Goal: Task Accomplishment & Management: Use online tool/utility

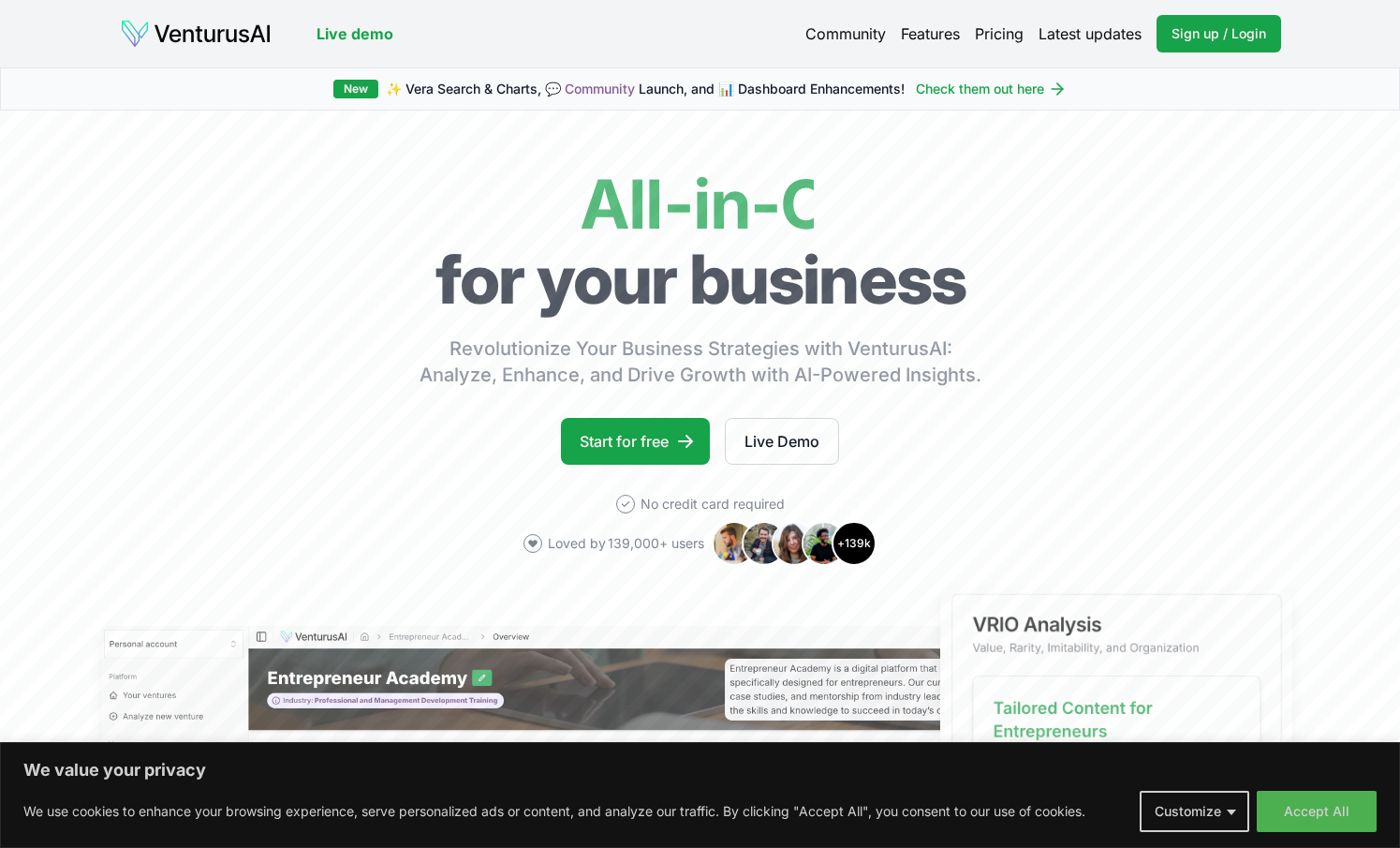
click at [350, 30] on link "Live demo" at bounding box center [355, 34] width 77 height 23
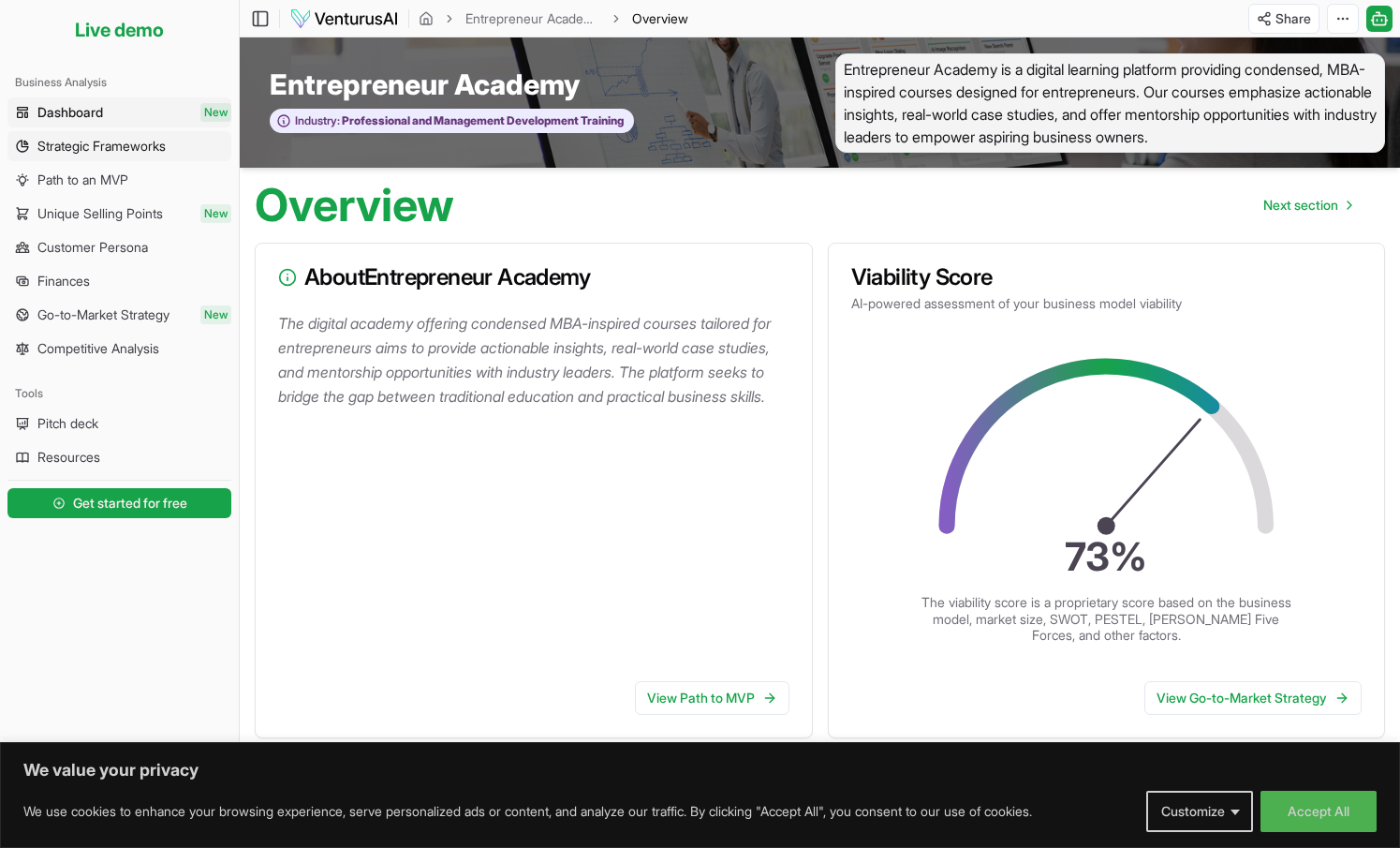
click at [89, 146] on span "Strategic Frameworks" at bounding box center [101, 147] width 128 height 19
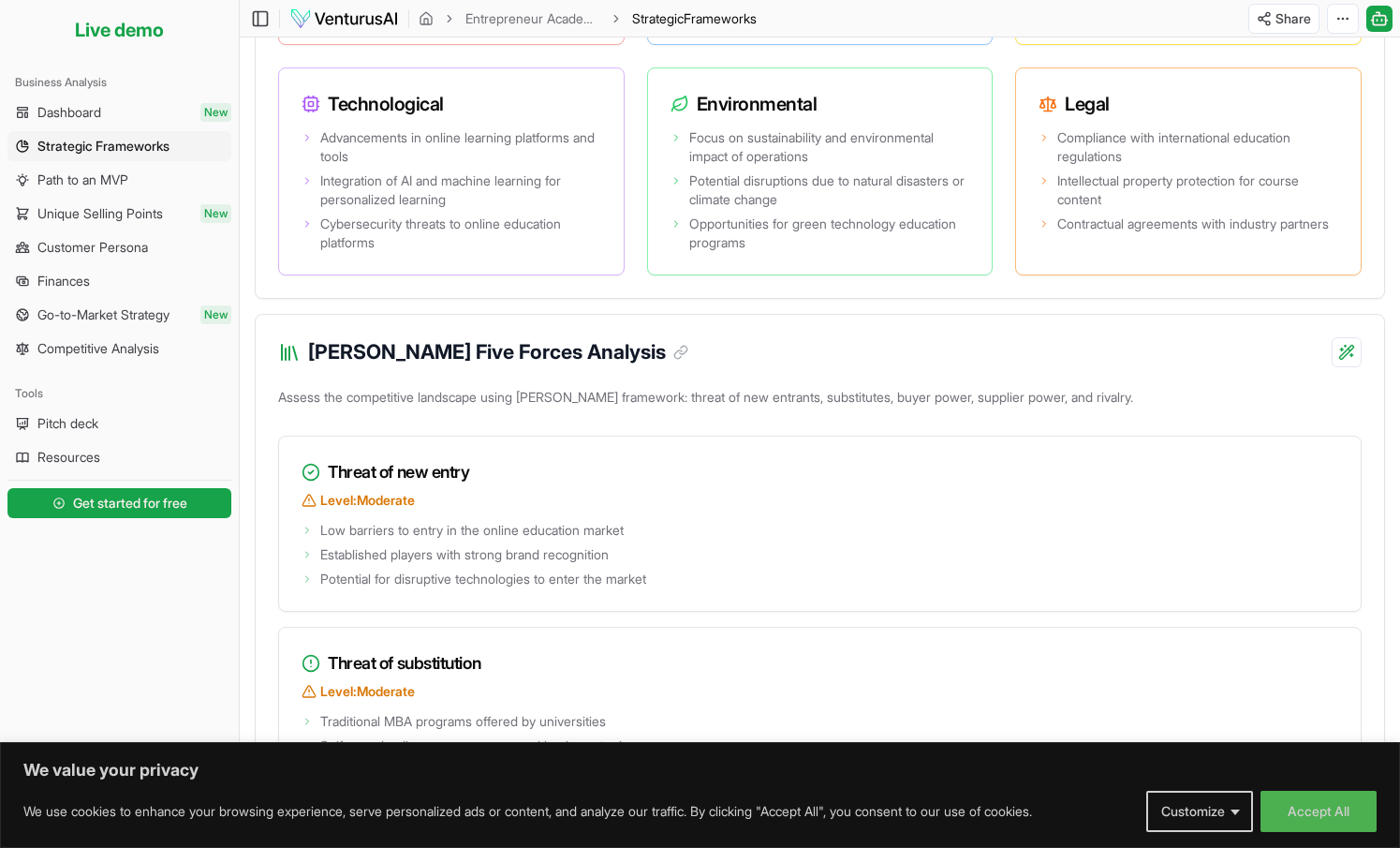
scroll to position [1649, 0]
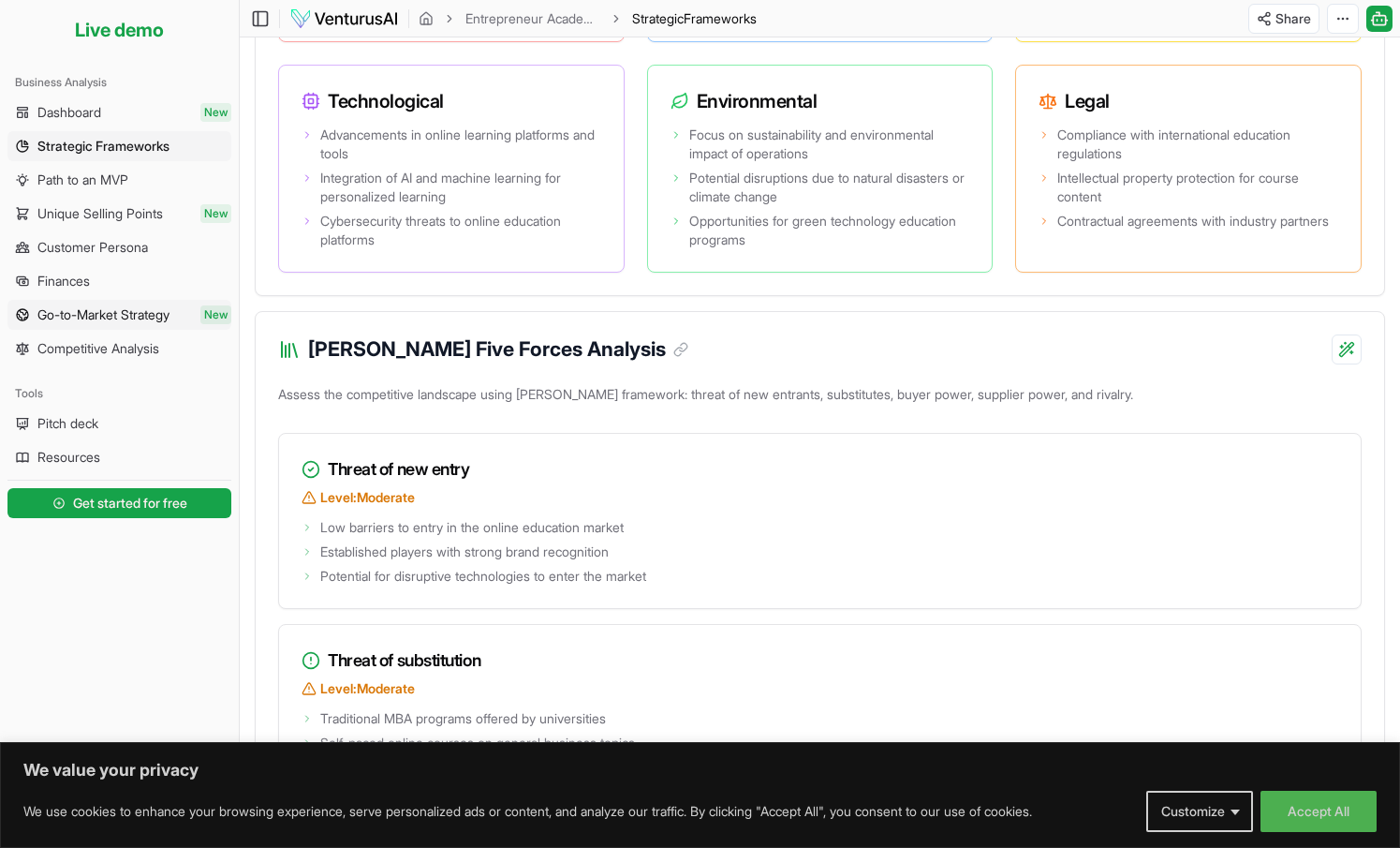
click at [108, 314] on span "Go-to-Market Strategy" at bounding box center [103, 315] width 132 height 19
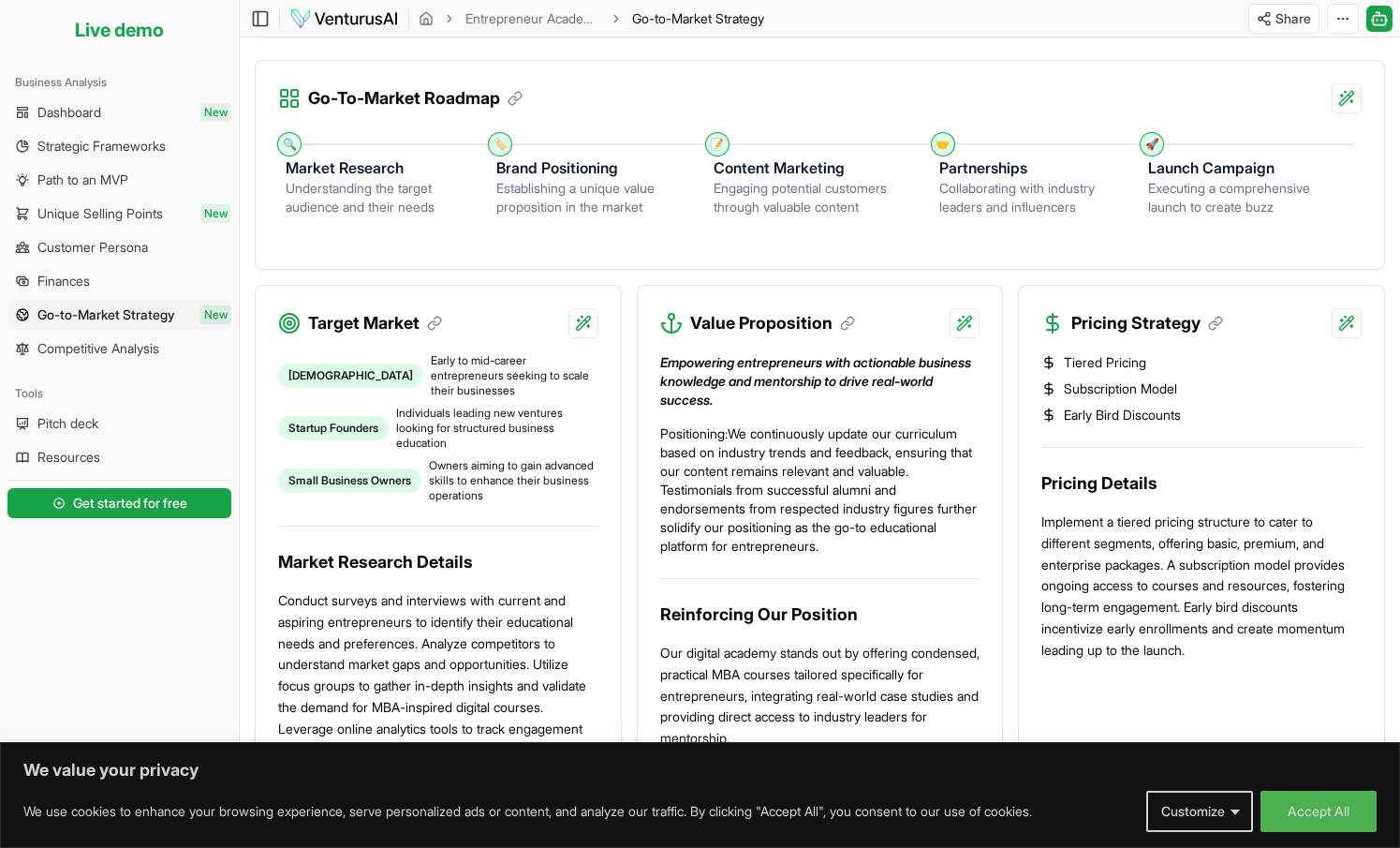
scroll to position [456, 0]
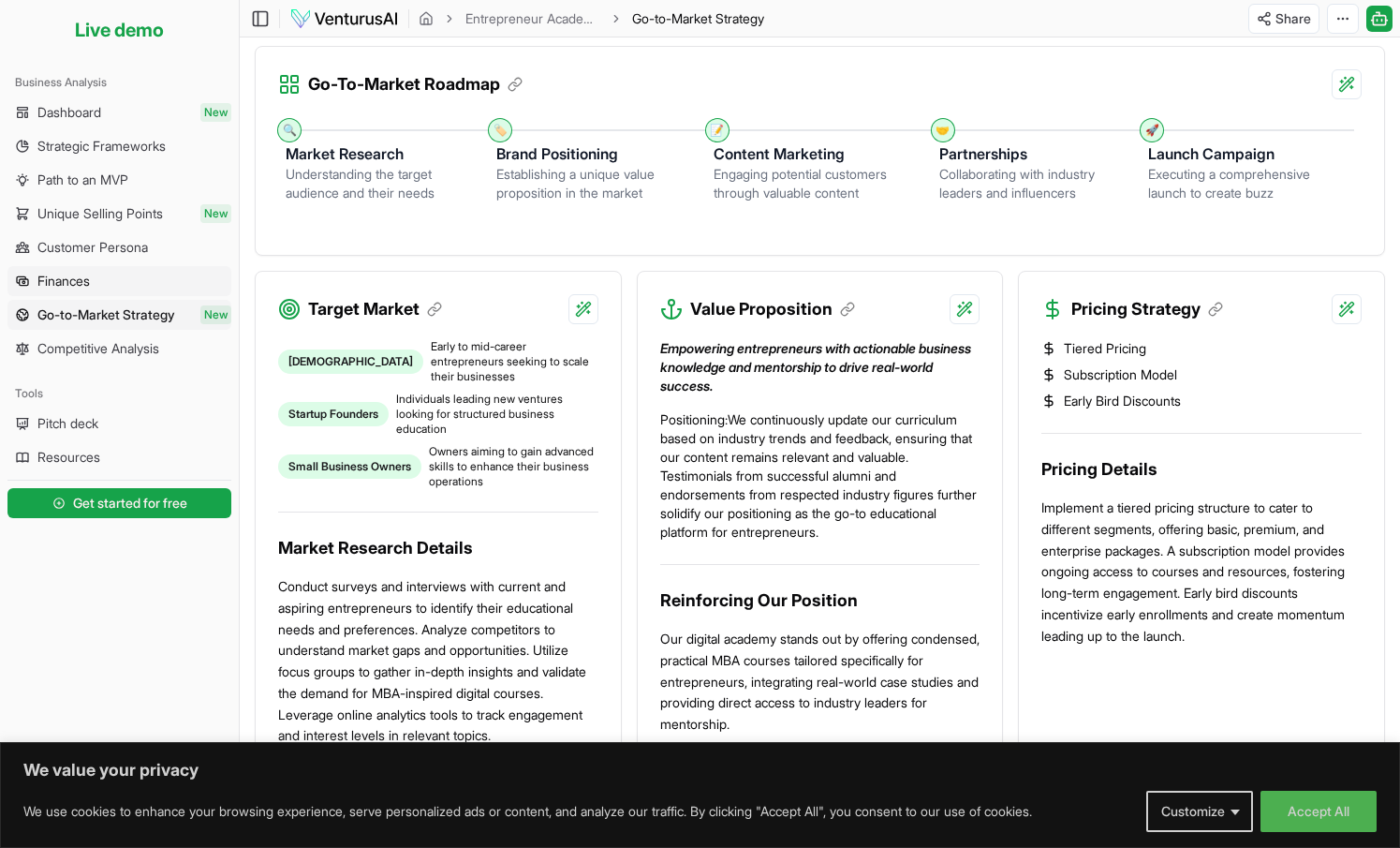
click at [70, 277] on span "Finances" at bounding box center [63, 281] width 52 height 19
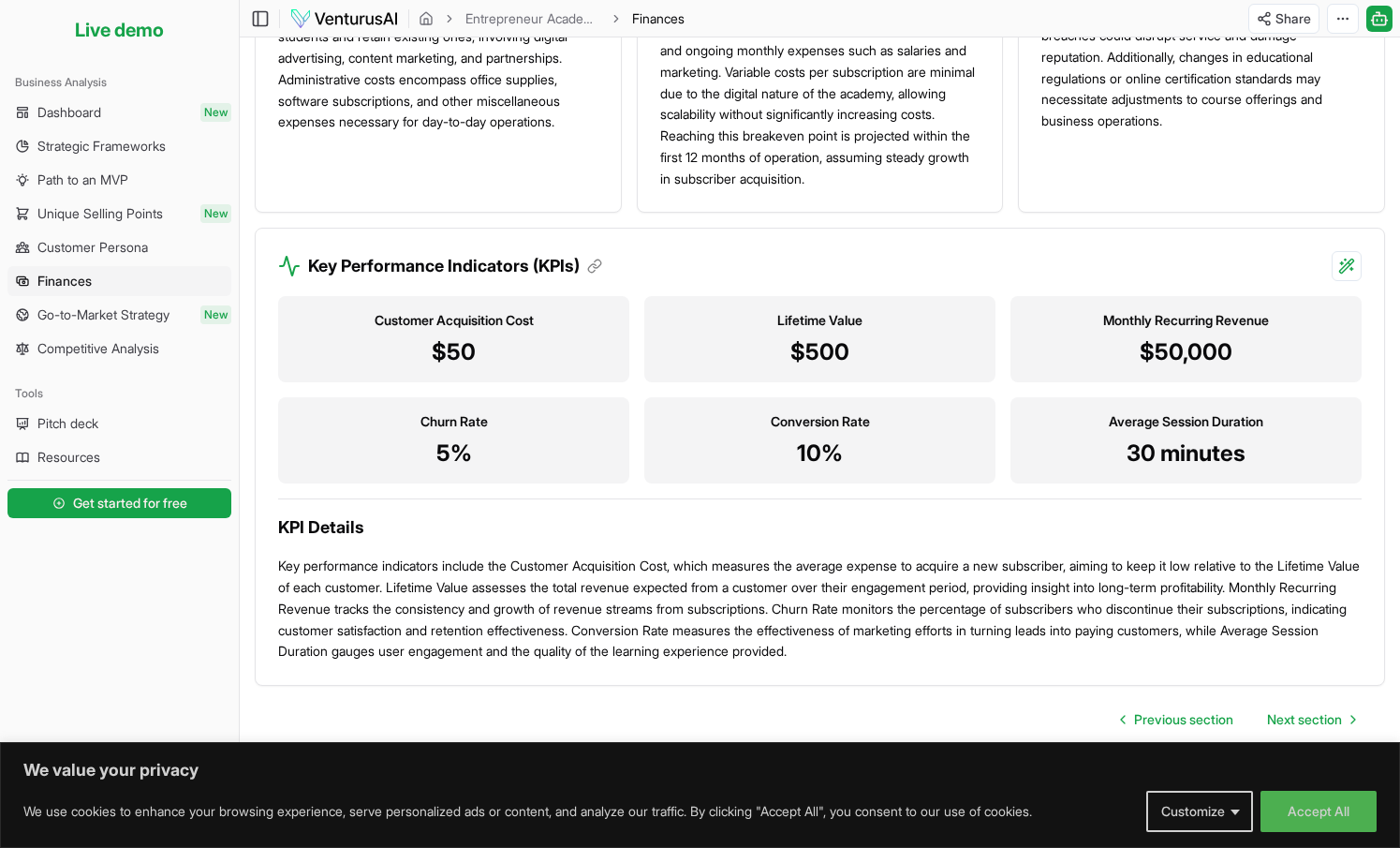
scroll to position [1692, 0]
click at [95, 218] on span "Unique Selling Points" at bounding box center [100, 214] width 126 height 19
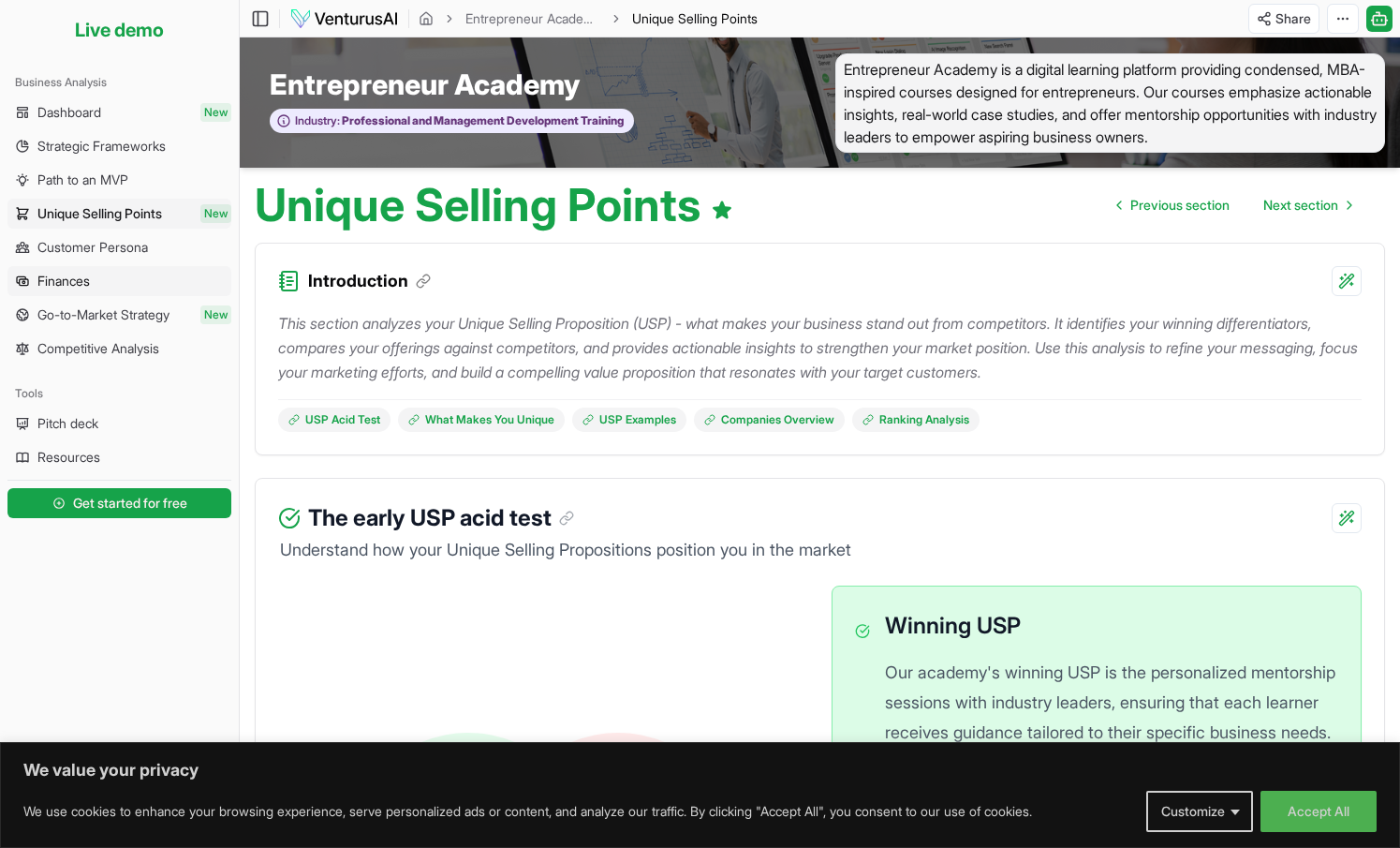
click at [82, 278] on span "Finances" at bounding box center [63, 281] width 52 height 19
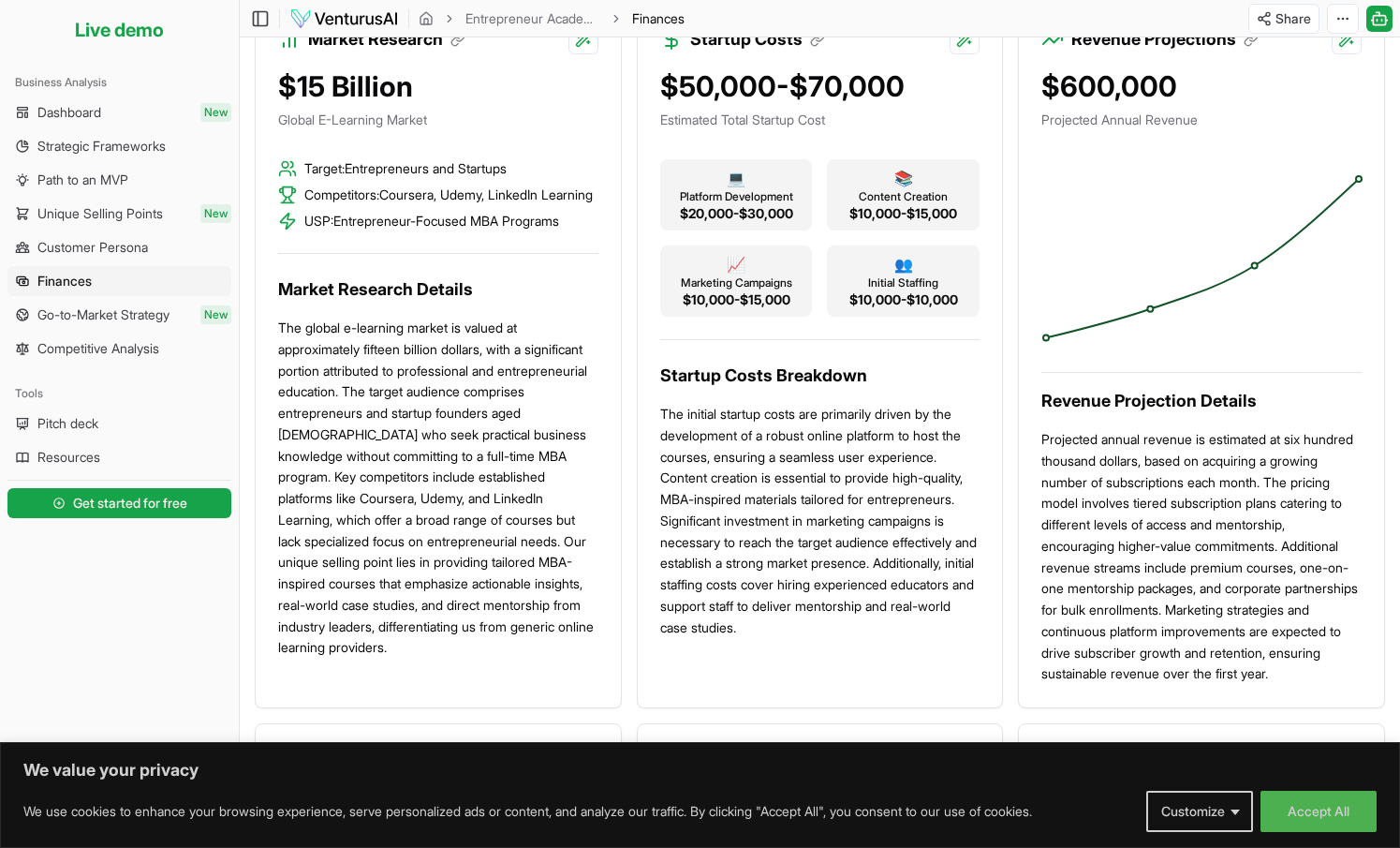
scroll to position [478, 0]
click at [108, 352] on span "Competitive Analysis" at bounding box center [98, 348] width 122 height 19
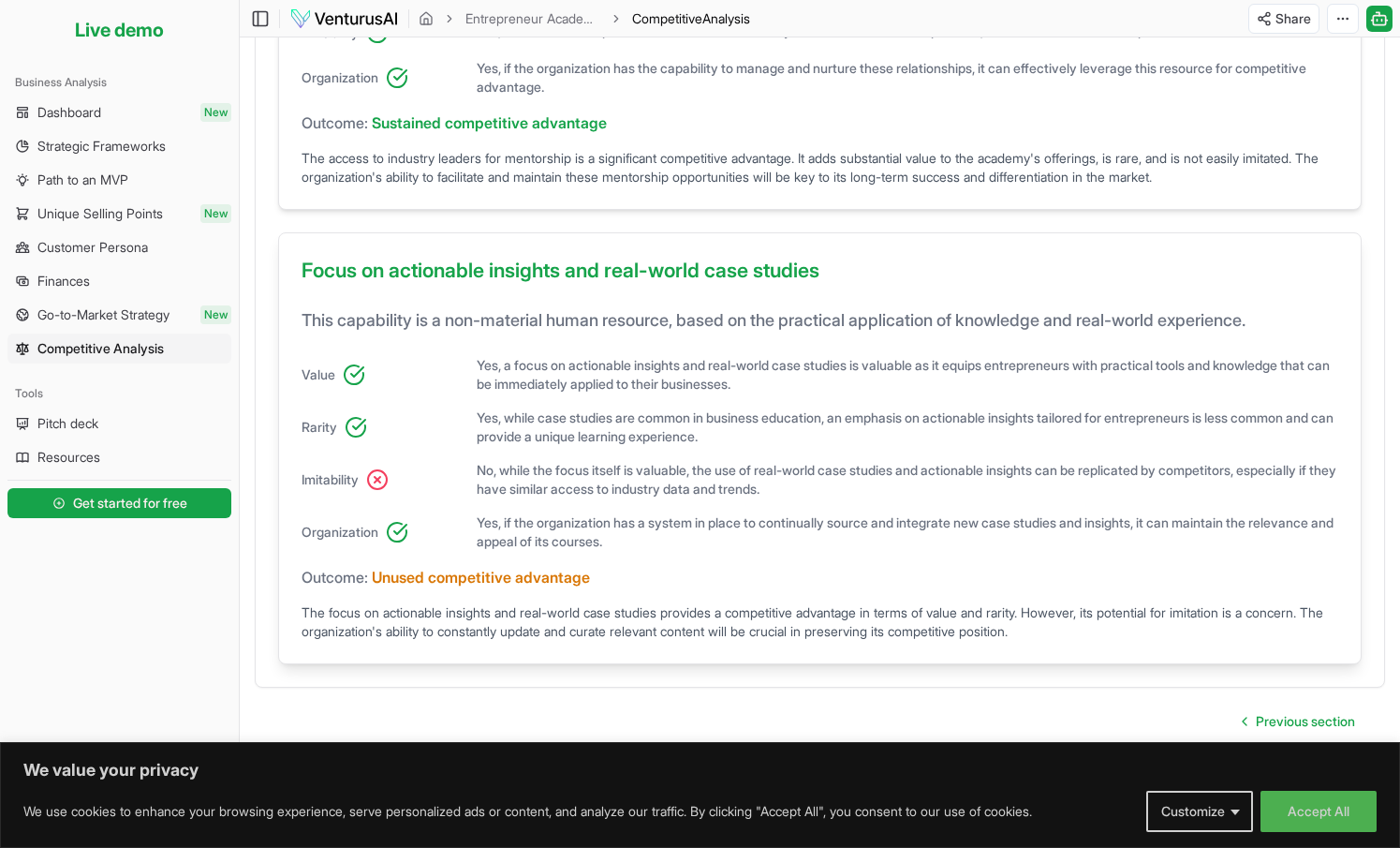
scroll to position [1229, 0]
click at [78, 146] on span "Strategic Frameworks" at bounding box center [101, 147] width 128 height 19
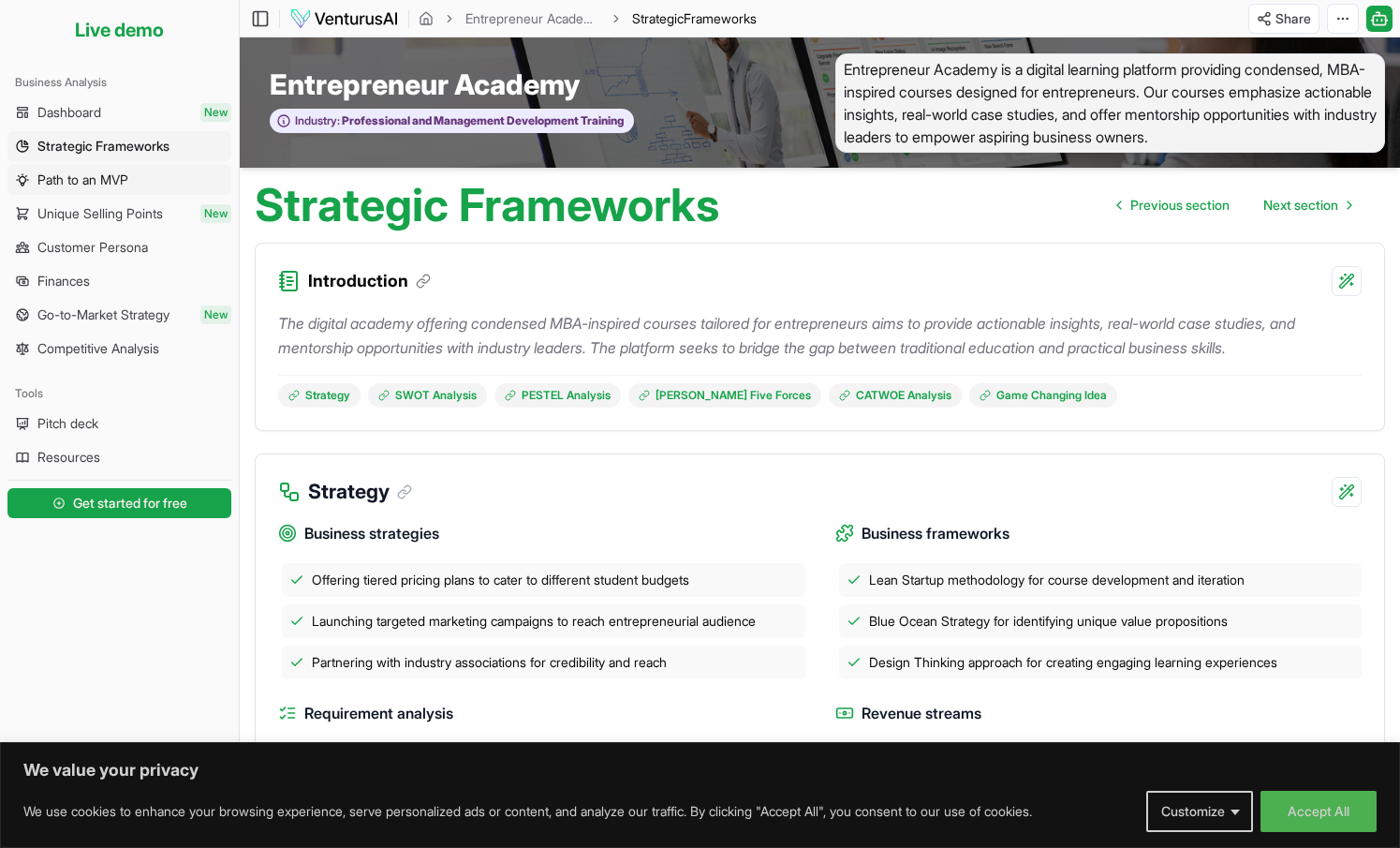
click at [89, 185] on span "Path to an MVP" at bounding box center [82, 180] width 90 height 19
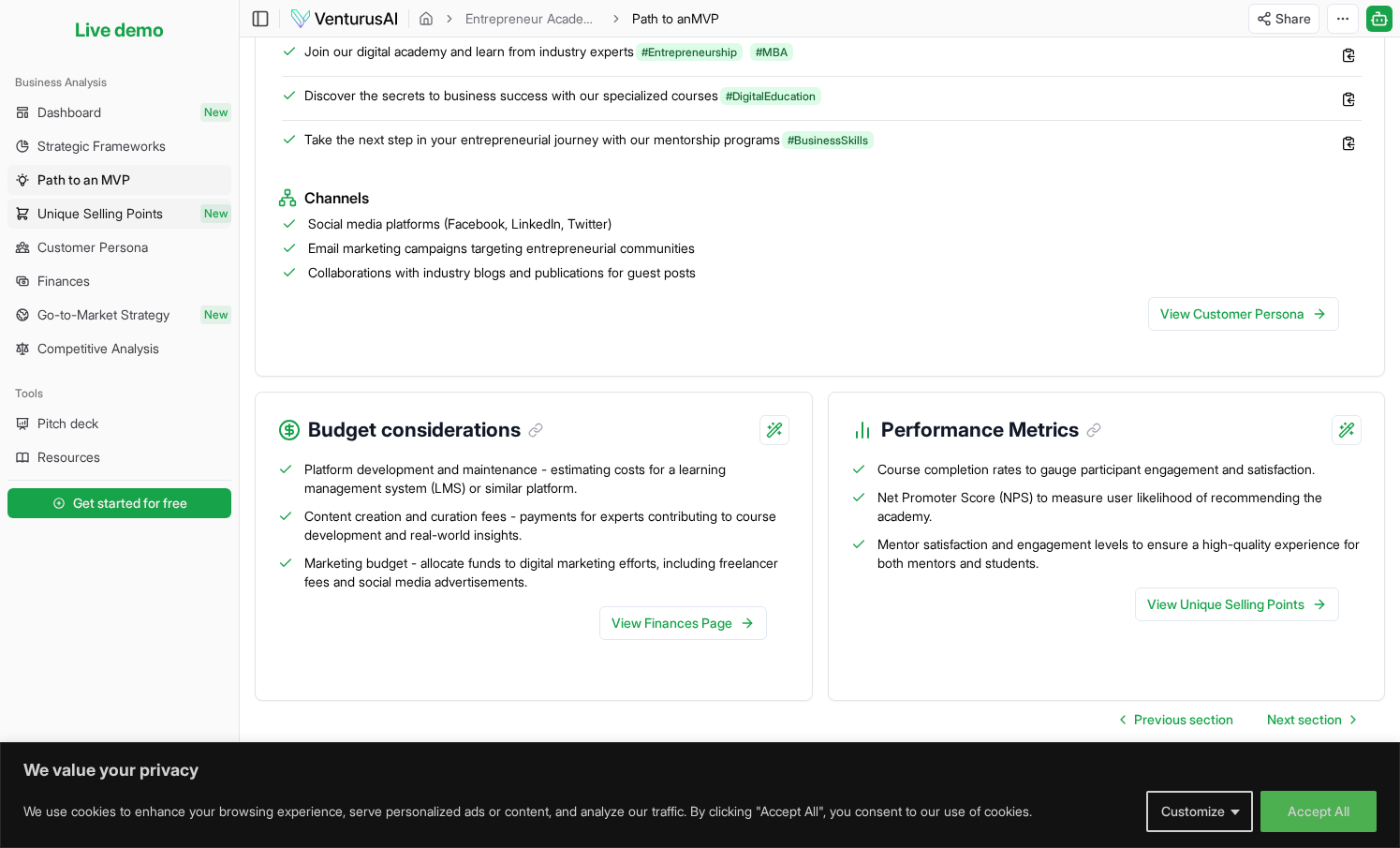
scroll to position [1734, 0]
click at [117, 215] on span "Unique Selling Points" at bounding box center [100, 214] width 126 height 19
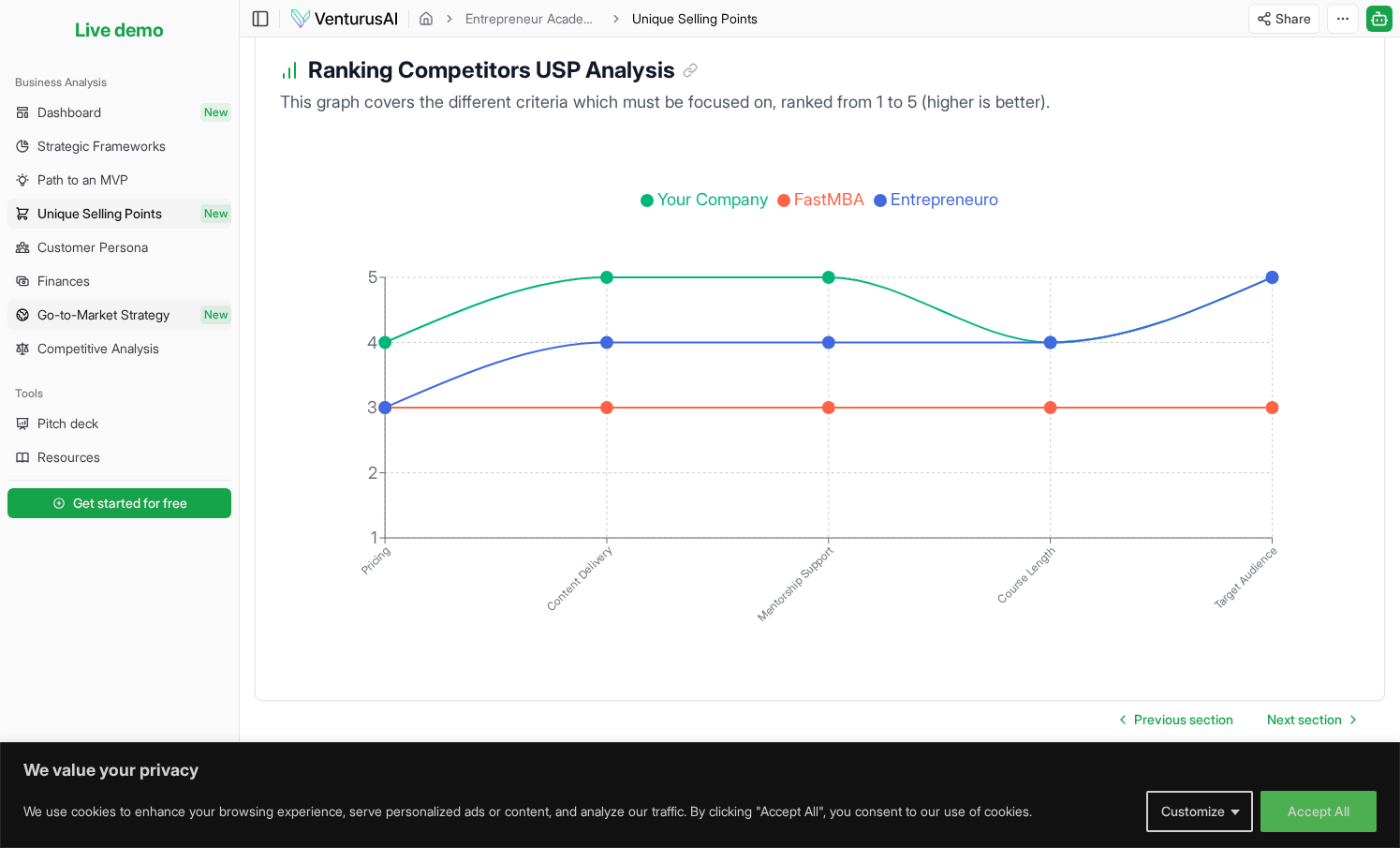
scroll to position [3226, 0]
click at [83, 251] on span "Customer Persona" at bounding box center [92, 247] width 110 height 19
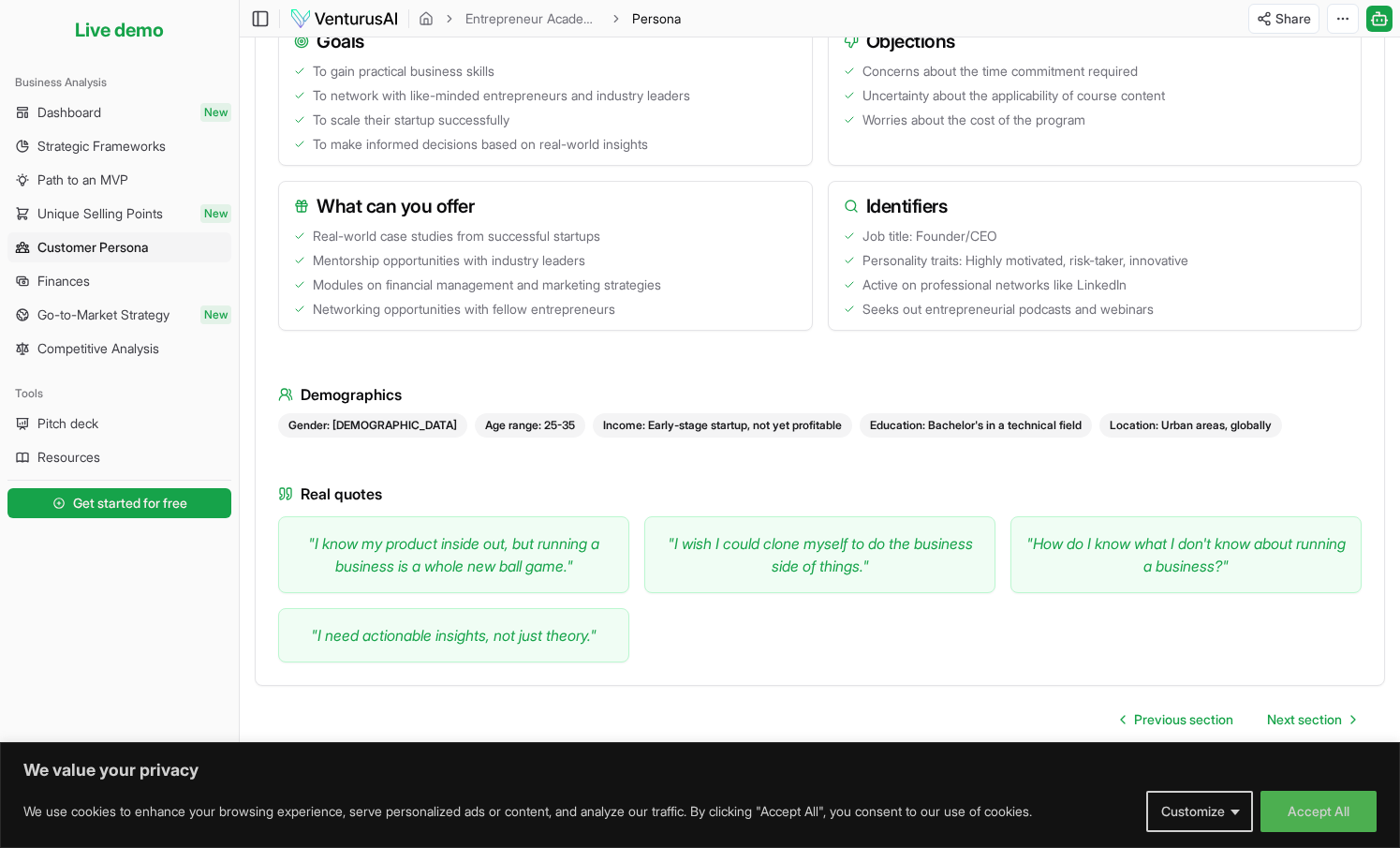
scroll to position [765, 0]
click at [77, 285] on span "Finances" at bounding box center [63, 281] width 52 height 19
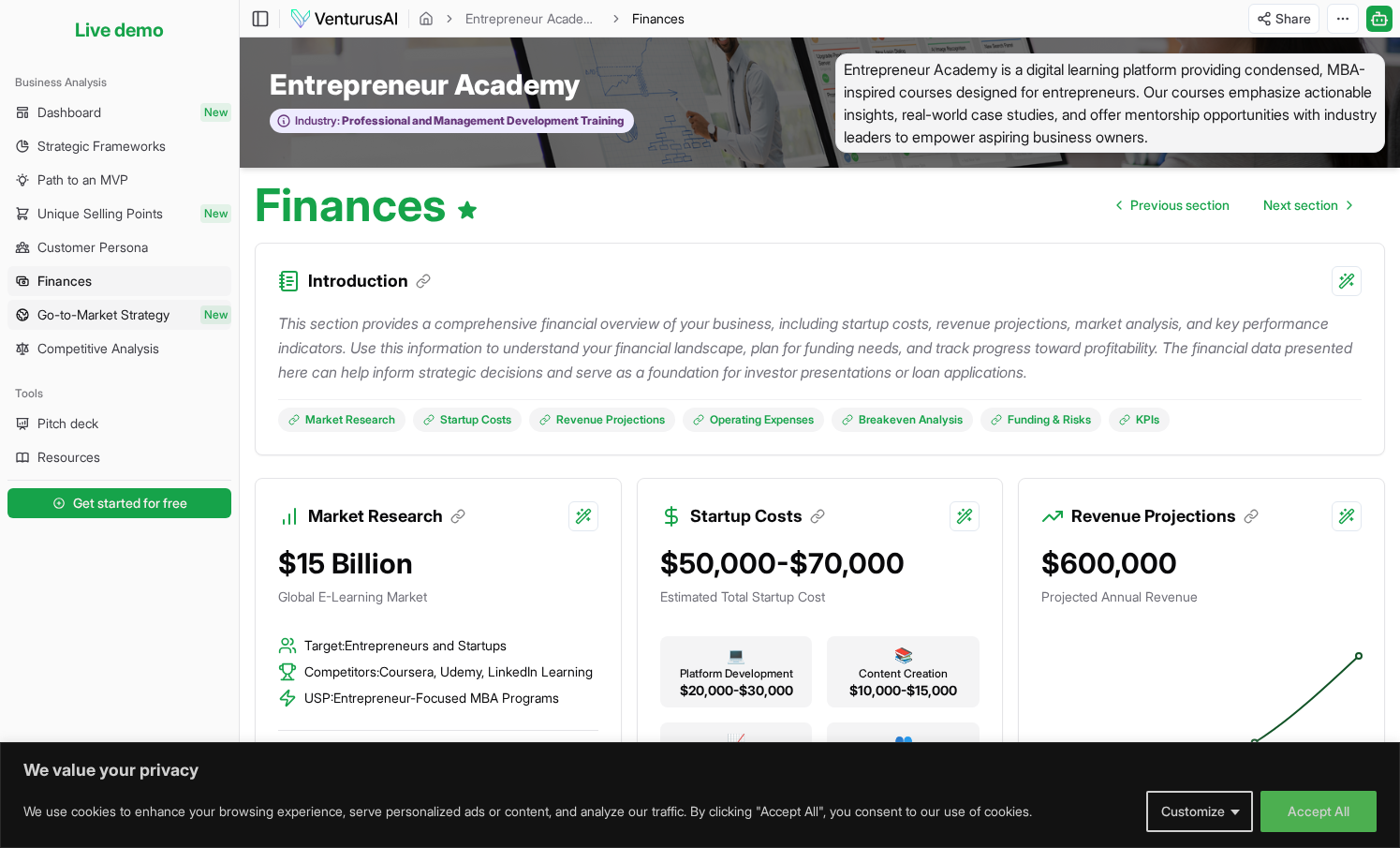
click at [97, 316] on span "Go-to-Market Strategy" at bounding box center [103, 315] width 132 height 19
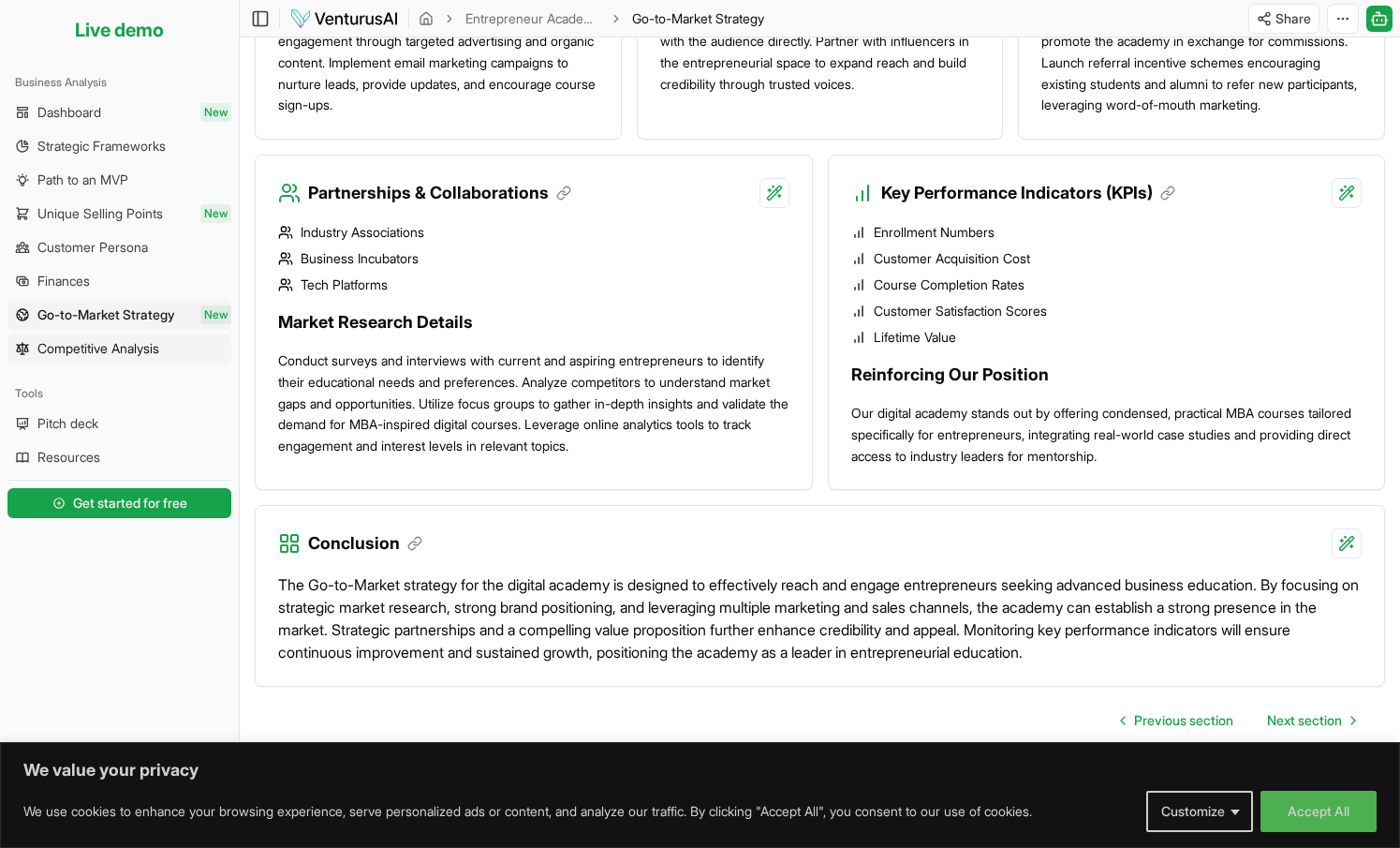
scroll to position [1521, 0]
click at [94, 353] on span "Competitive Analysis" at bounding box center [98, 348] width 122 height 19
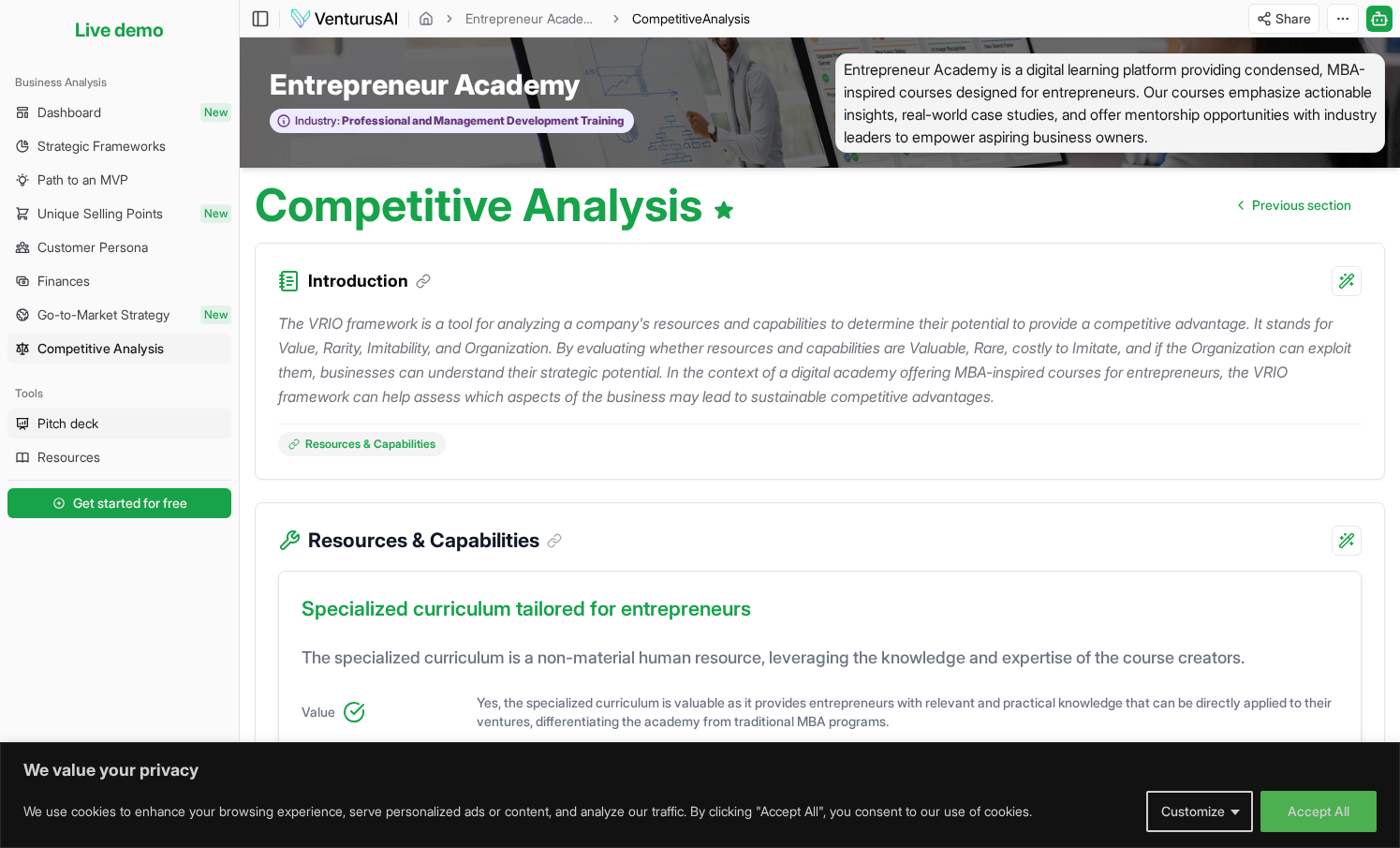
click at [82, 425] on span "Pitch deck" at bounding box center [68, 424] width 61 height 19
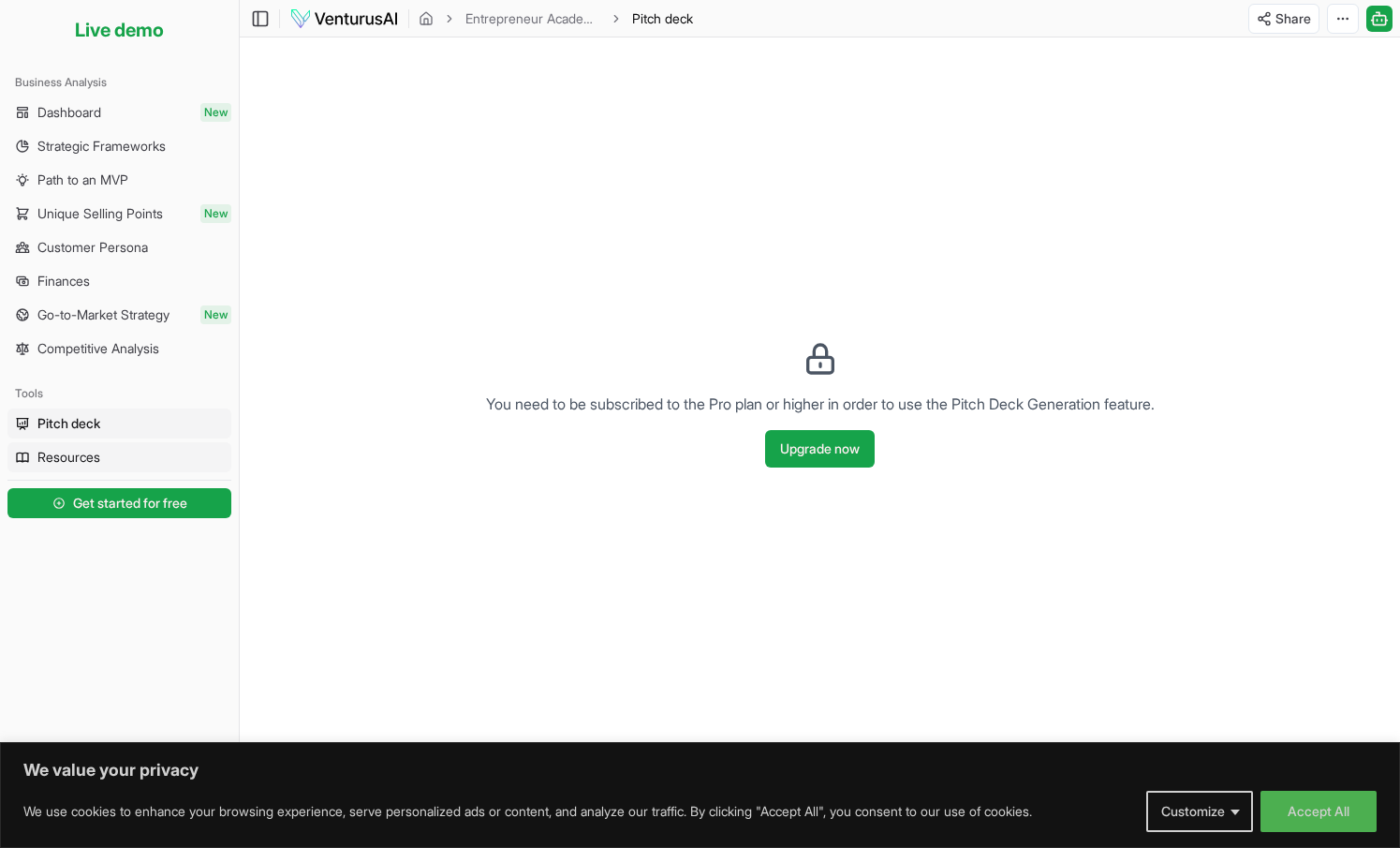
click at [94, 455] on span "Resources" at bounding box center [69, 457] width 63 height 19
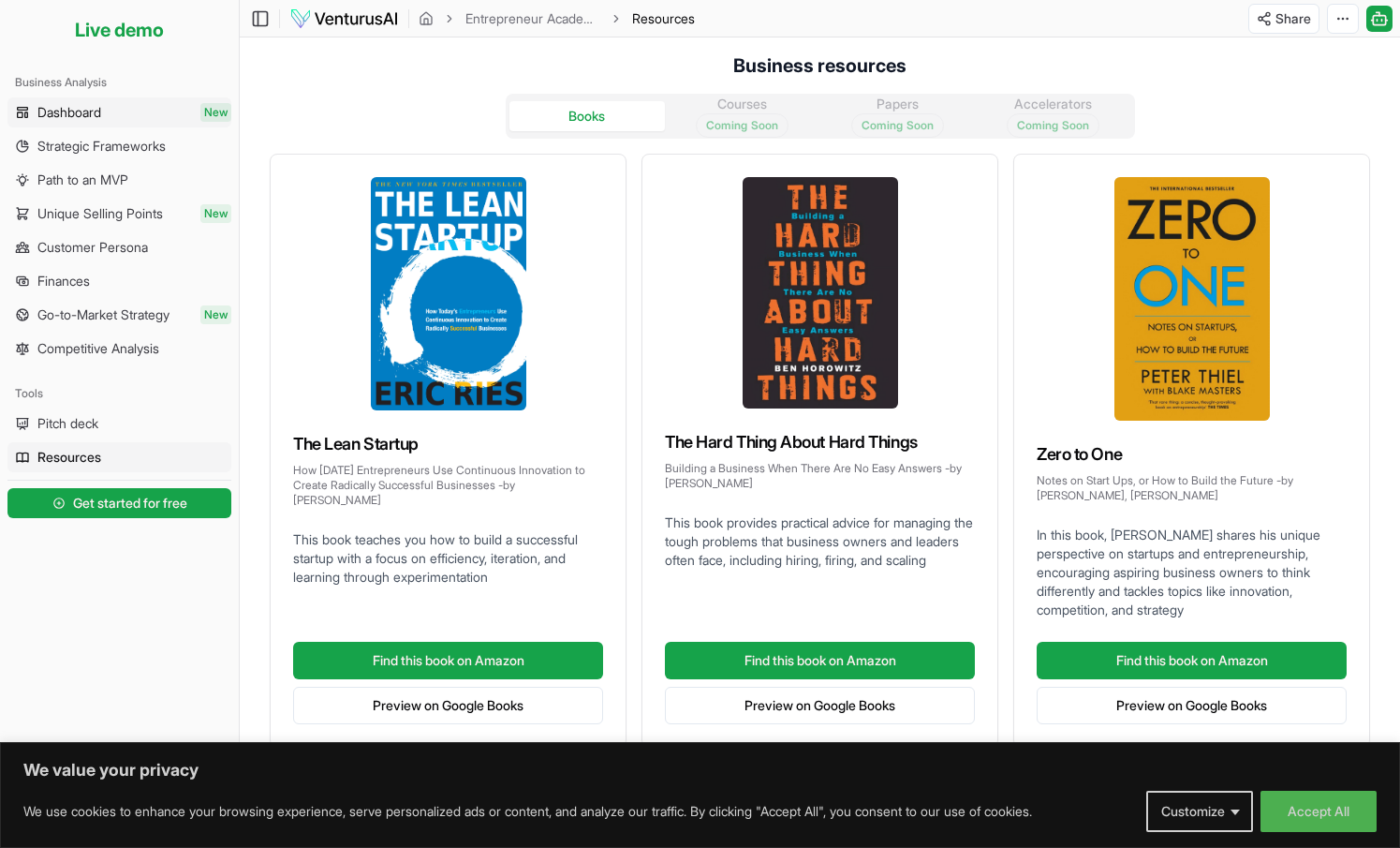
click at [91, 114] on span "Dashboard" at bounding box center [69, 112] width 64 height 19
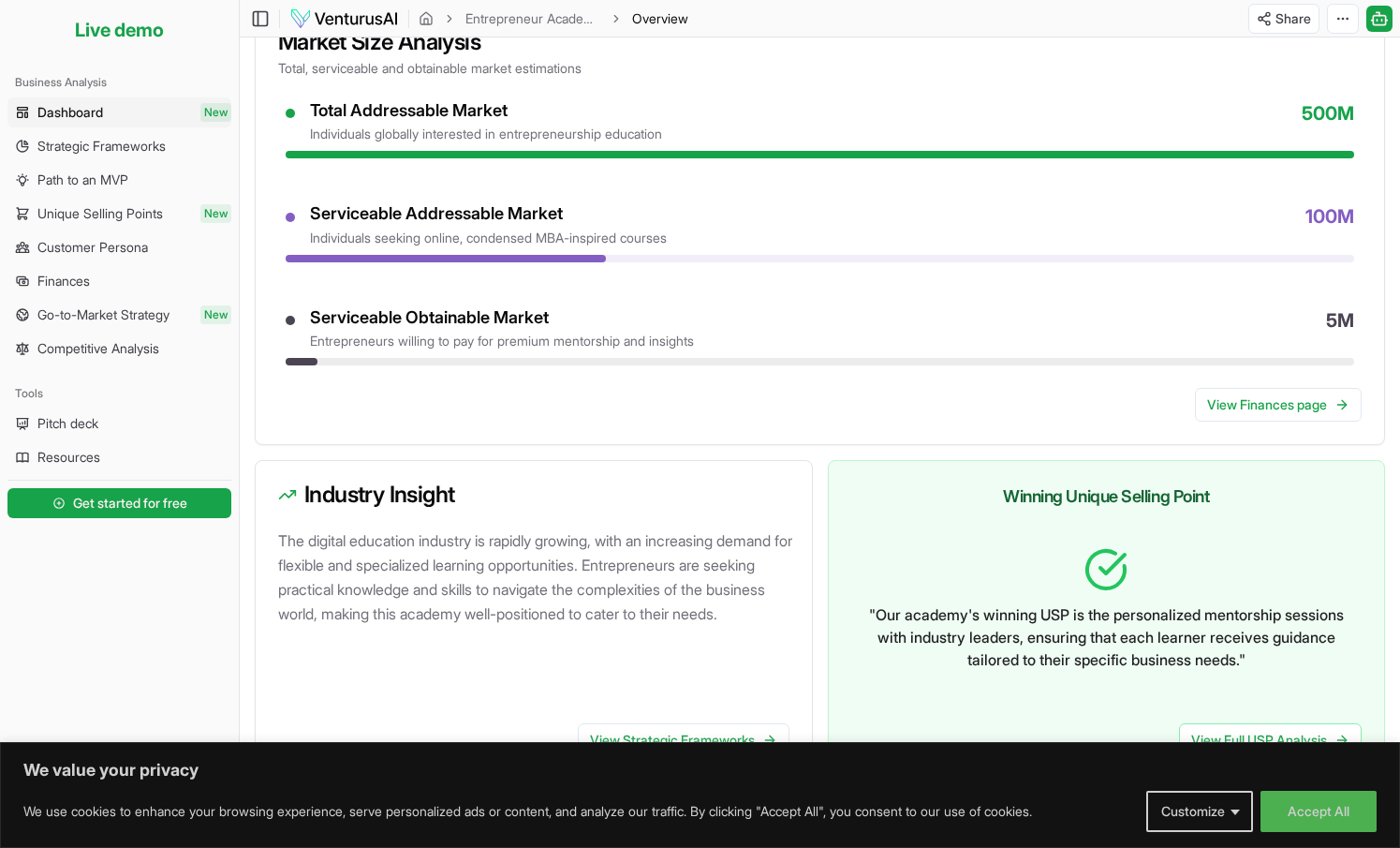
scroll to position [772, 0]
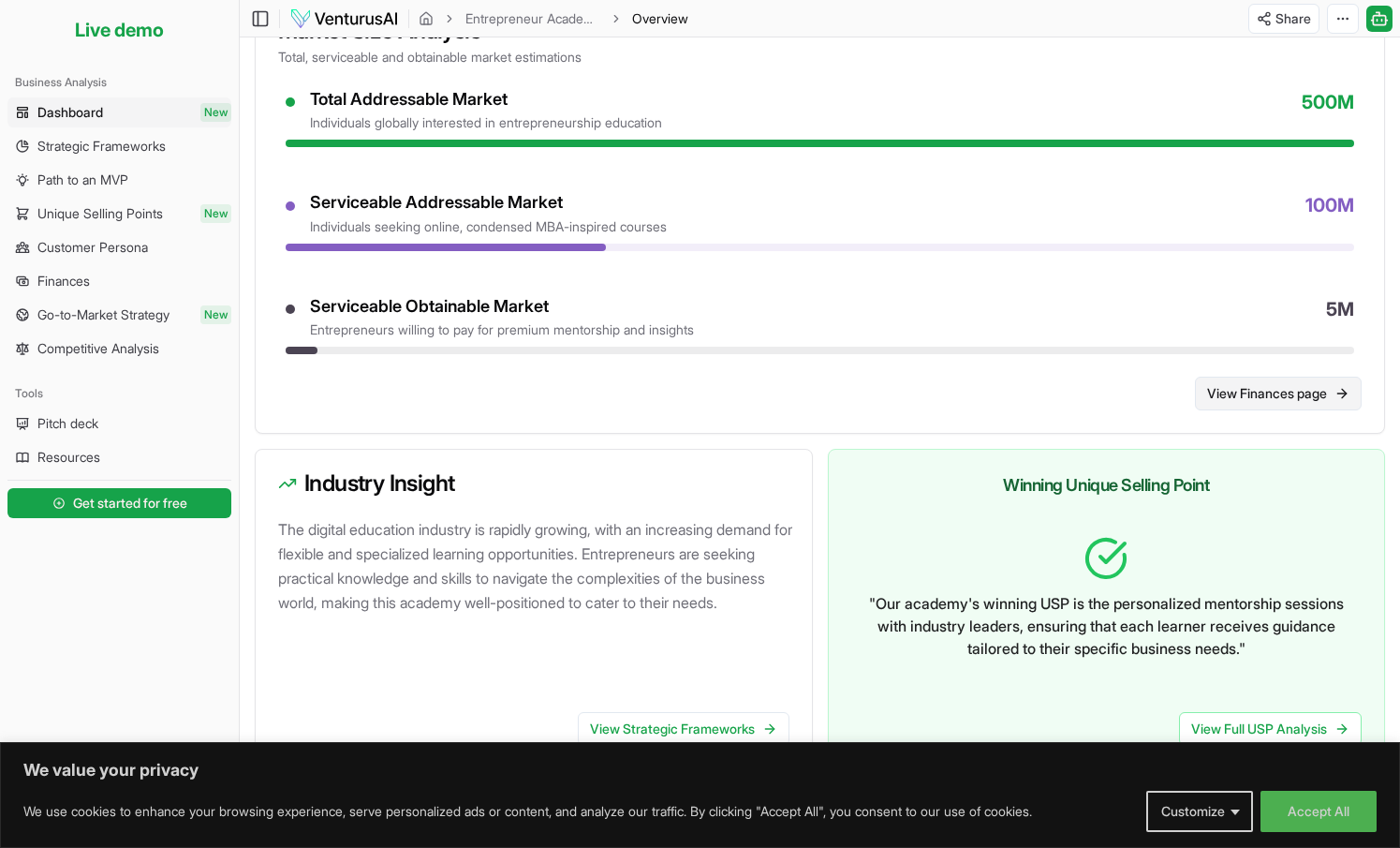
click at [1257, 389] on link "View Finances page" at bounding box center [1278, 393] width 167 height 33
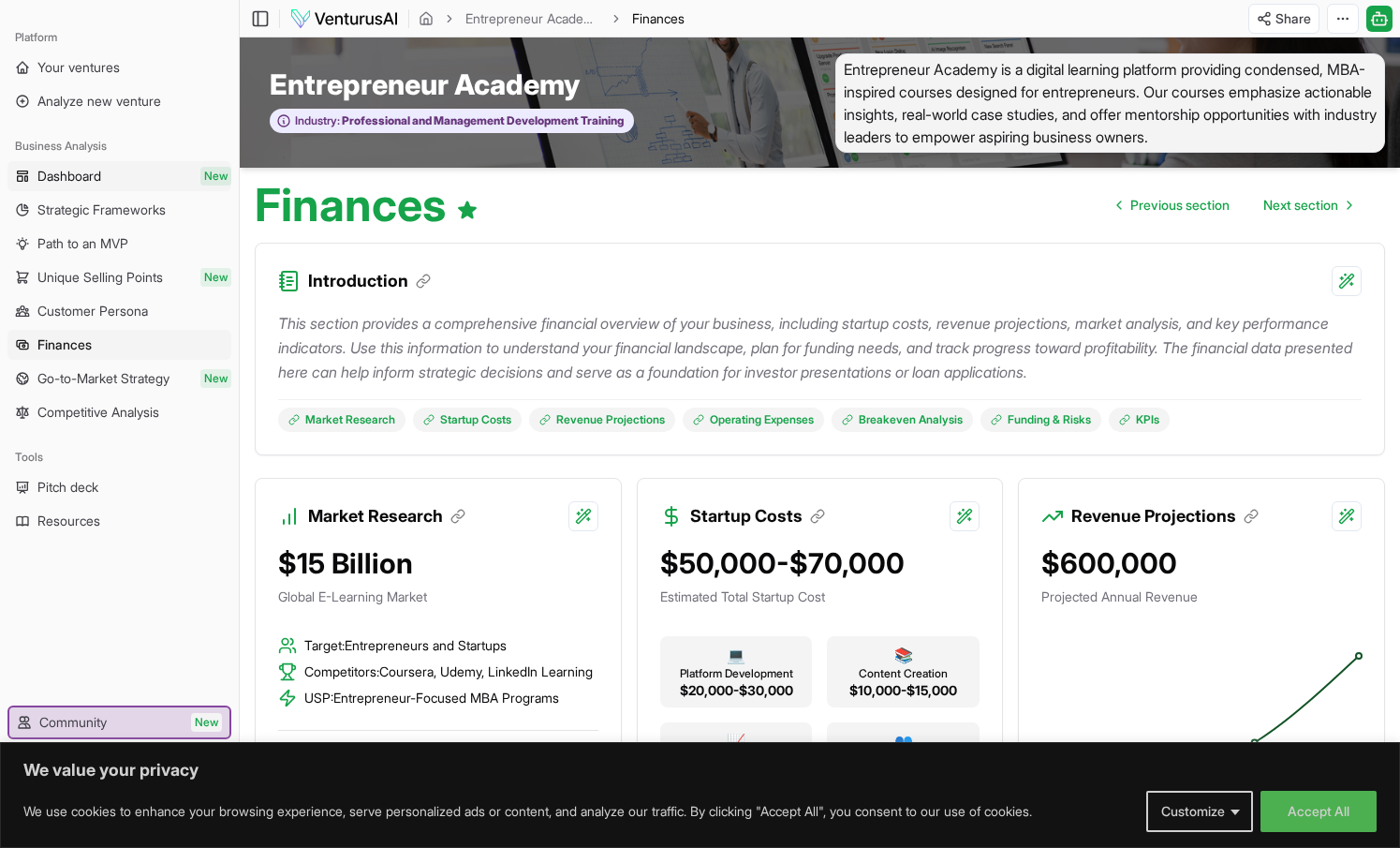
click at [89, 181] on span "Dashboard" at bounding box center [69, 176] width 64 height 19
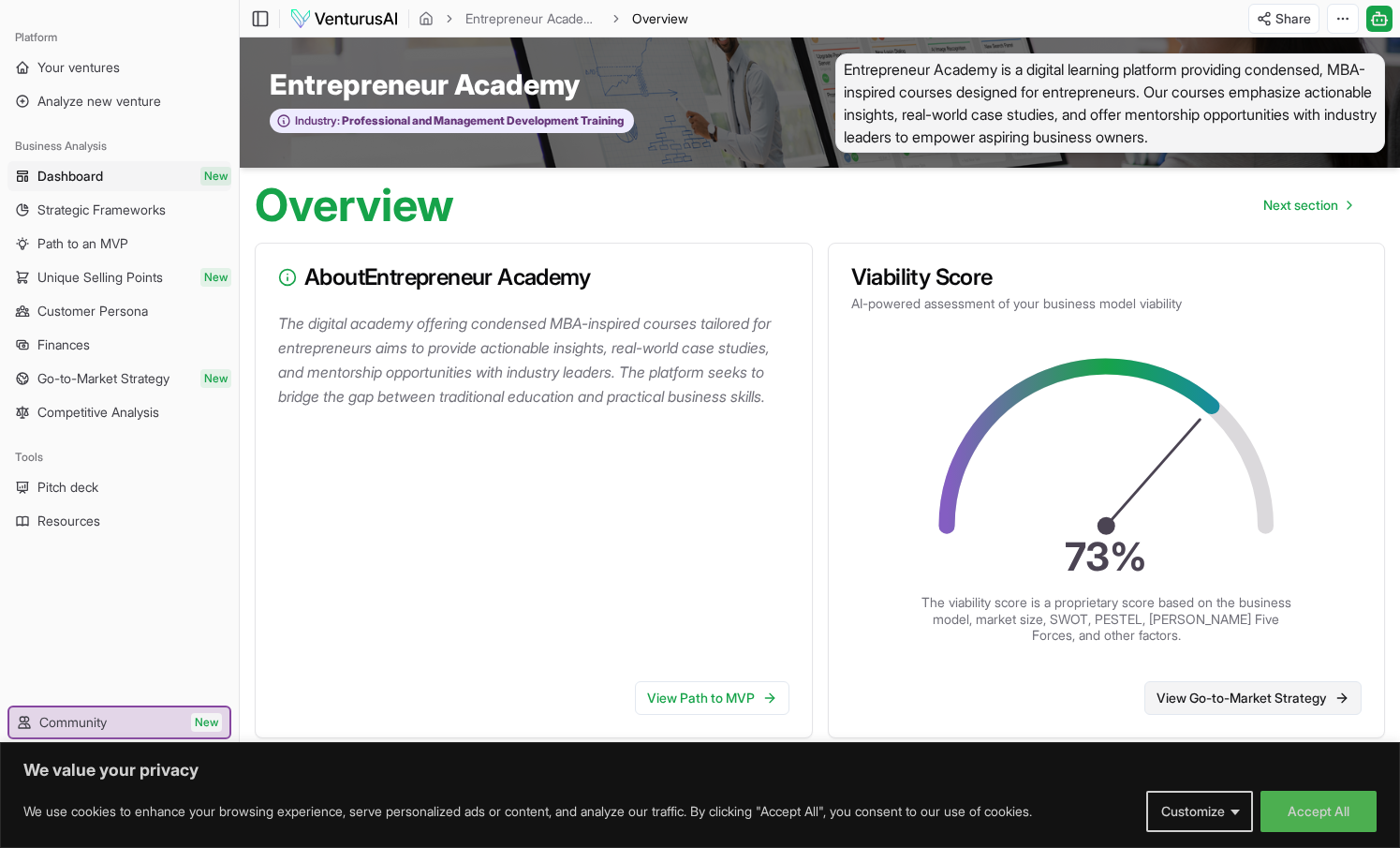
click at [1221, 704] on link "View Go-to-Market Strategy" at bounding box center [1253, 698] width 217 height 33
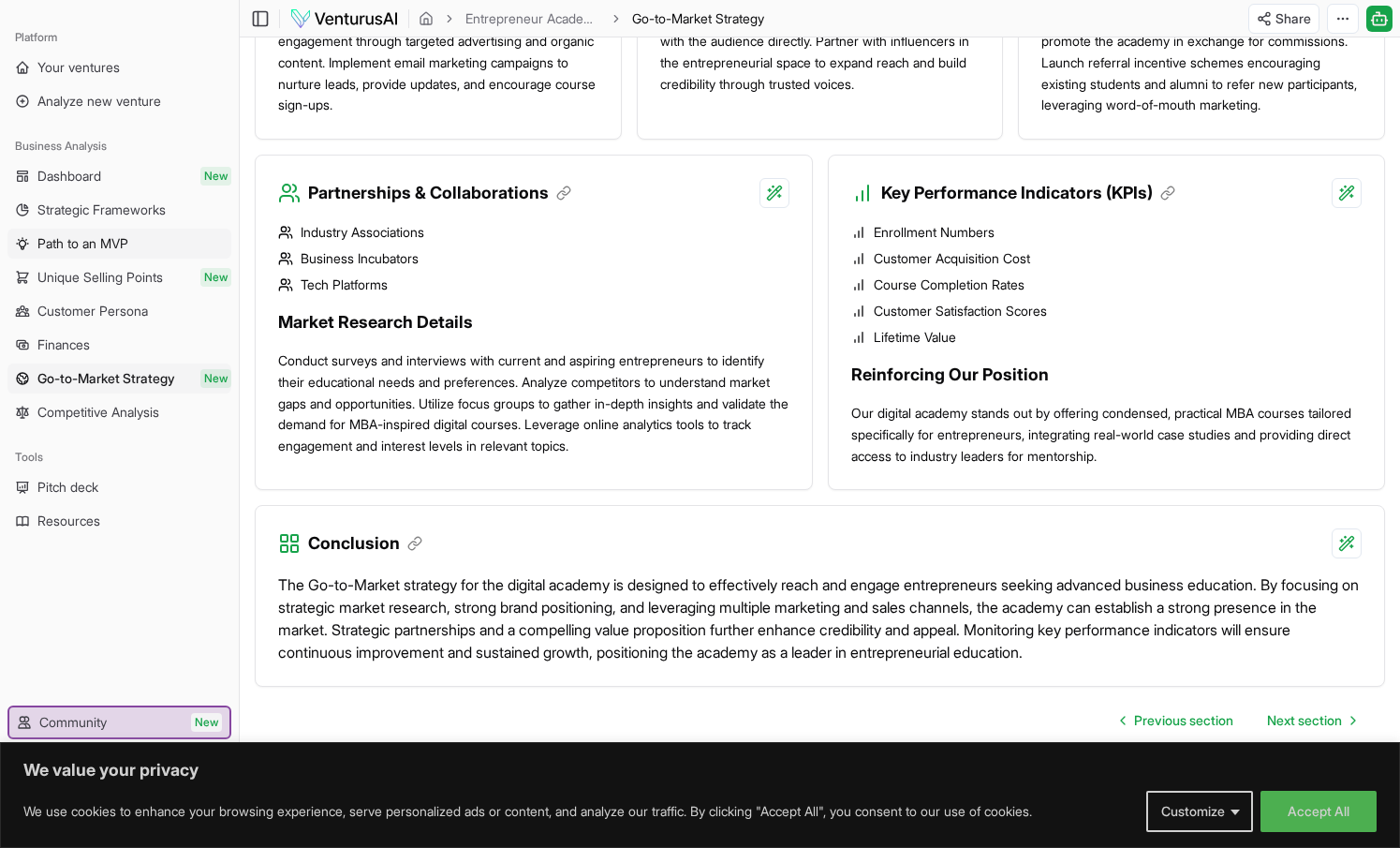
scroll to position [1521, 0]
click at [1279, 289] on li "Course Completion Rates" at bounding box center [1107, 286] width 511 height 19
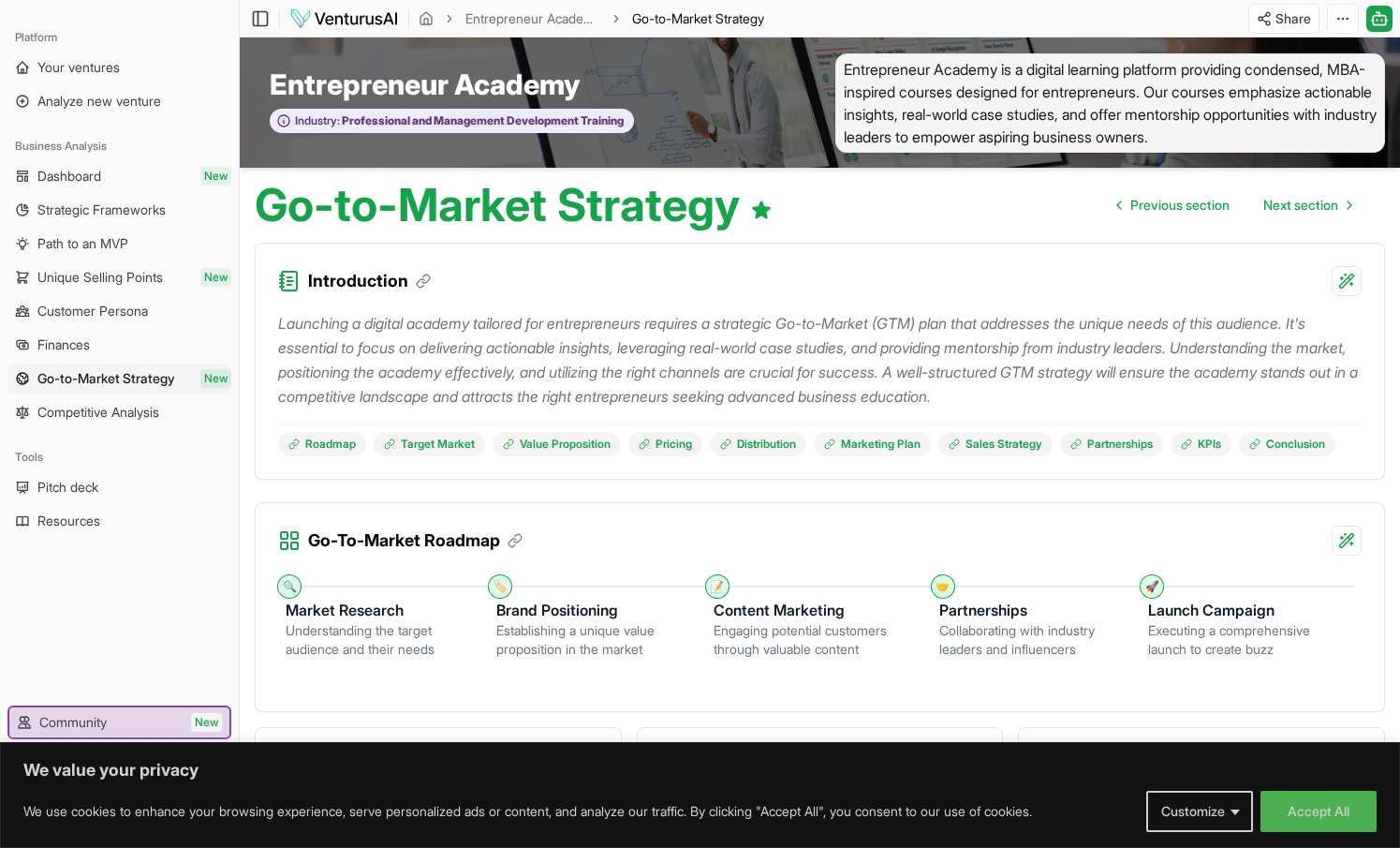
scroll to position [0, 0]
click at [362, 16] on img at bounding box center [344, 19] width 109 height 23
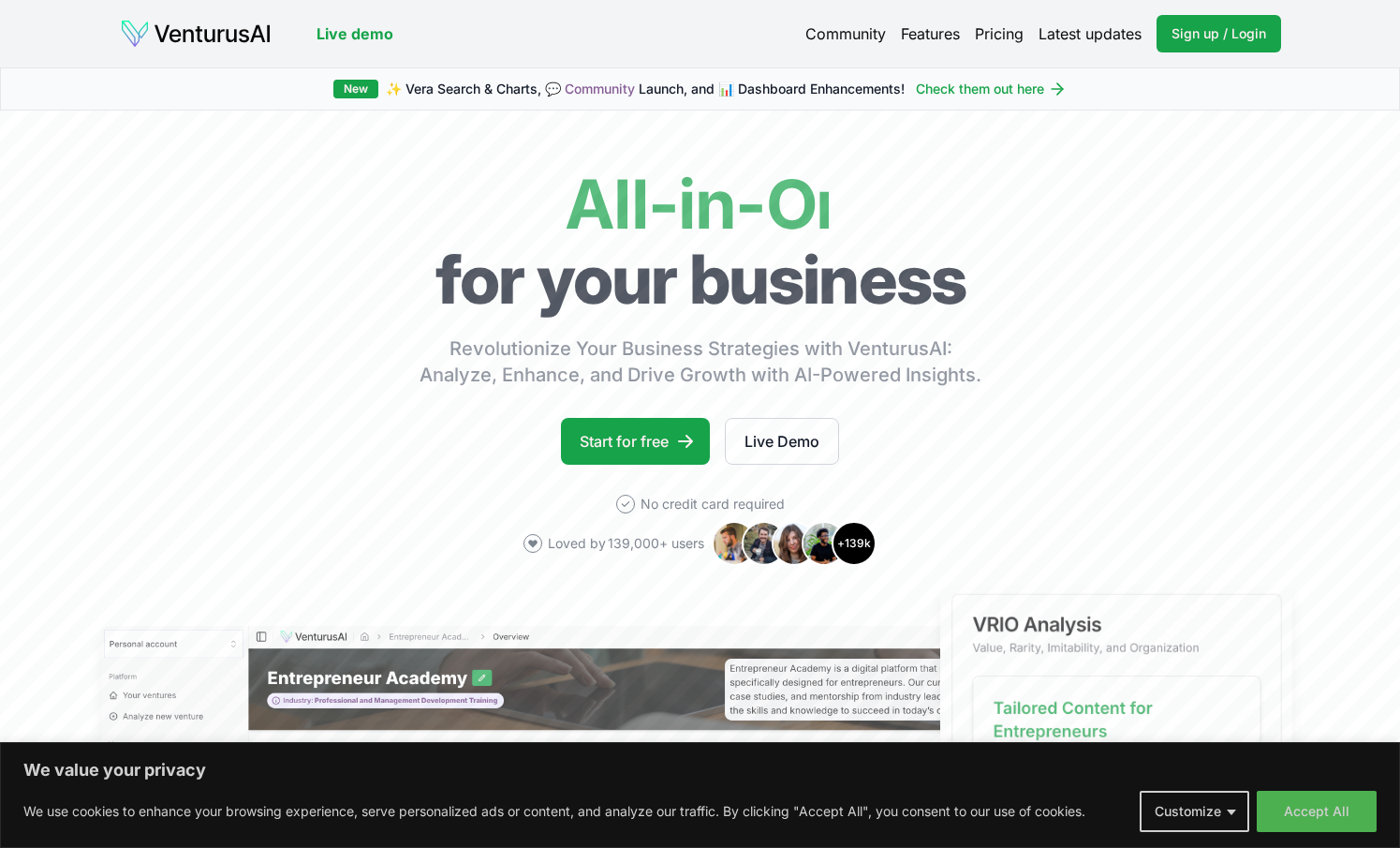
click at [996, 30] on link "Pricing" at bounding box center [999, 34] width 49 height 23
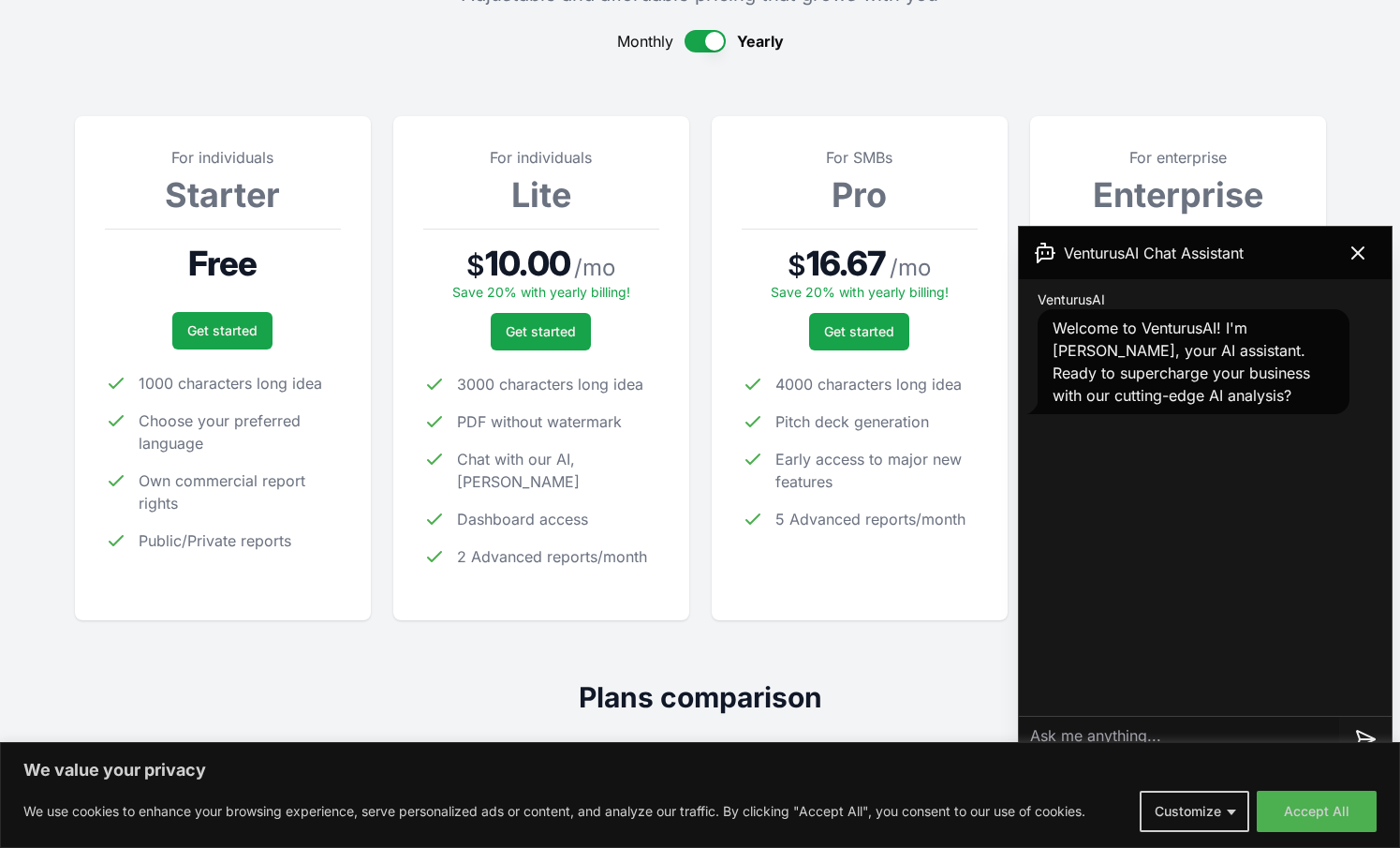
scroll to position [223, 0]
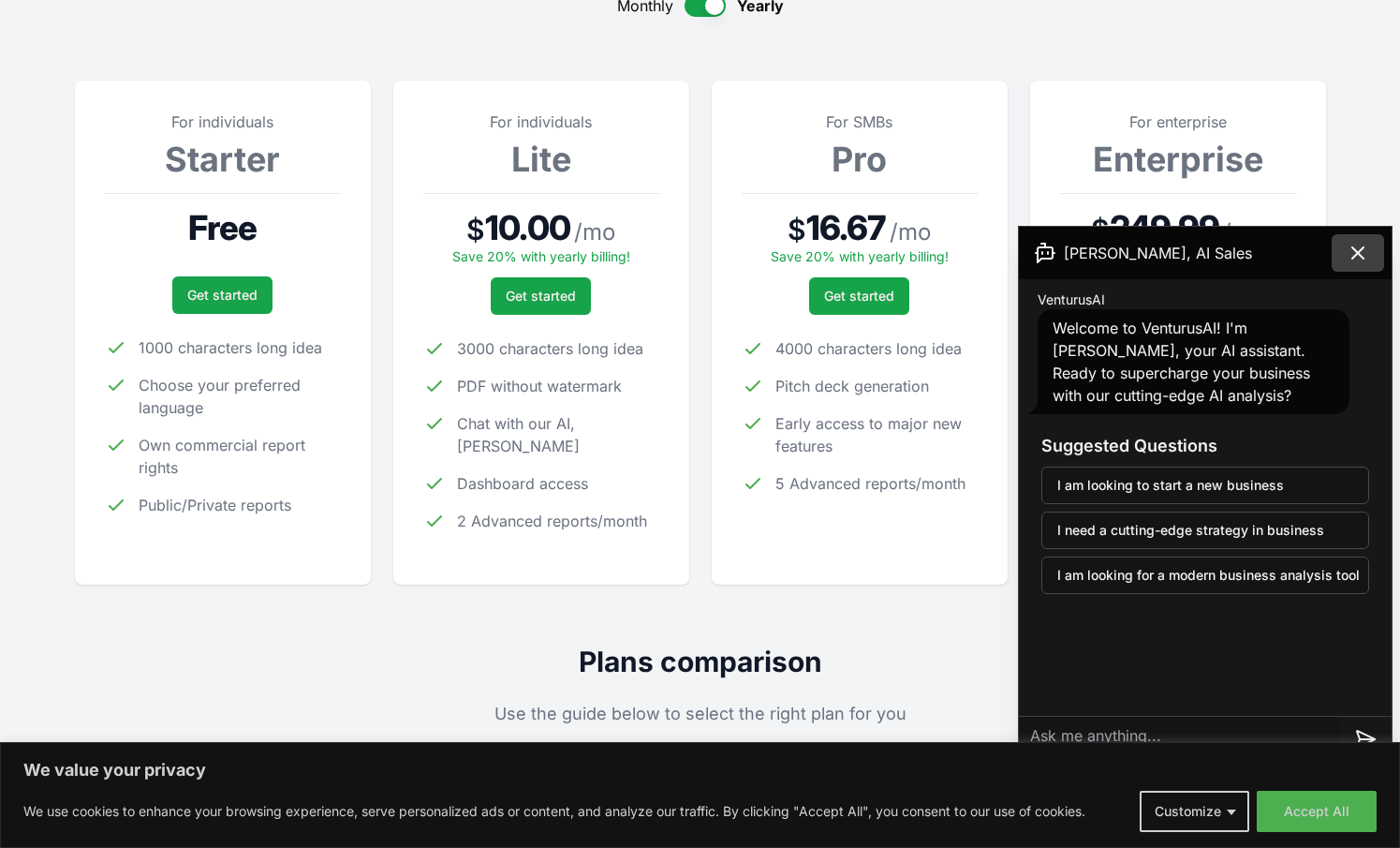
click at [1345, 252] on button at bounding box center [1358, 252] width 52 height 37
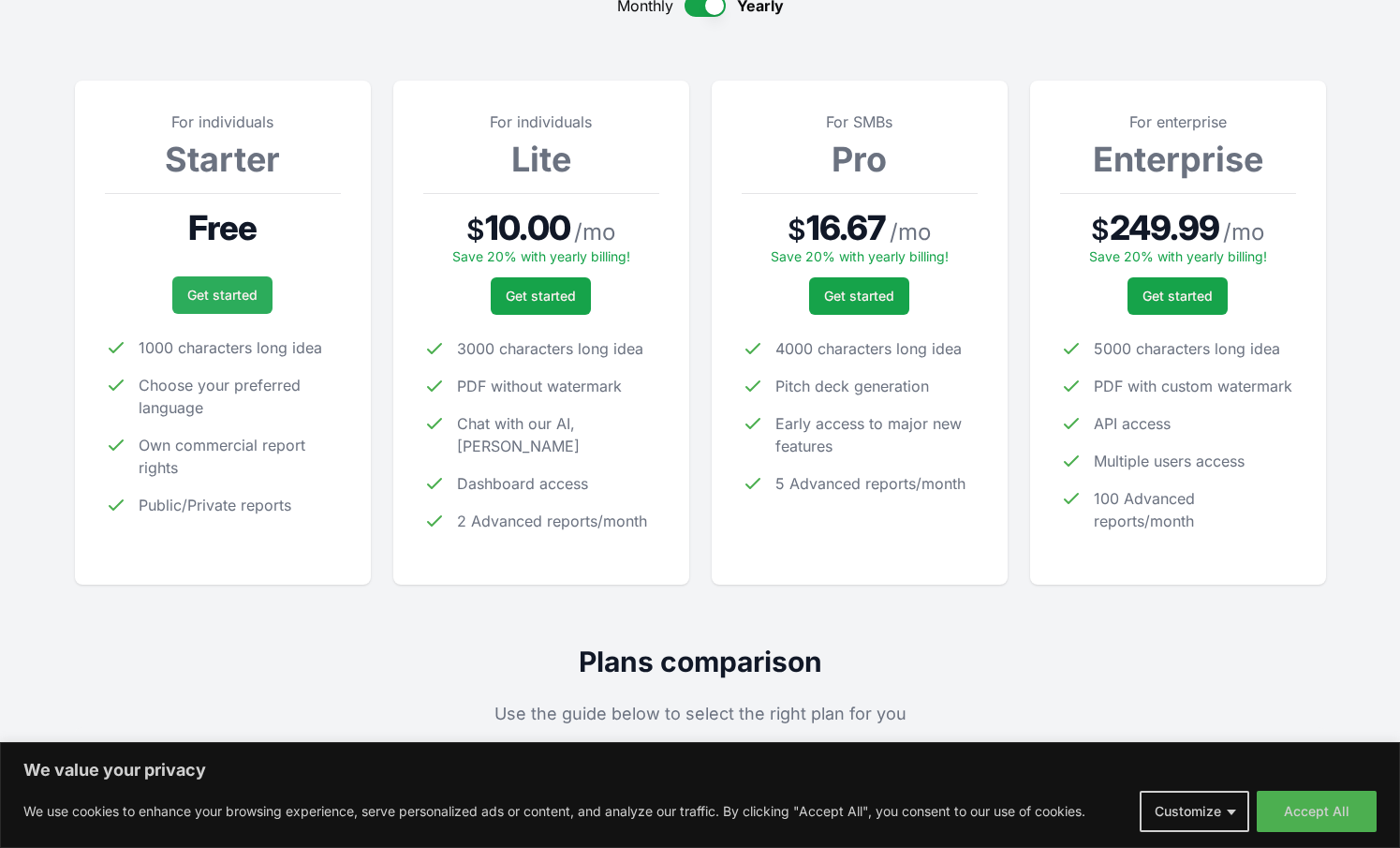
click at [230, 293] on link "Get started" at bounding box center [222, 294] width 100 height 37
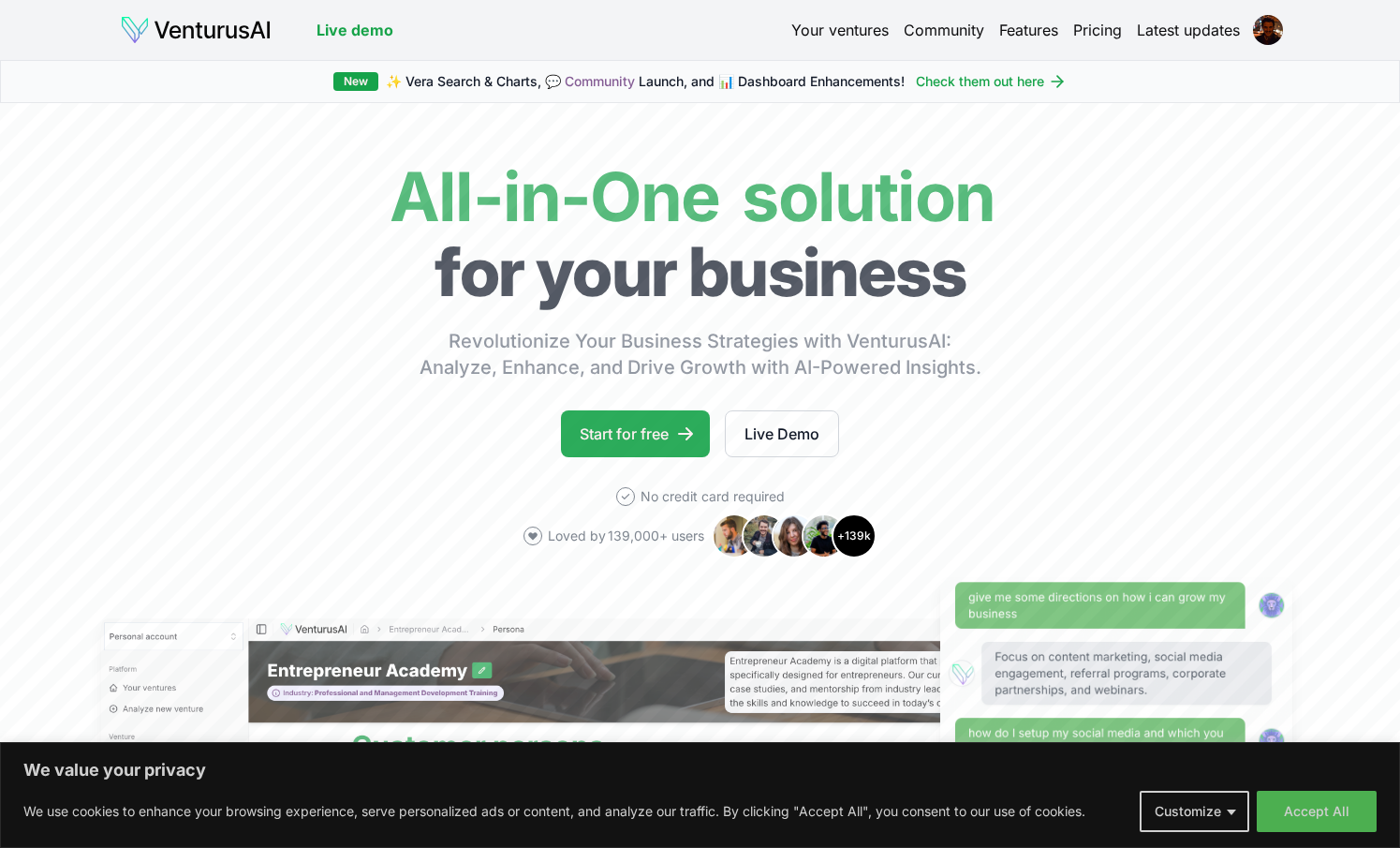
click at [641, 439] on link "Start for free" at bounding box center [636, 433] width 148 height 47
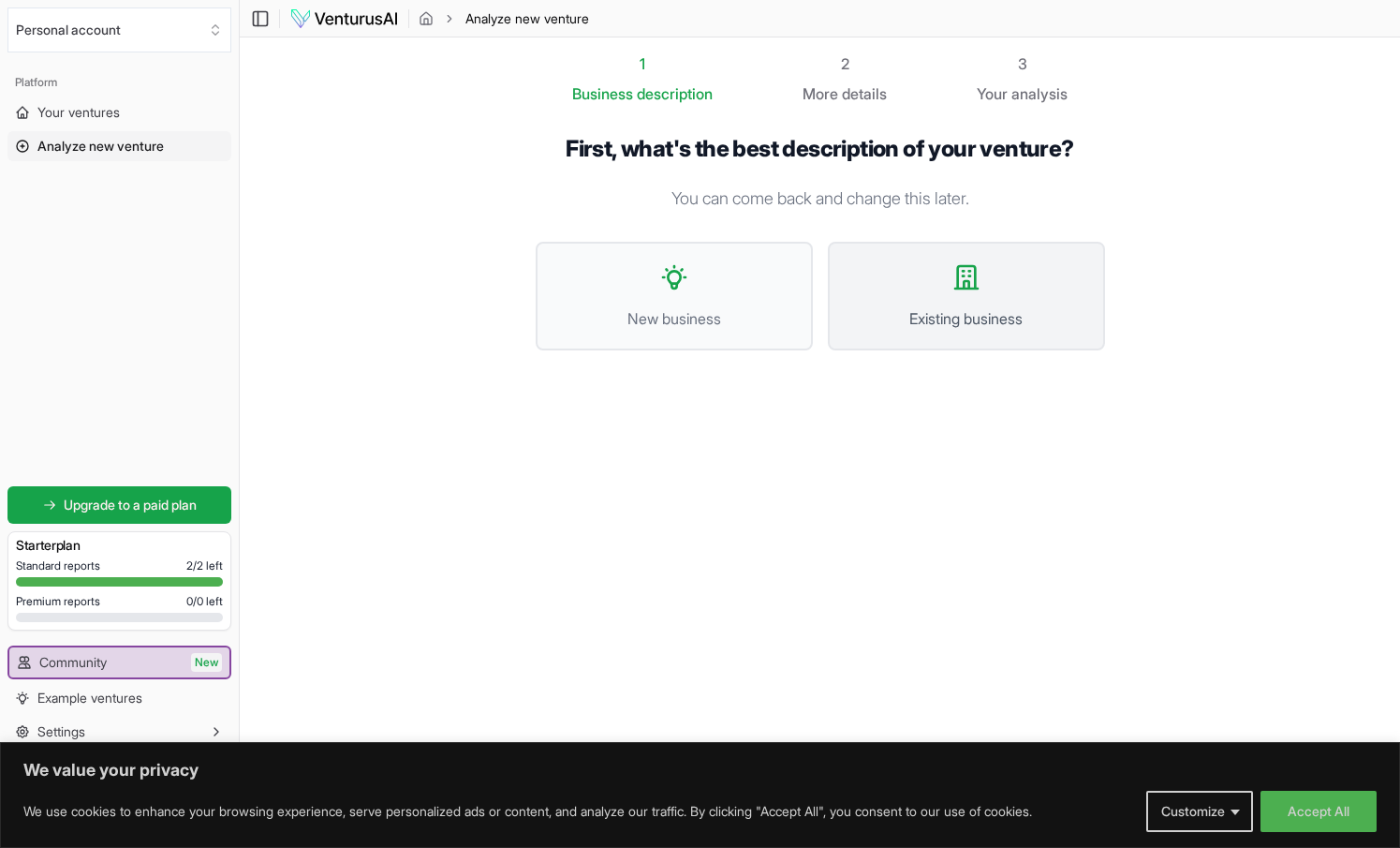
click at [966, 292] on button "Existing business" at bounding box center [966, 296] width 277 height 108
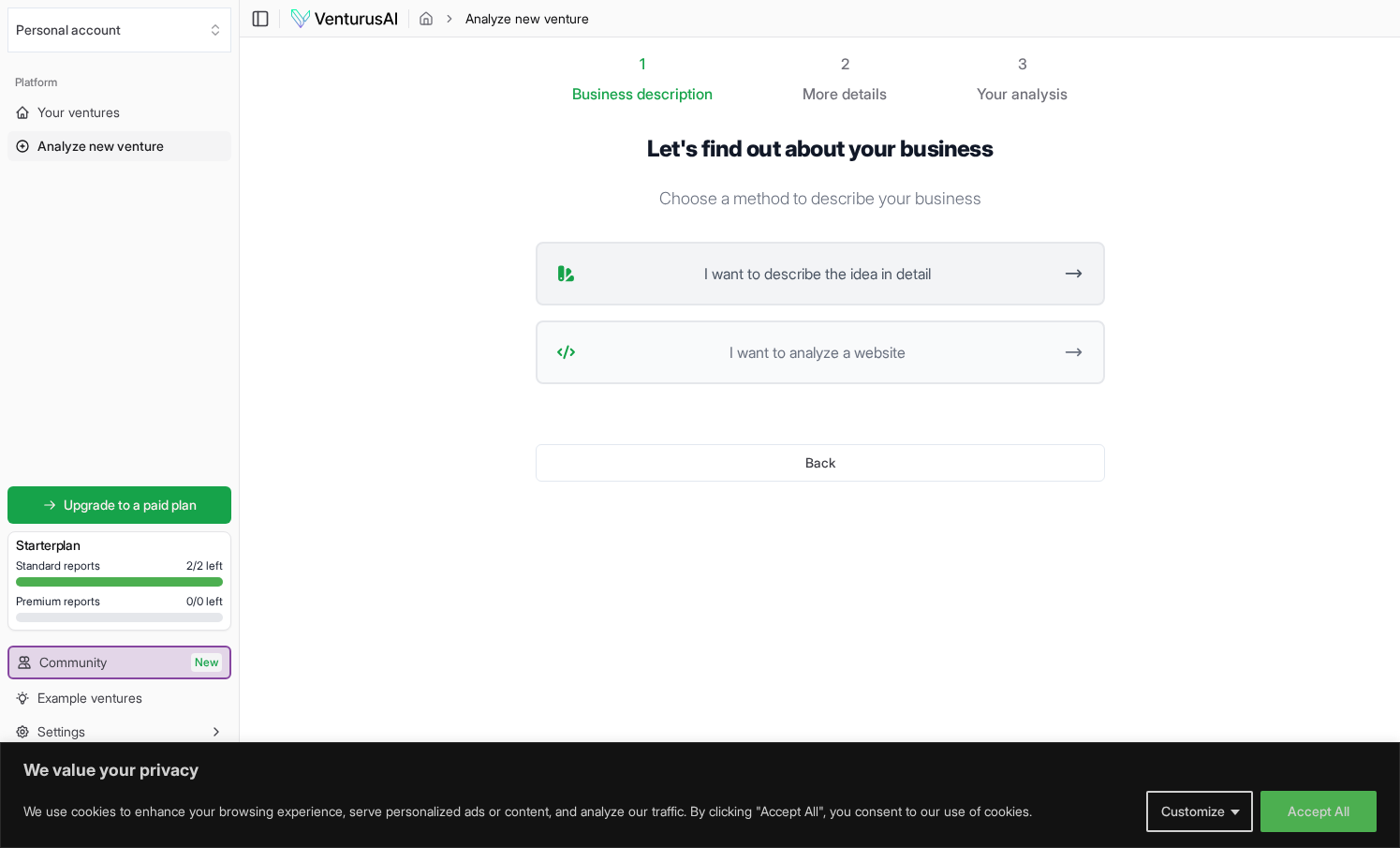
click at [922, 279] on span "I want to describe the idea in detail" at bounding box center [818, 274] width 469 height 23
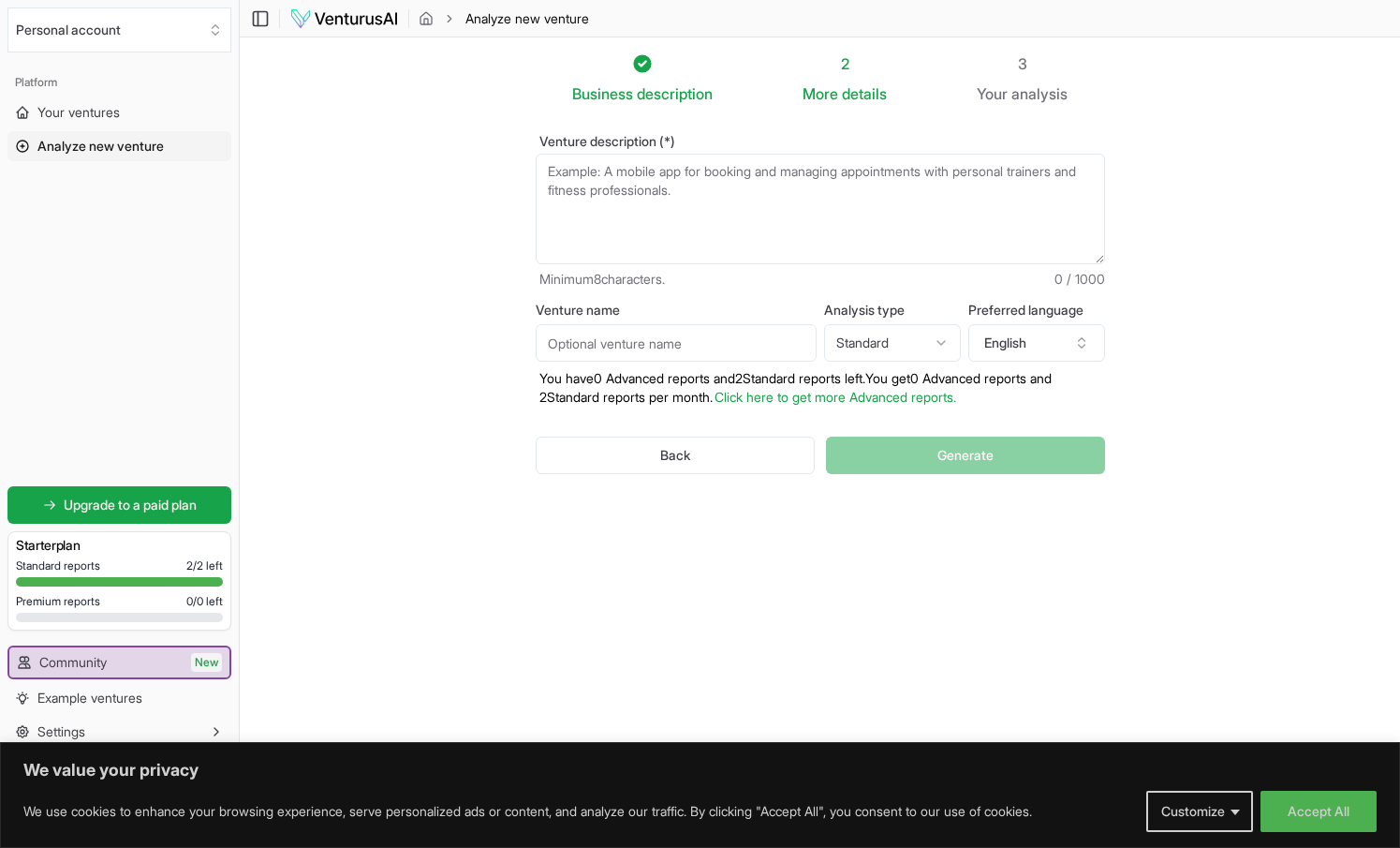
click at [745, 206] on textarea "Venture description (*)" at bounding box center [820, 208] width 569 height 110
click at [623, 205] on textarea "Venture description (*)" at bounding box center [820, 208] width 569 height 110
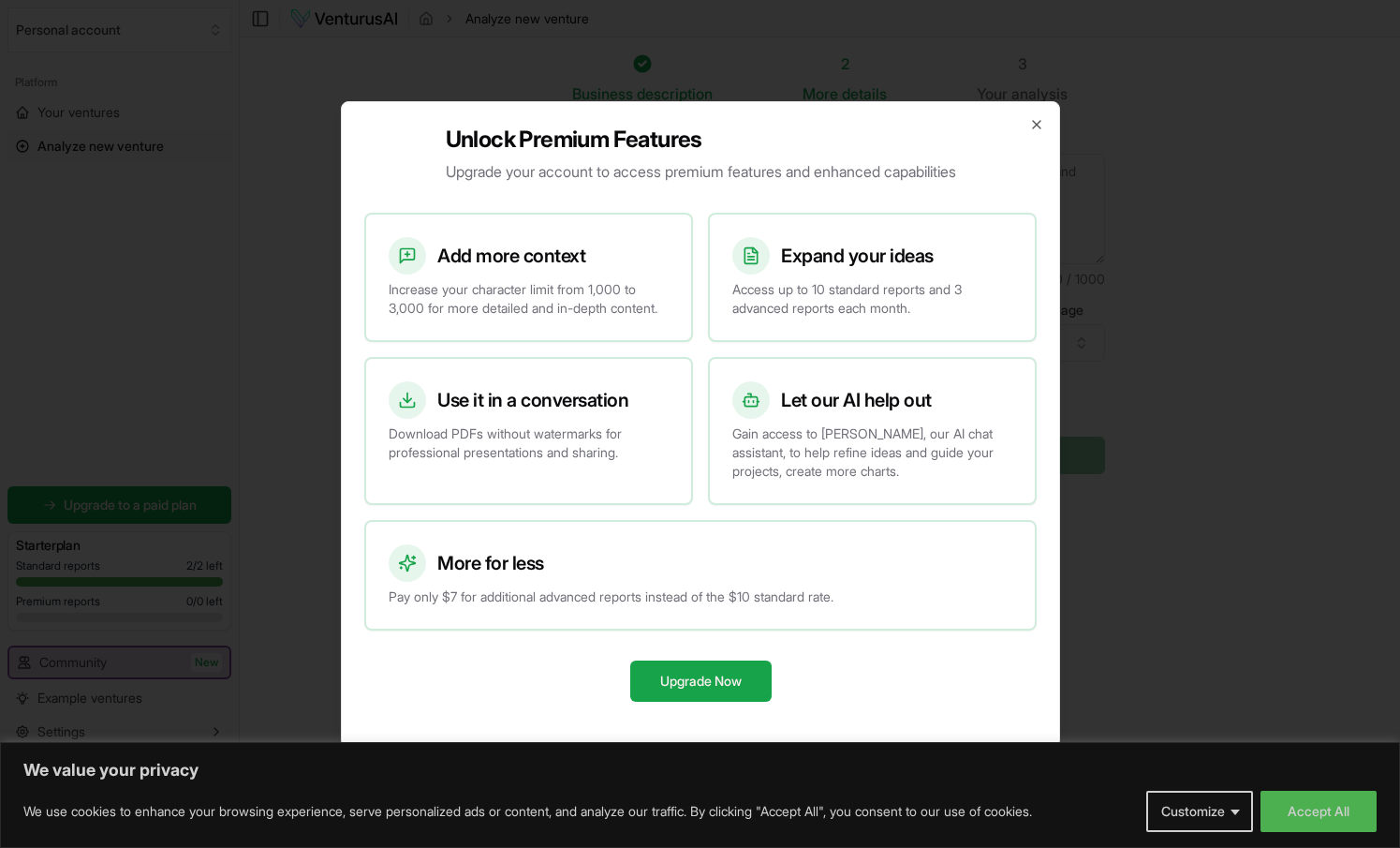
click at [1030, 126] on div "Unlock Premium Features Upgrade your account to access premium features and enh…" at bounding box center [700, 424] width 720 height 646
click at [1036, 121] on icon "button" at bounding box center [1037, 125] width 8 height 8
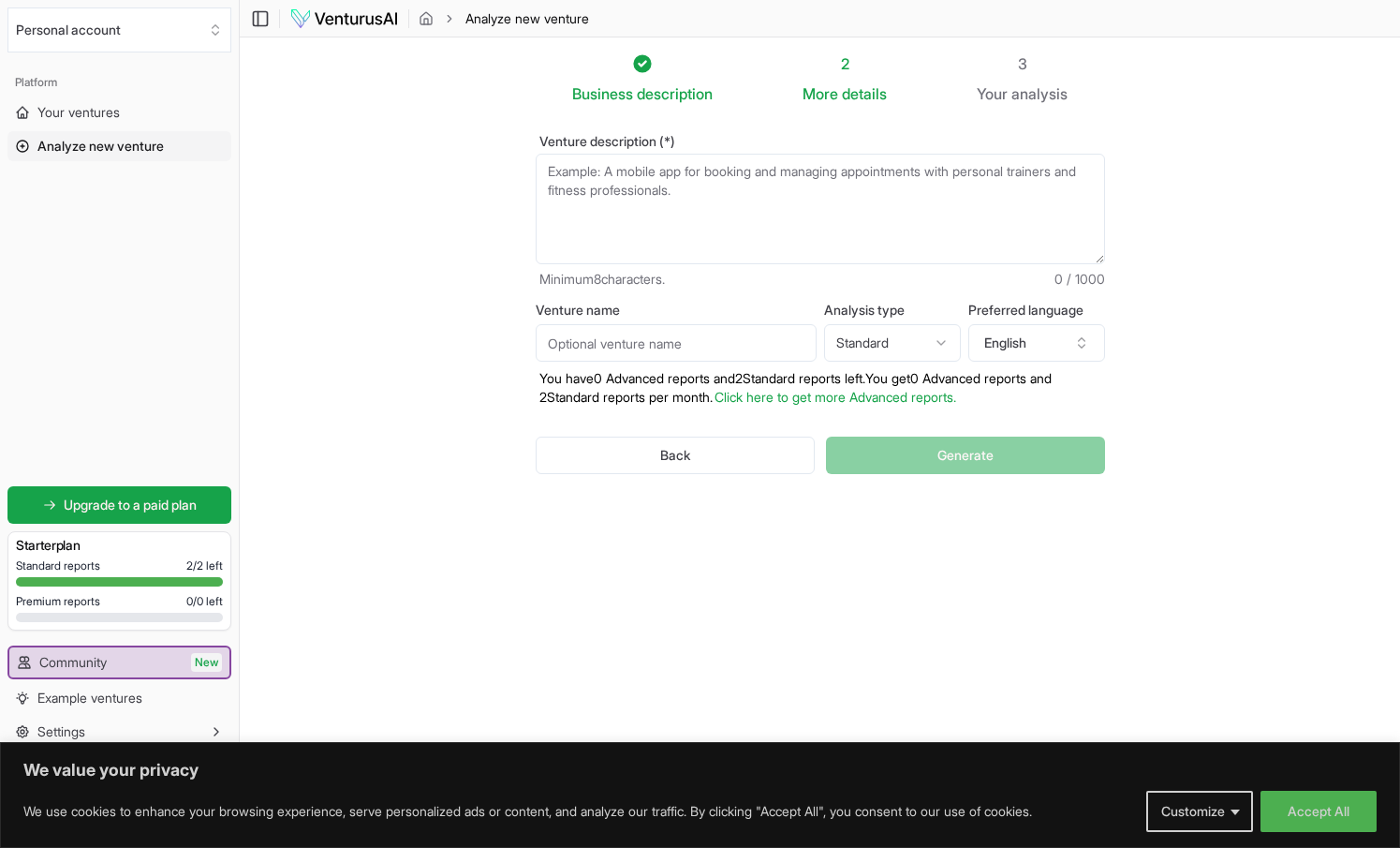
click at [788, 156] on textarea "Venture description (*)" at bounding box center [820, 208] width 569 height 110
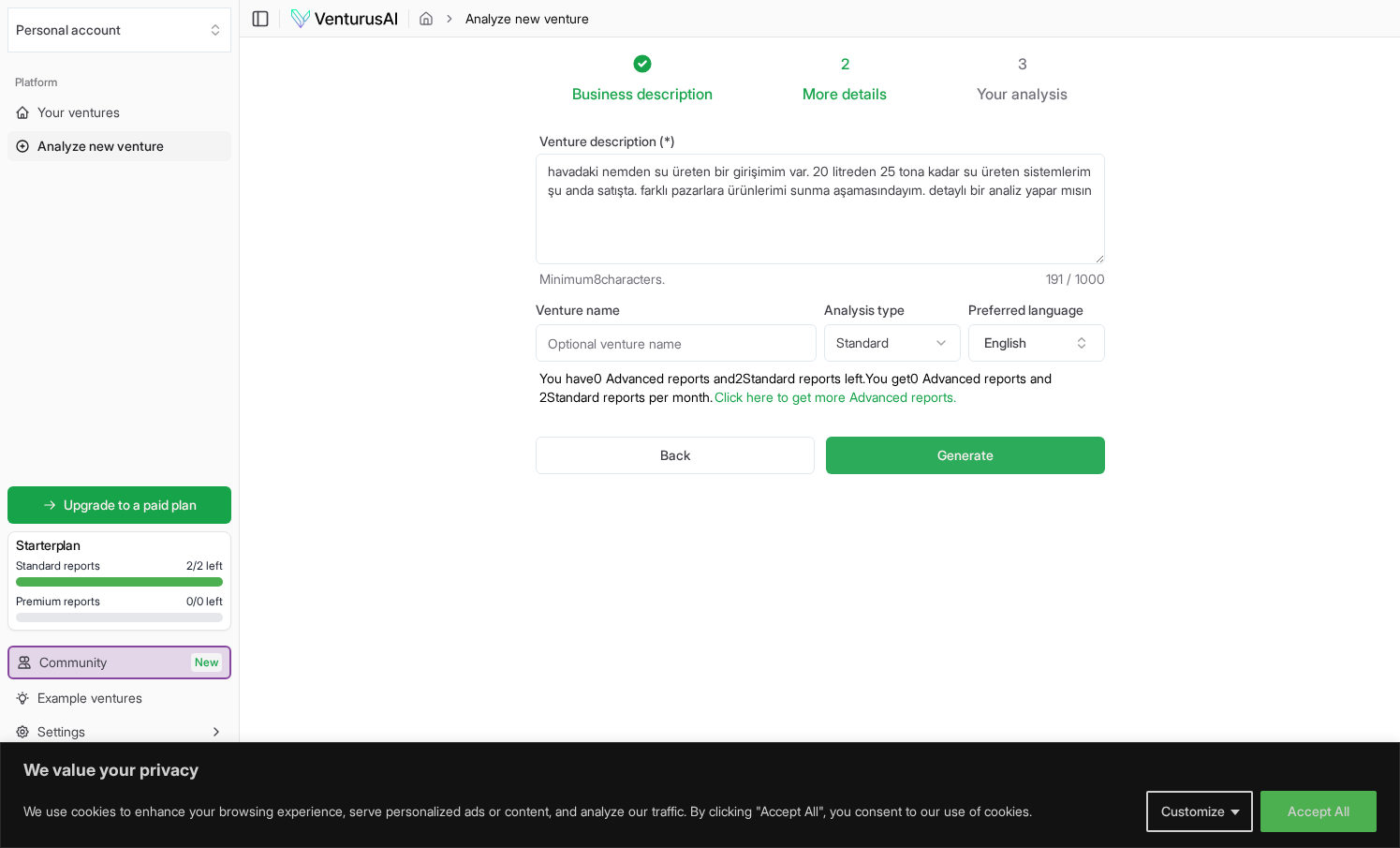
type textarea "havadaki nemden su üreten bir girişimim var. 20 litreden 25 tona kadar su ürete…"
click at [937, 463] on span "Generate" at bounding box center [965, 456] width 56 height 19
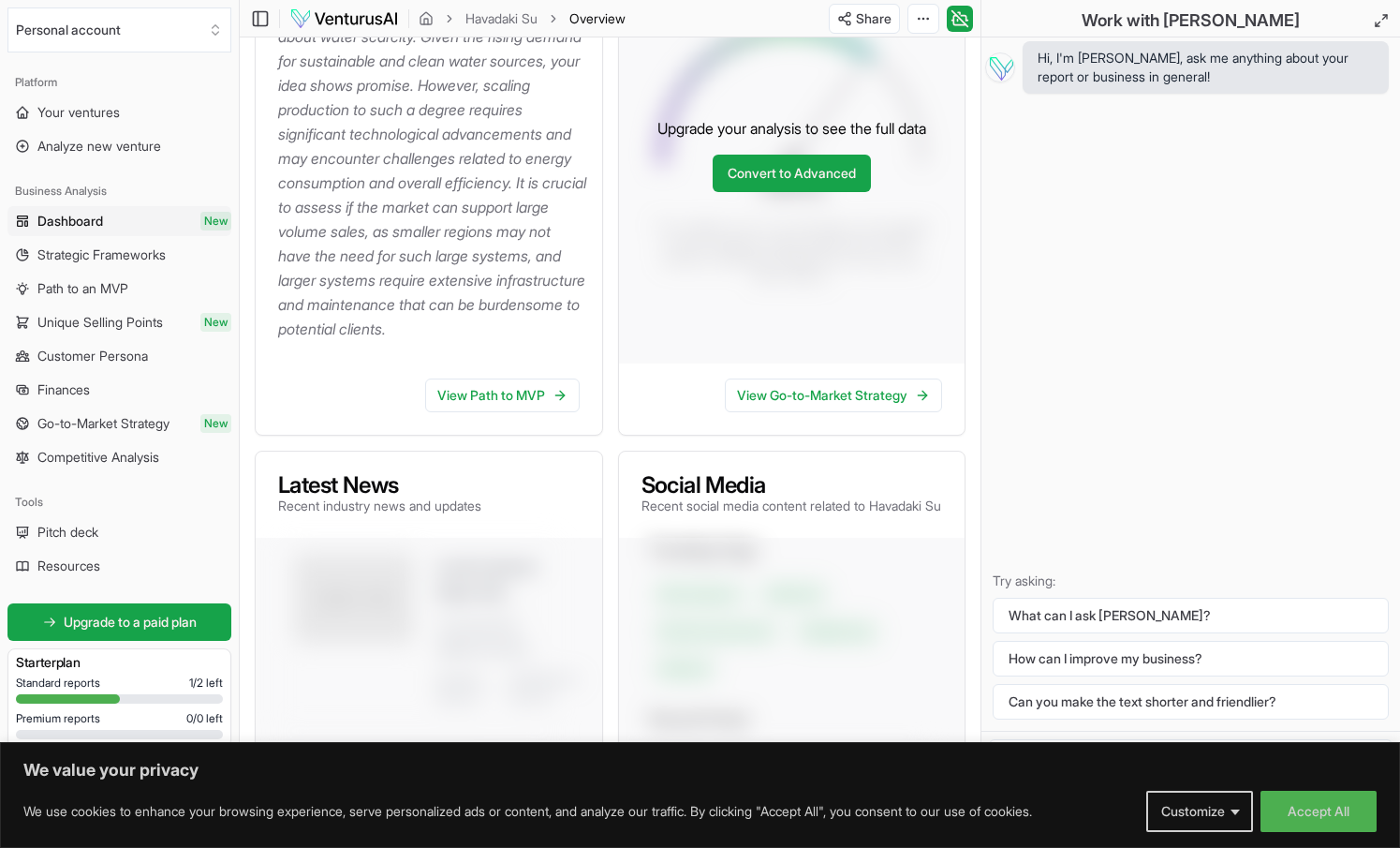
scroll to position [455, 0]
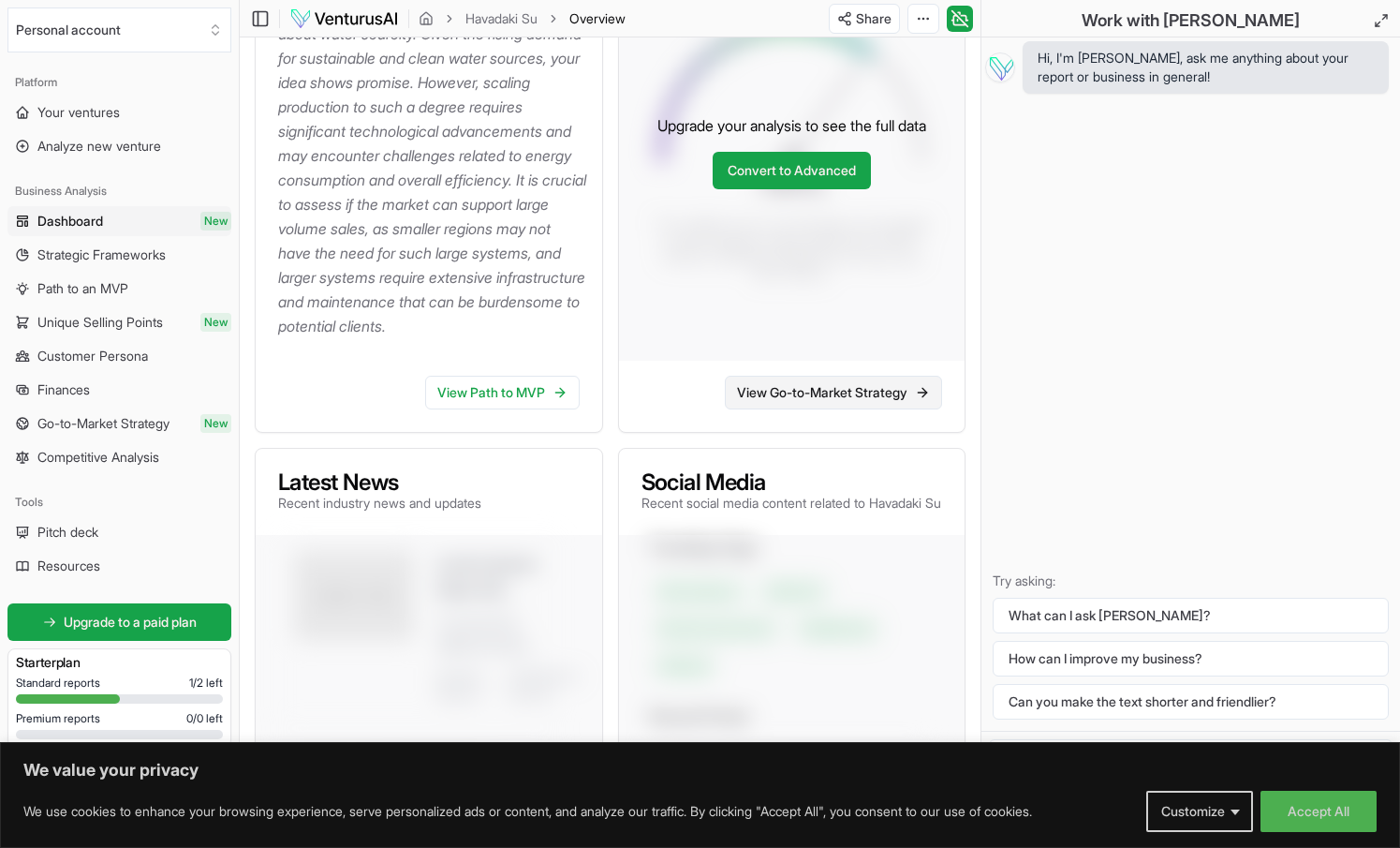
click at [757, 409] on link "View Go-to-Market Strategy" at bounding box center [834, 392] width 217 height 33
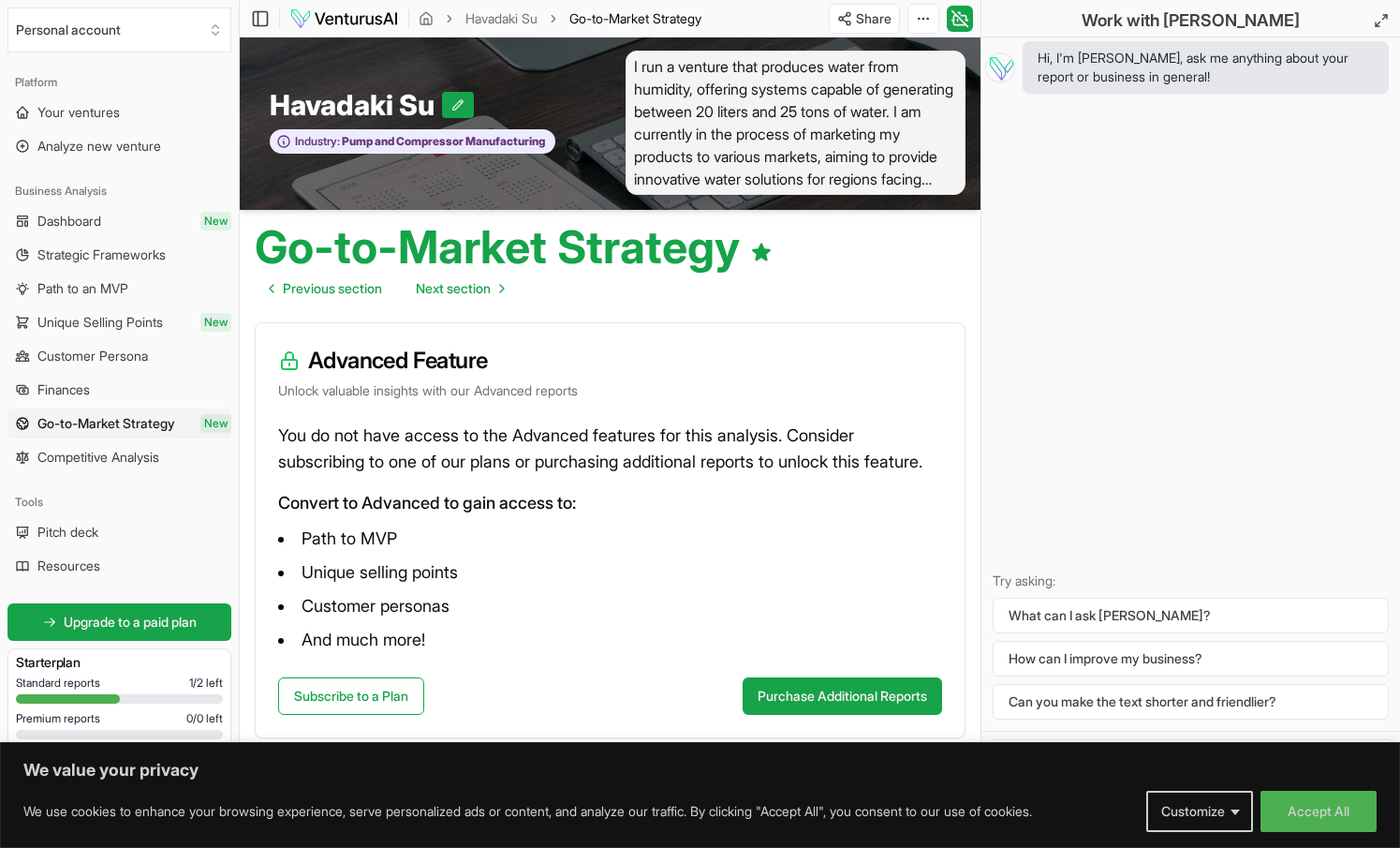
scroll to position [29, 0]
click at [1079, 620] on button "What can I ask [PERSON_NAME]?" at bounding box center [1191, 615] width 396 height 35
click at [1141, 661] on button "How can I improve my business?" at bounding box center [1191, 658] width 396 height 35
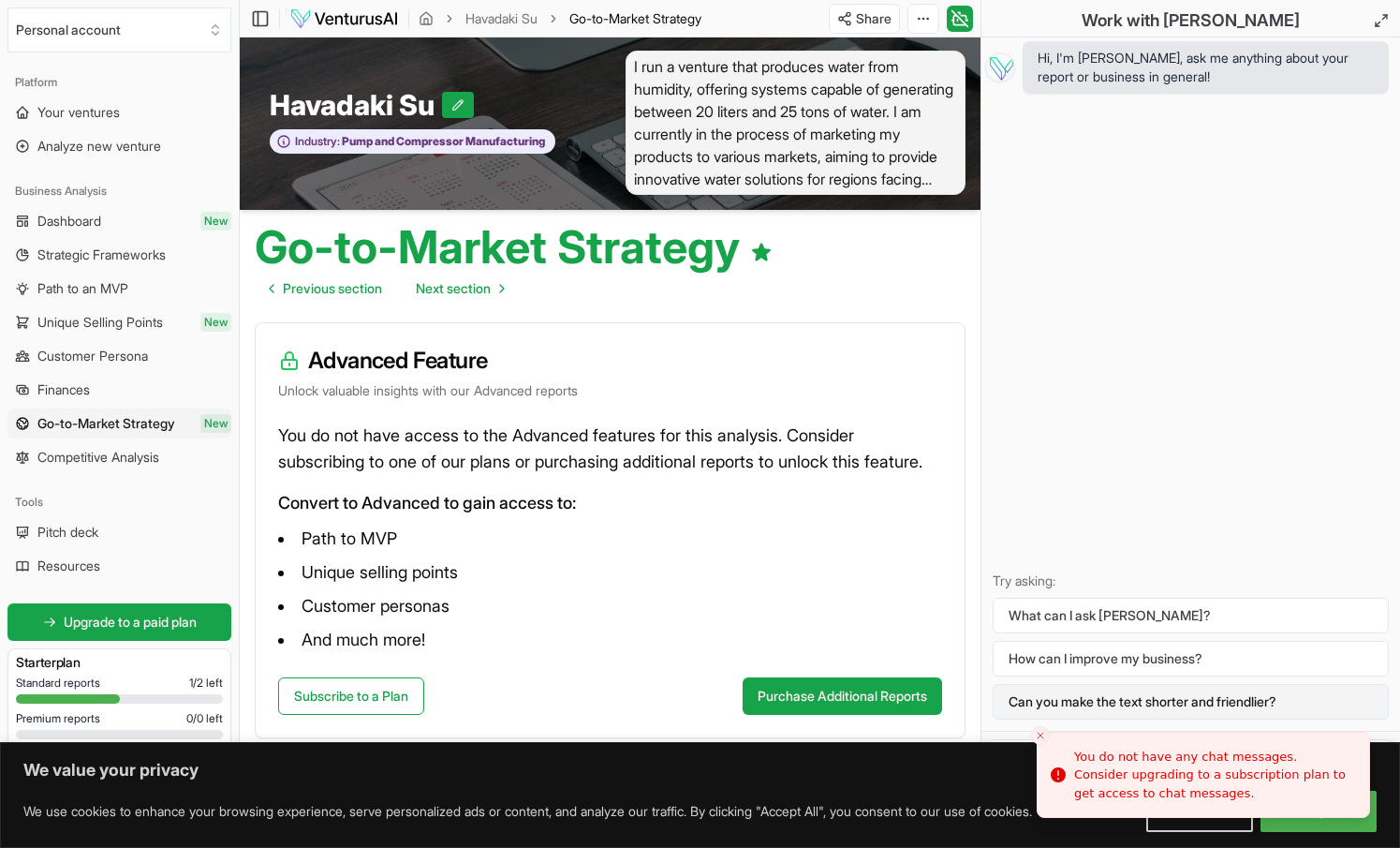
click at [1103, 698] on button "Can you make the text shorter and friendlier?" at bounding box center [1191, 701] width 396 height 35
click at [1182, 414] on div "Hi, I'm [PERSON_NAME], ask me anything about your report or business in general…" at bounding box center [1192, 384] width 419 height 693
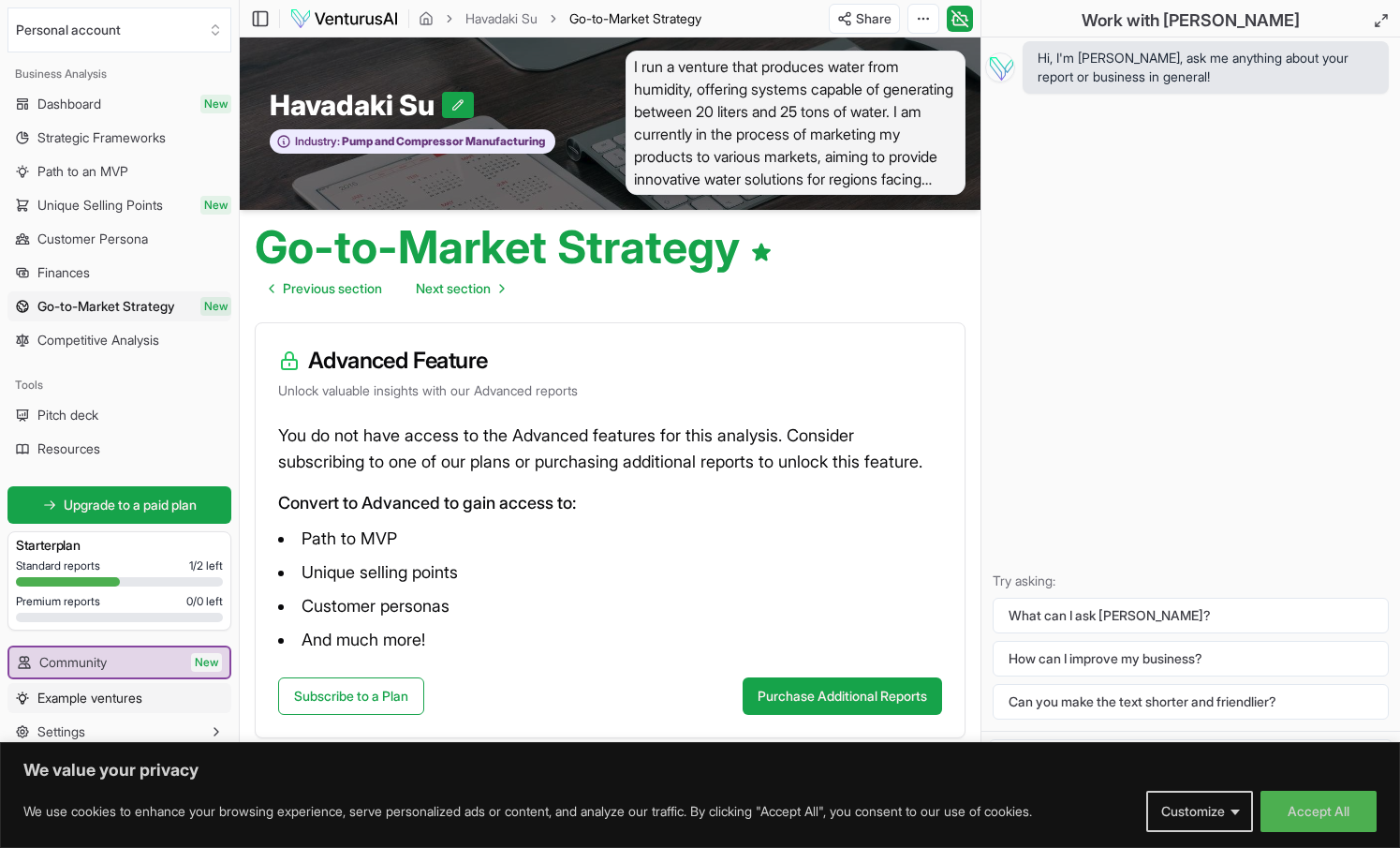
click at [129, 698] on span "Example ventures" at bounding box center [89, 698] width 105 height 19
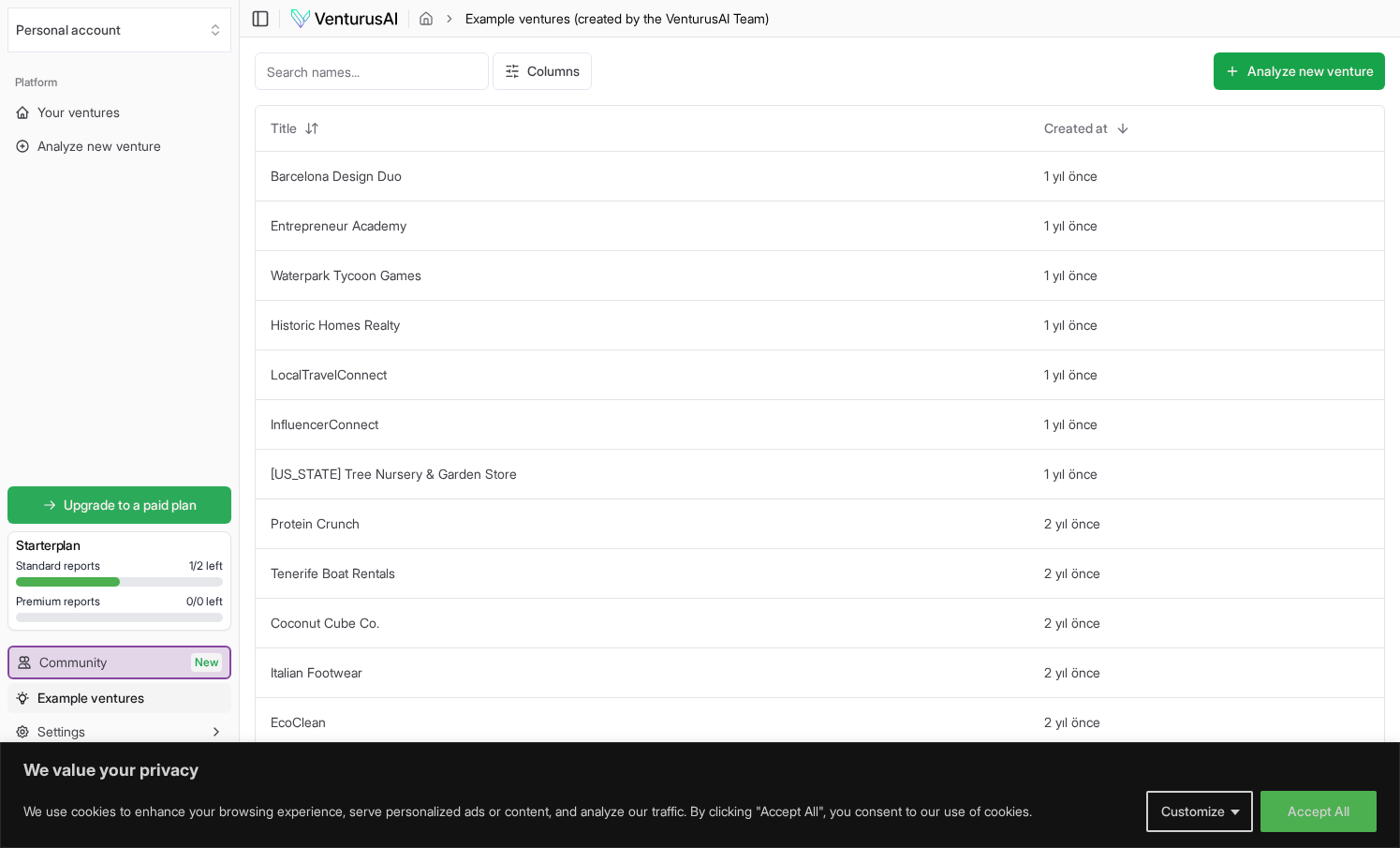
click at [153, 505] on span "Upgrade to a paid plan" at bounding box center [130, 505] width 133 height 19
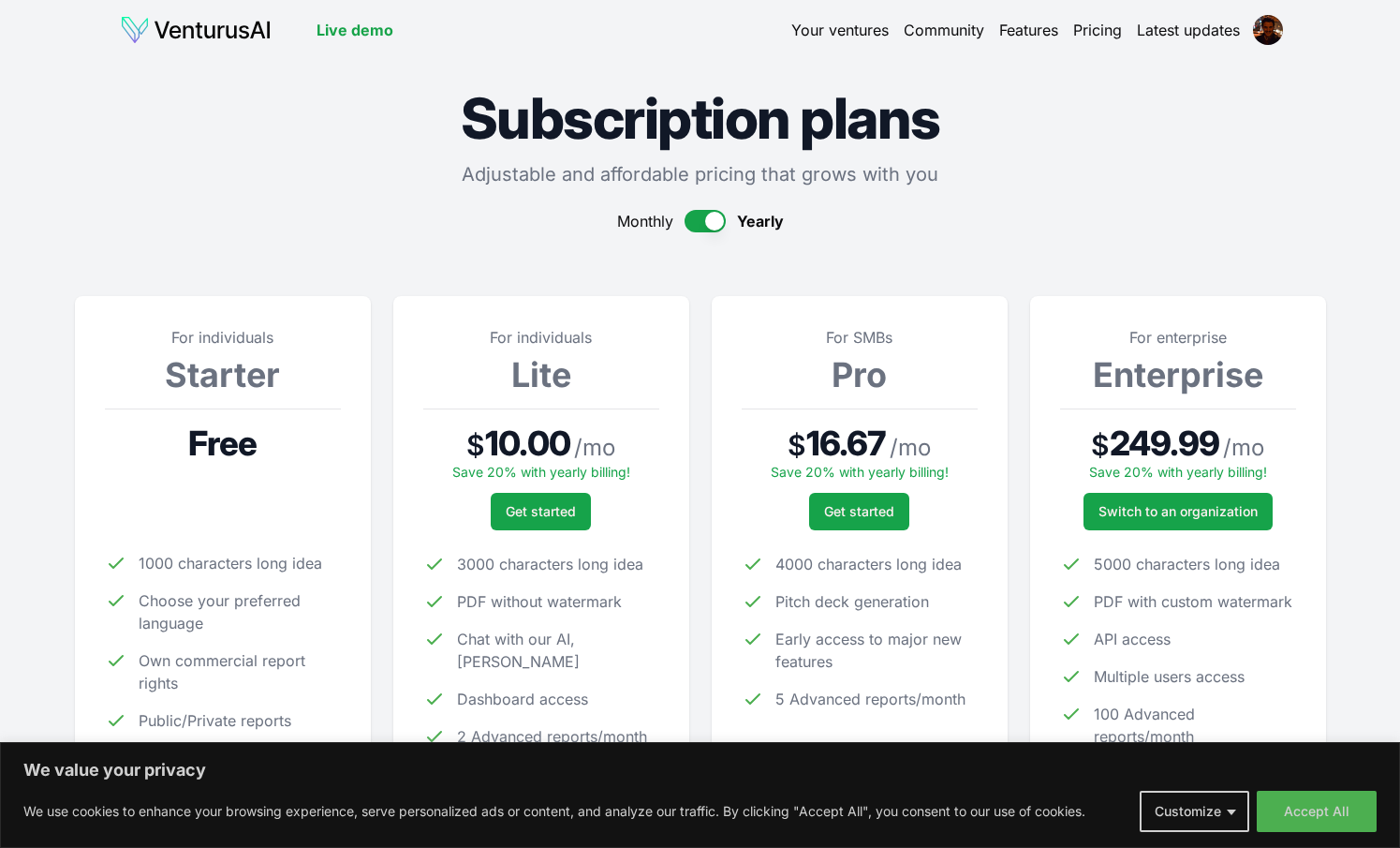
click at [709, 226] on button "button" at bounding box center [704, 221] width 41 height 23
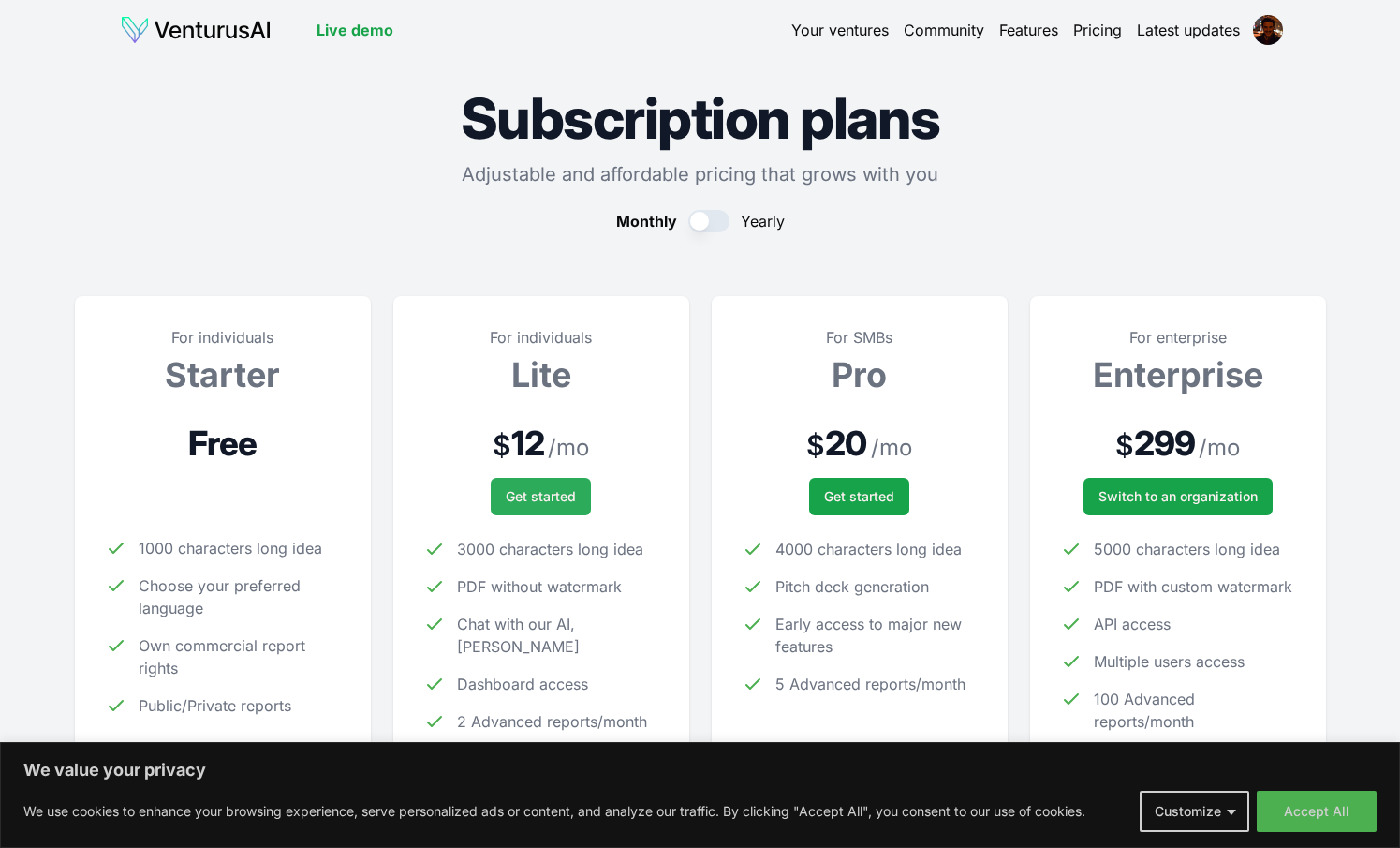
click at [541, 502] on span "Get started" at bounding box center [542, 497] width 70 height 19
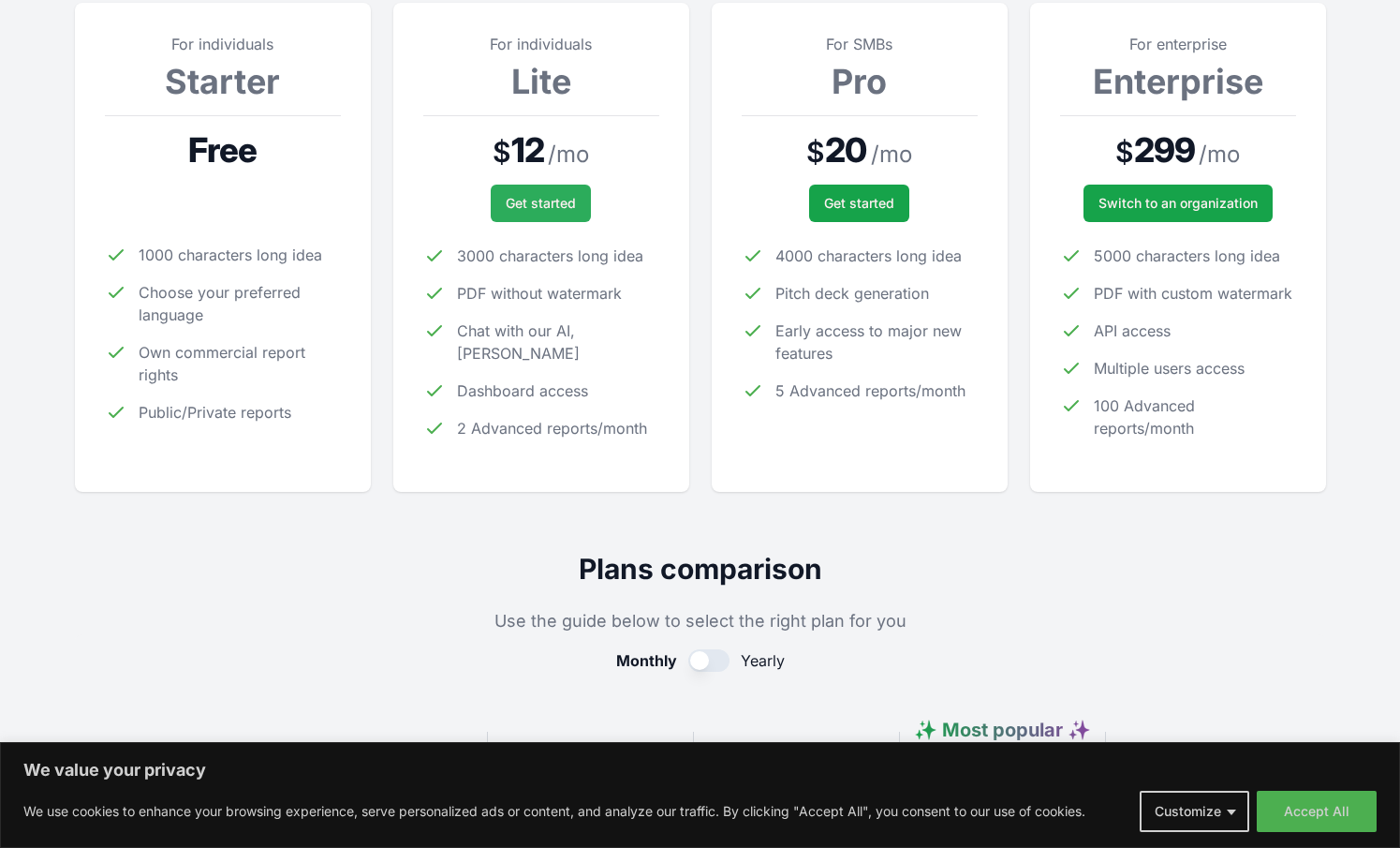
scroll to position [375, 0]
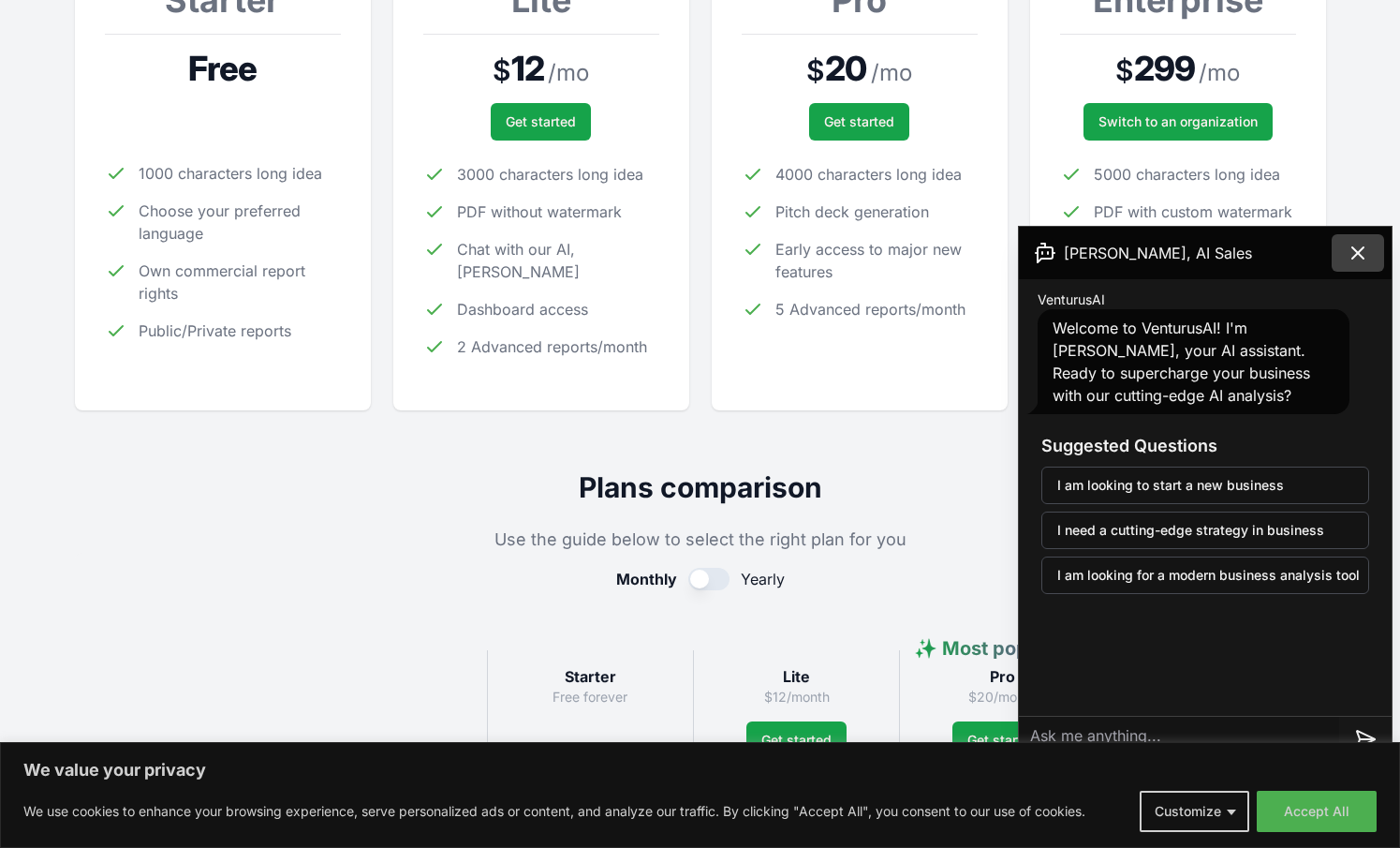
click at [1367, 253] on icon at bounding box center [1358, 253] width 23 height 23
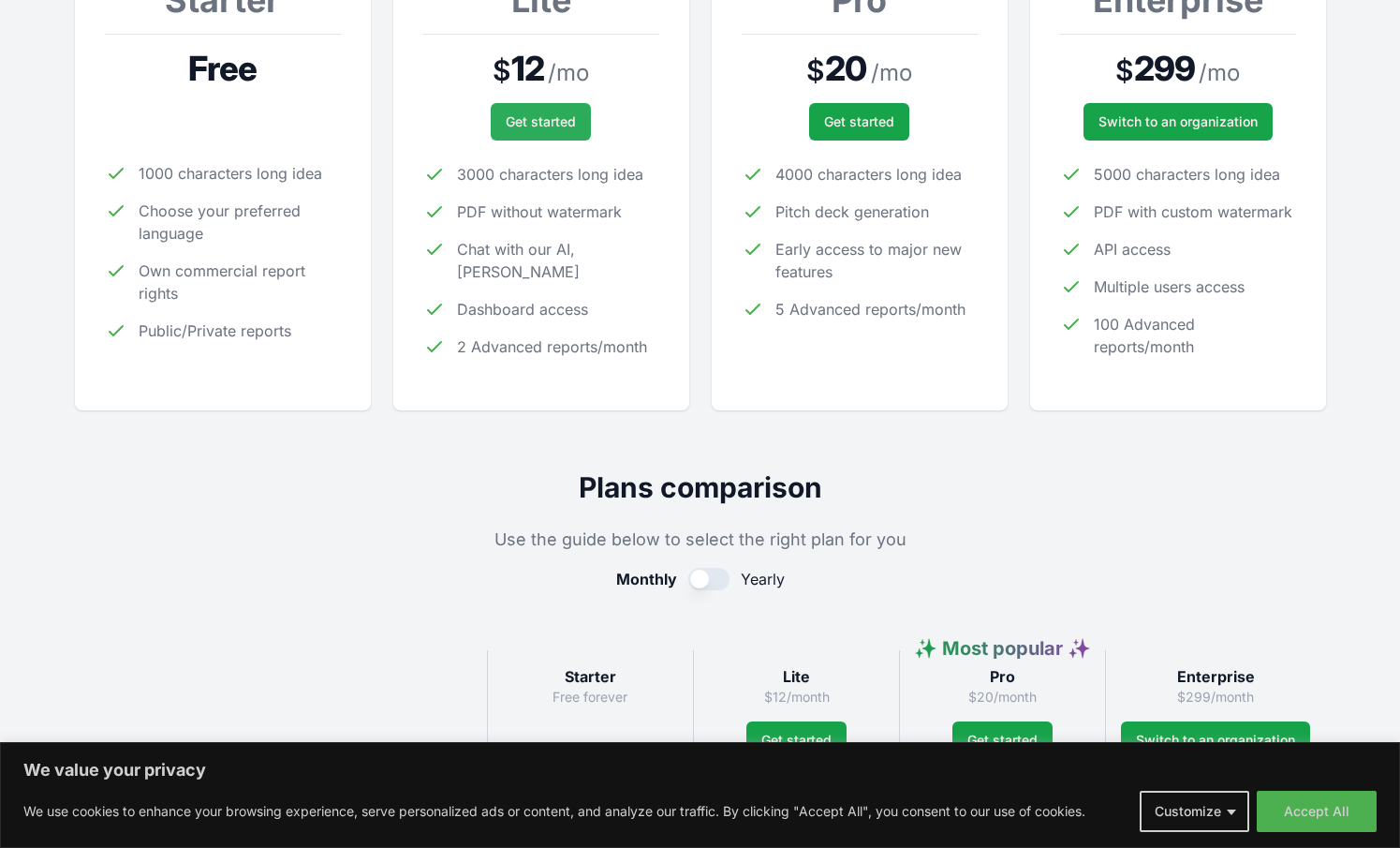
click at [540, 132] on button "Get started" at bounding box center [541, 121] width 100 height 37
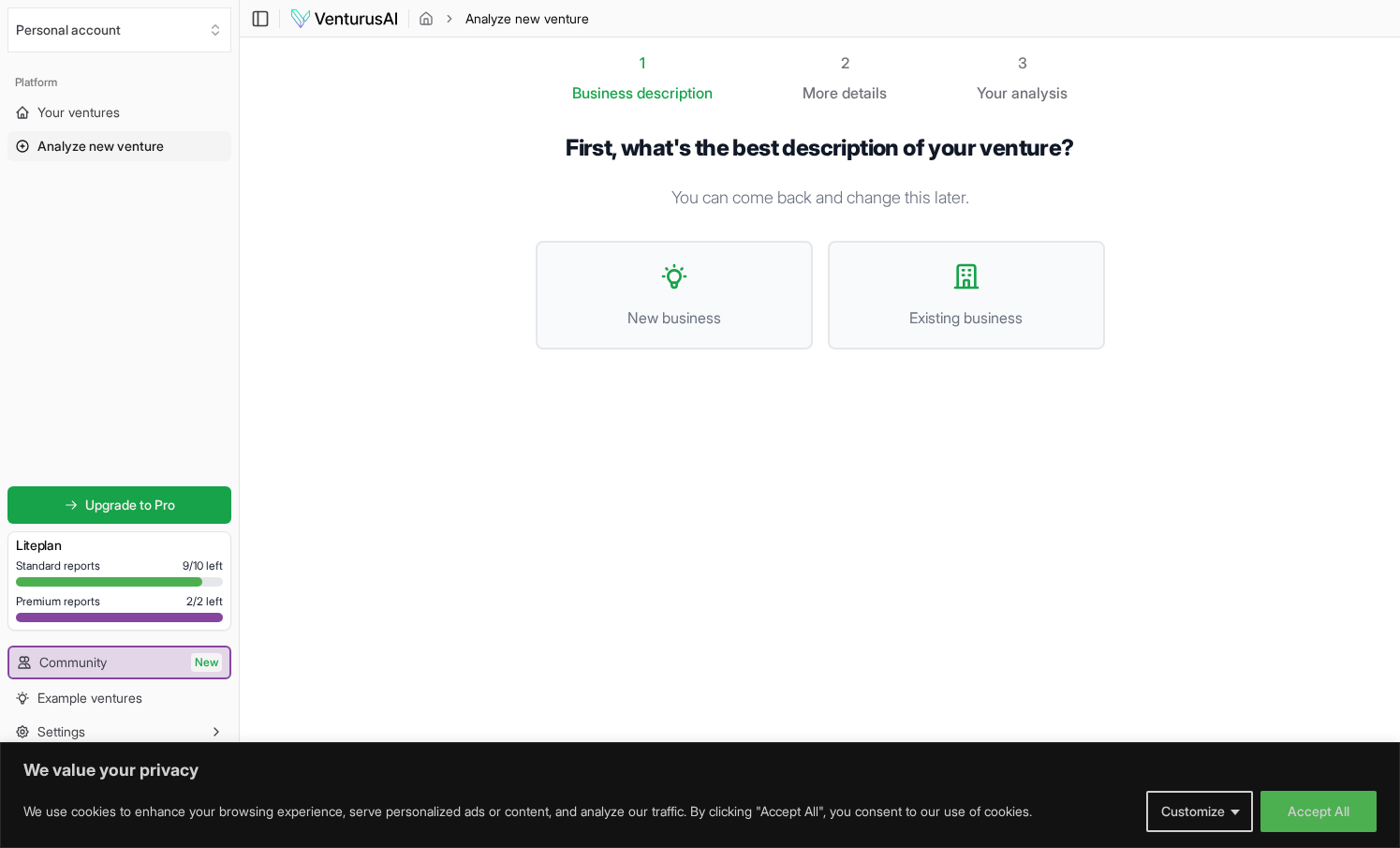
scroll to position [1, 0]
click at [927, 309] on span "Existing business" at bounding box center [967, 318] width 236 height 23
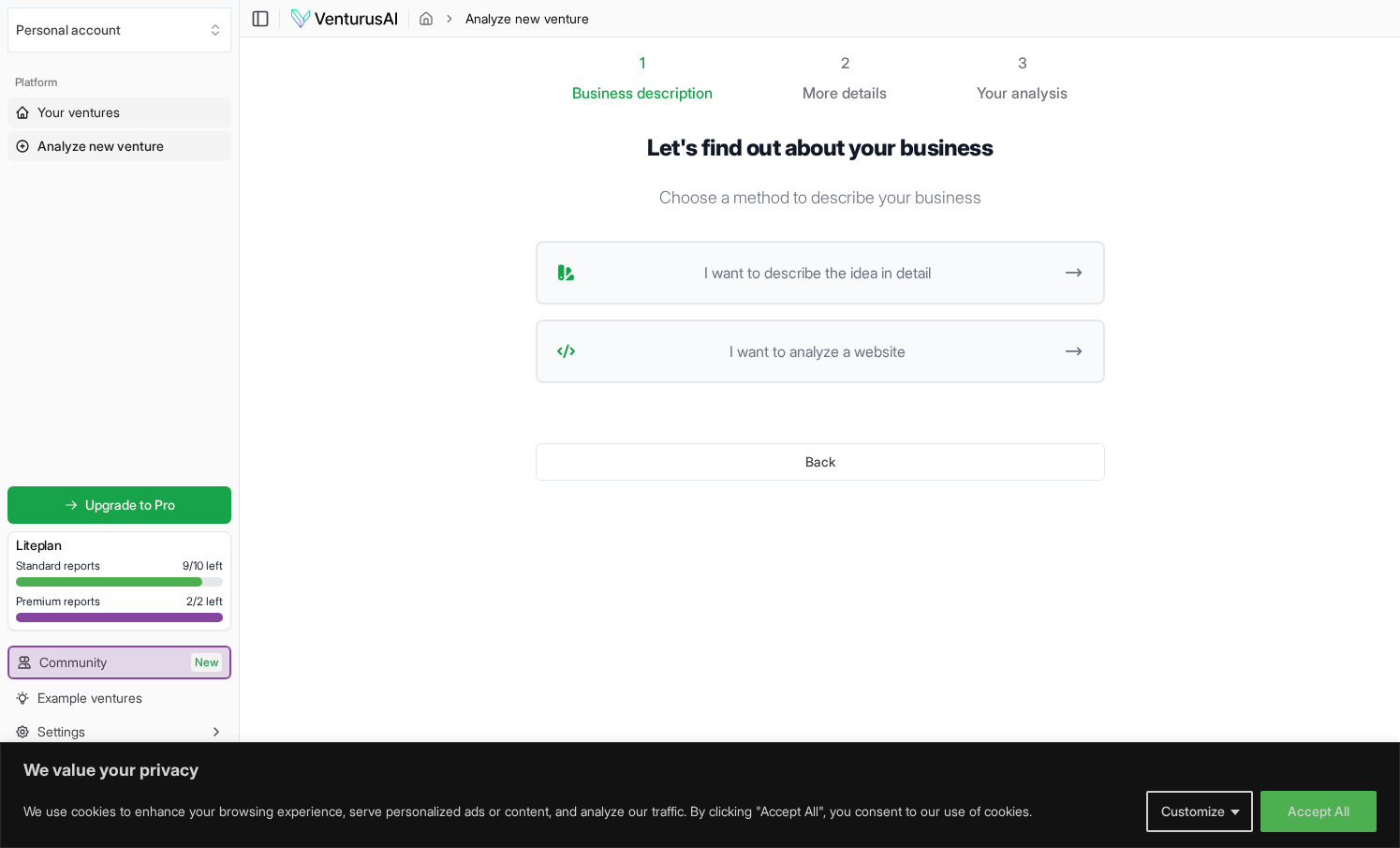
click at [71, 114] on span "Your ventures" at bounding box center [78, 112] width 83 height 19
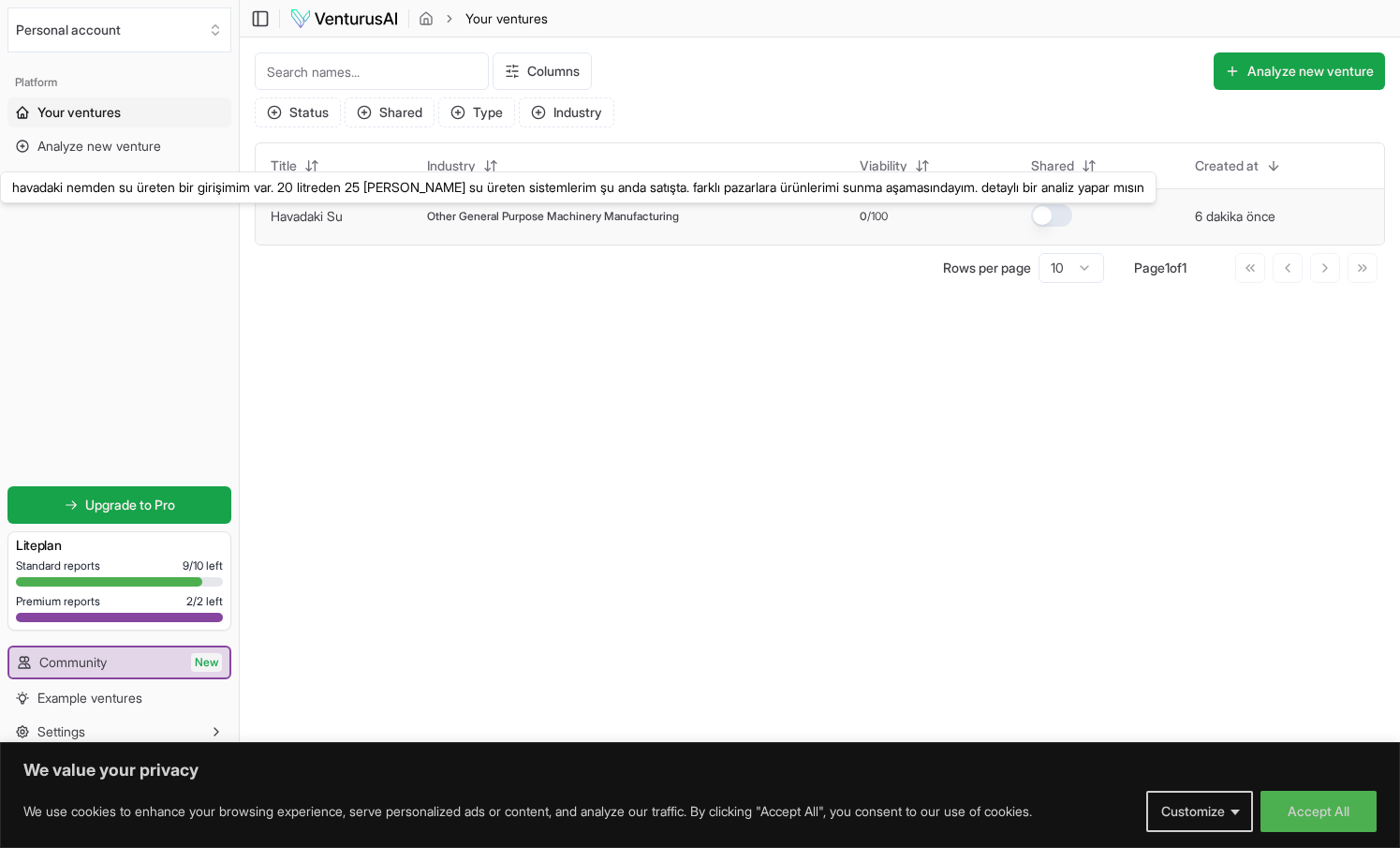
click at [323, 218] on link "Havadaki Su" at bounding box center [306, 216] width 72 height 16
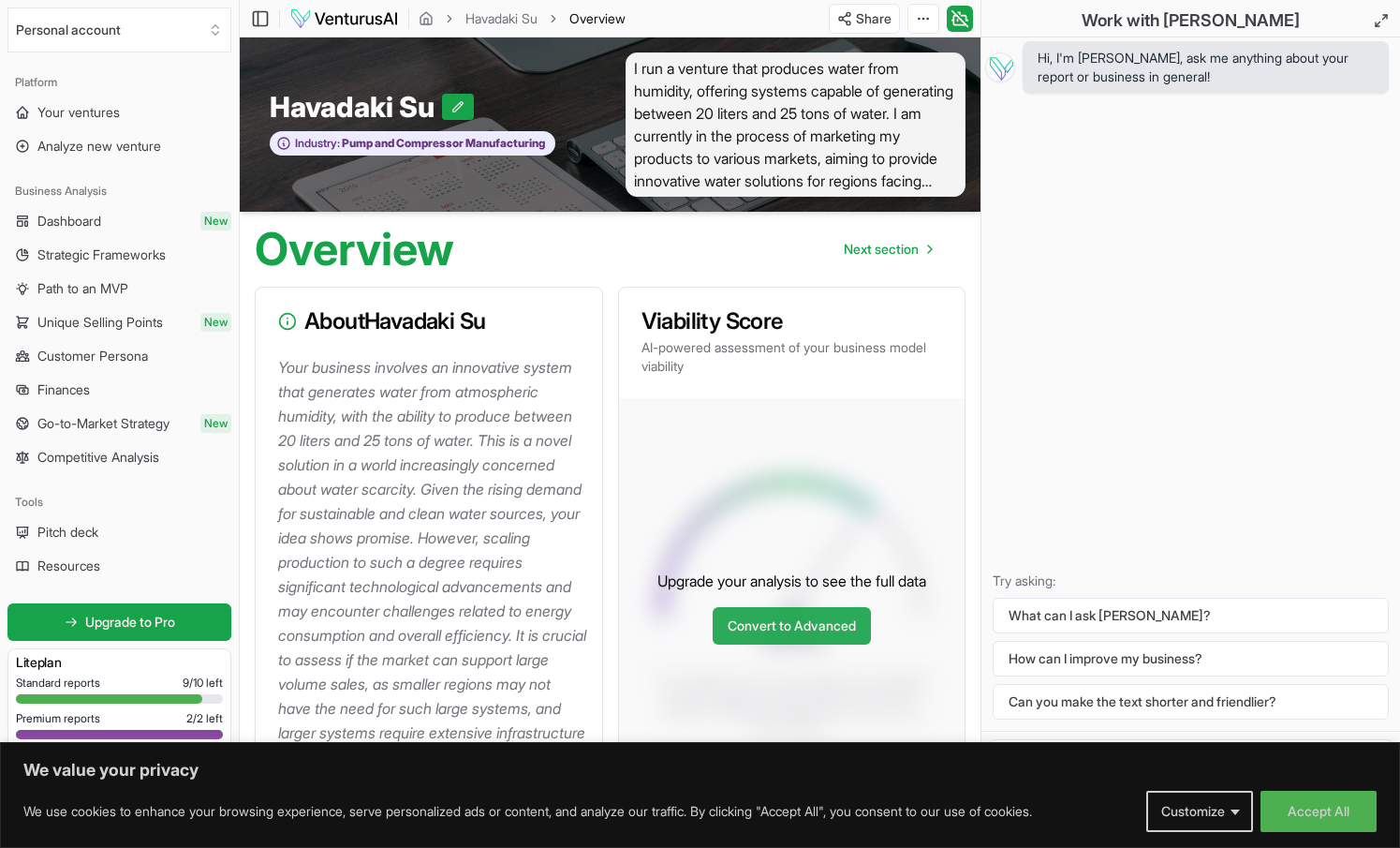
click at [776, 644] on link "Convert to Advanced" at bounding box center [792, 625] width 158 height 37
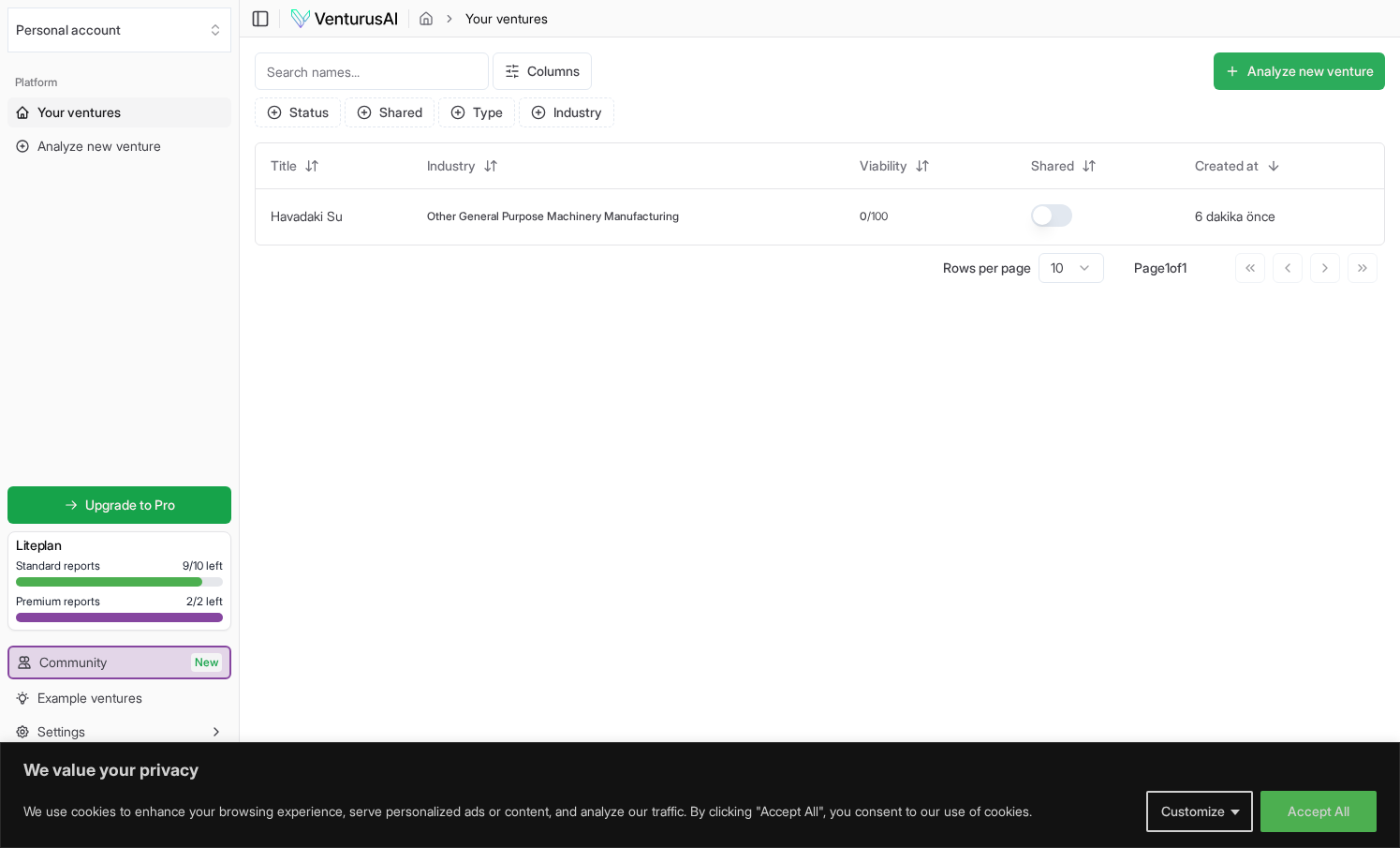
click at [1299, 73] on button "Analyze new venture" at bounding box center [1300, 70] width 171 height 37
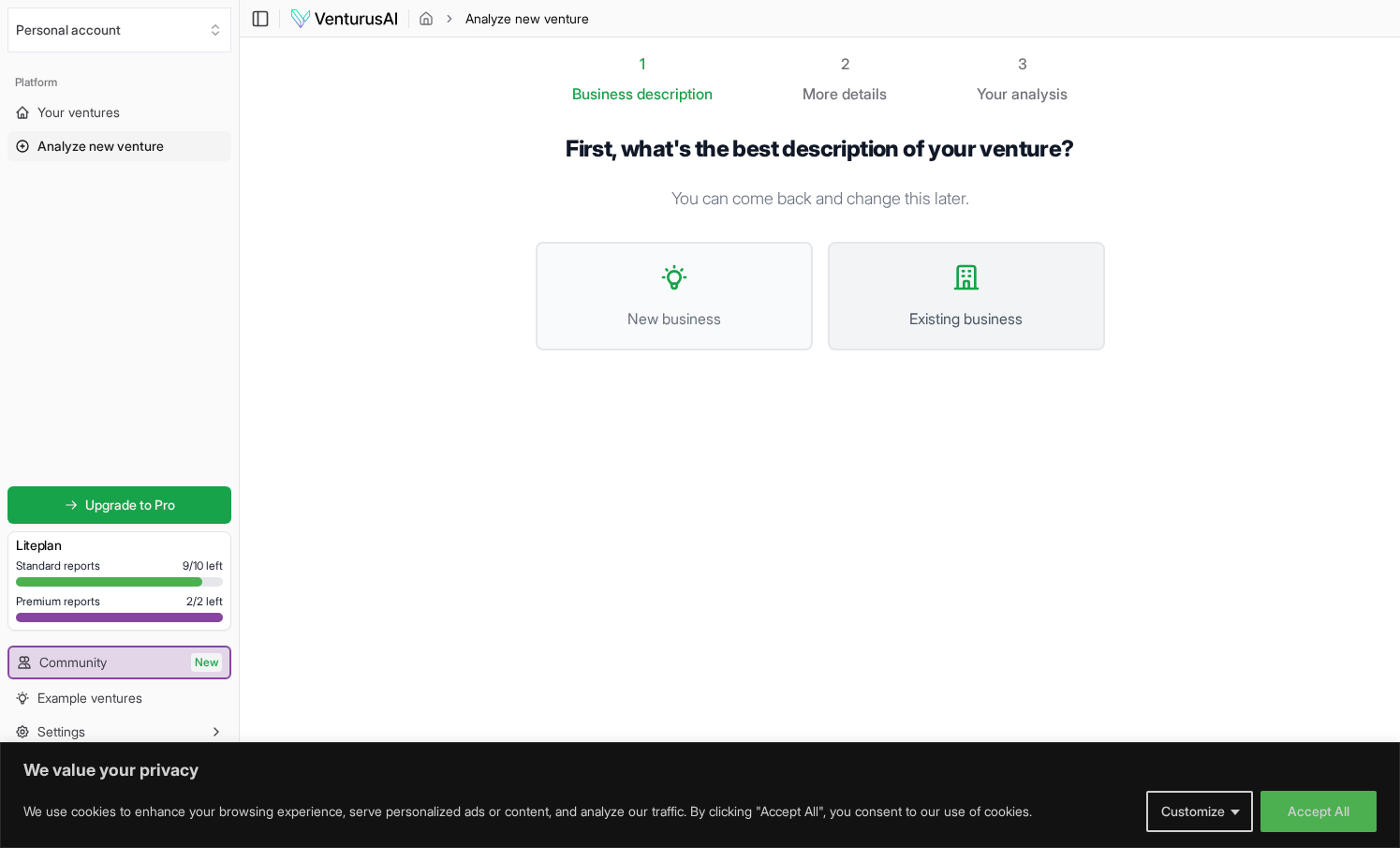
click at [938, 295] on button "Existing business" at bounding box center [966, 296] width 277 height 108
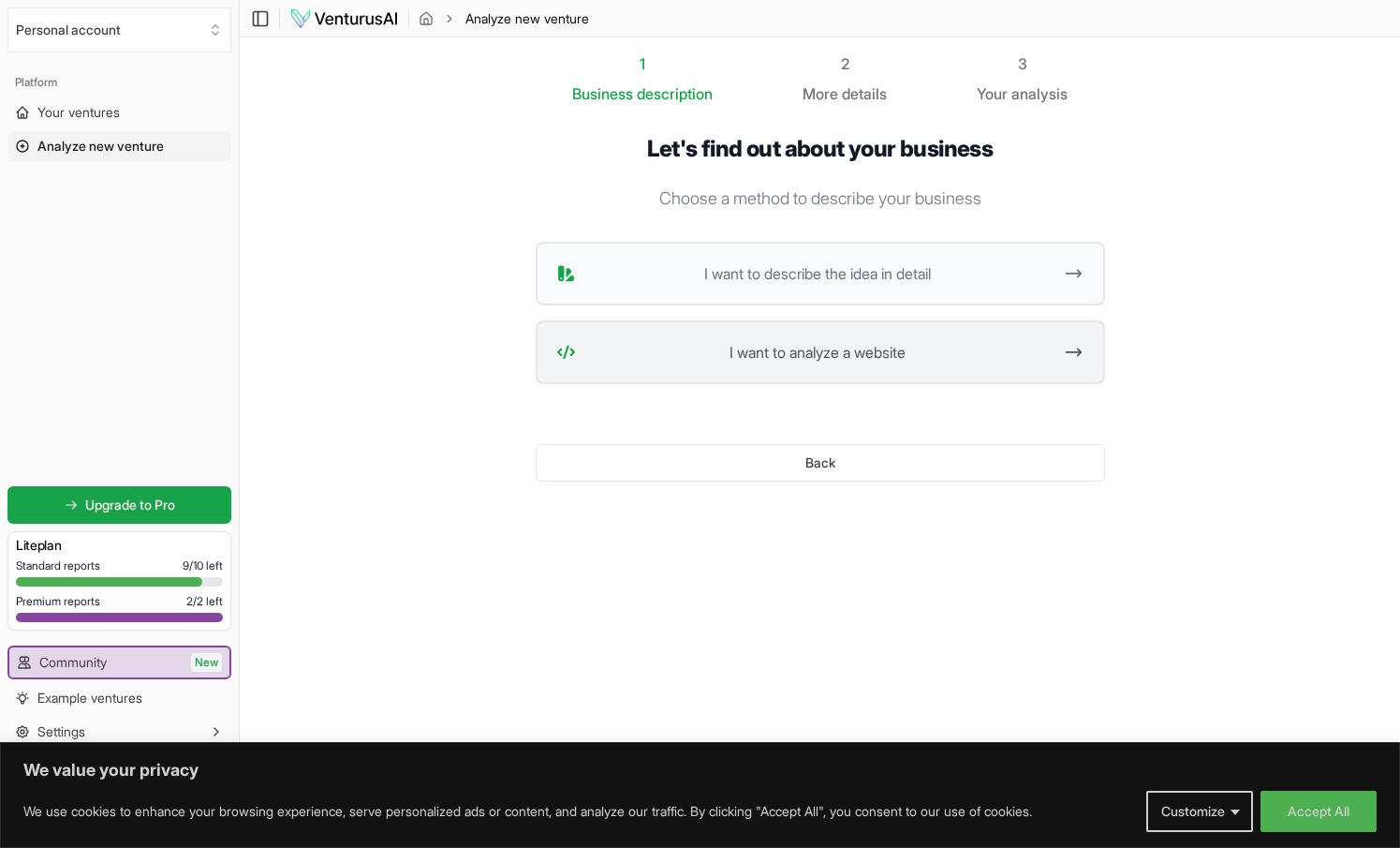
click at [818, 366] on button "I want to analyze a website" at bounding box center [820, 352] width 569 height 64
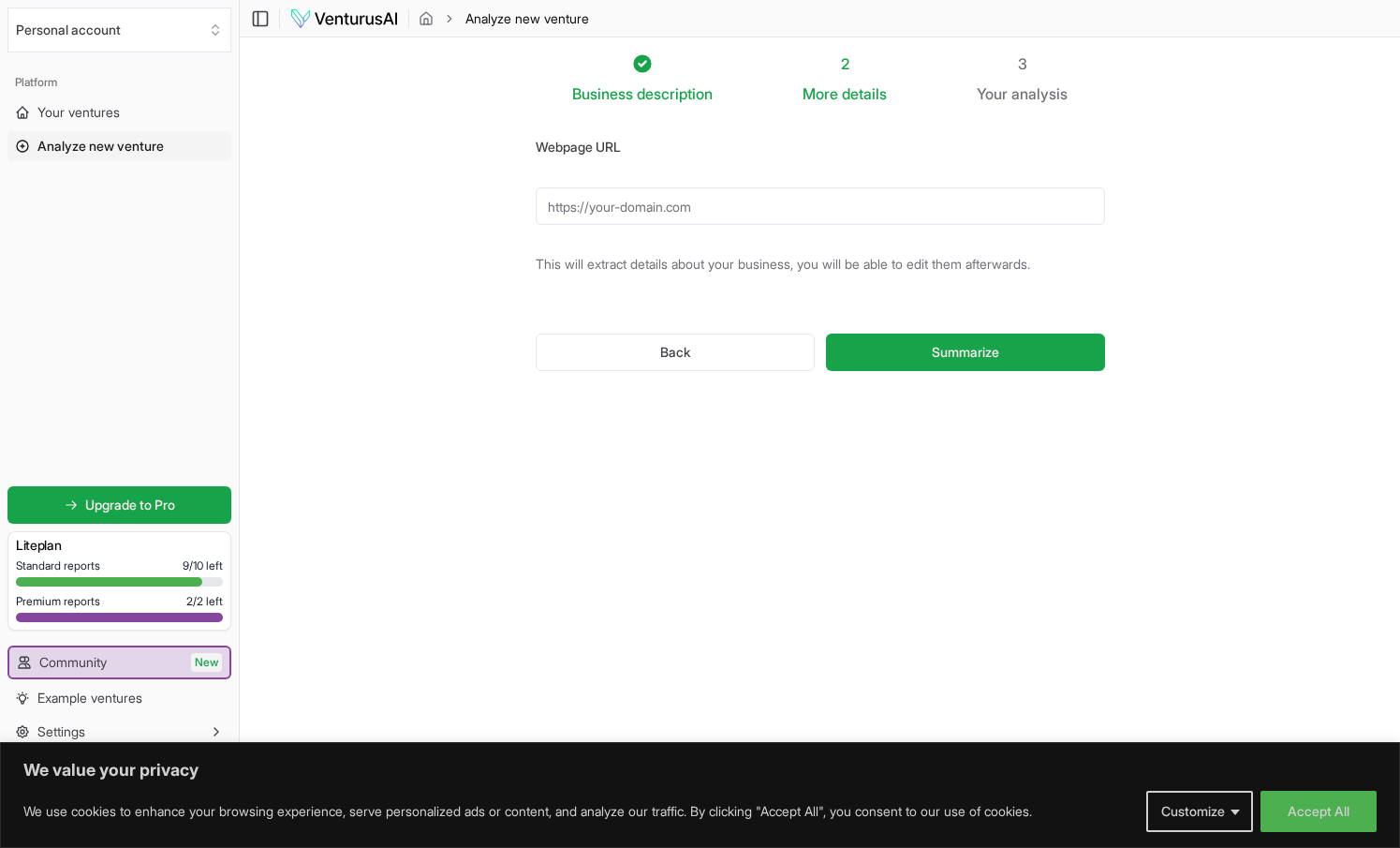
click at [656, 203] on input "Webpage URL" at bounding box center [820, 206] width 569 height 37
paste input "https://repg.com.tr/su-uygulamalari"
type input "https://repg.com.tr/su-uygulamalari"
click at [928, 359] on button "Summarize" at bounding box center [965, 351] width 278 height 37
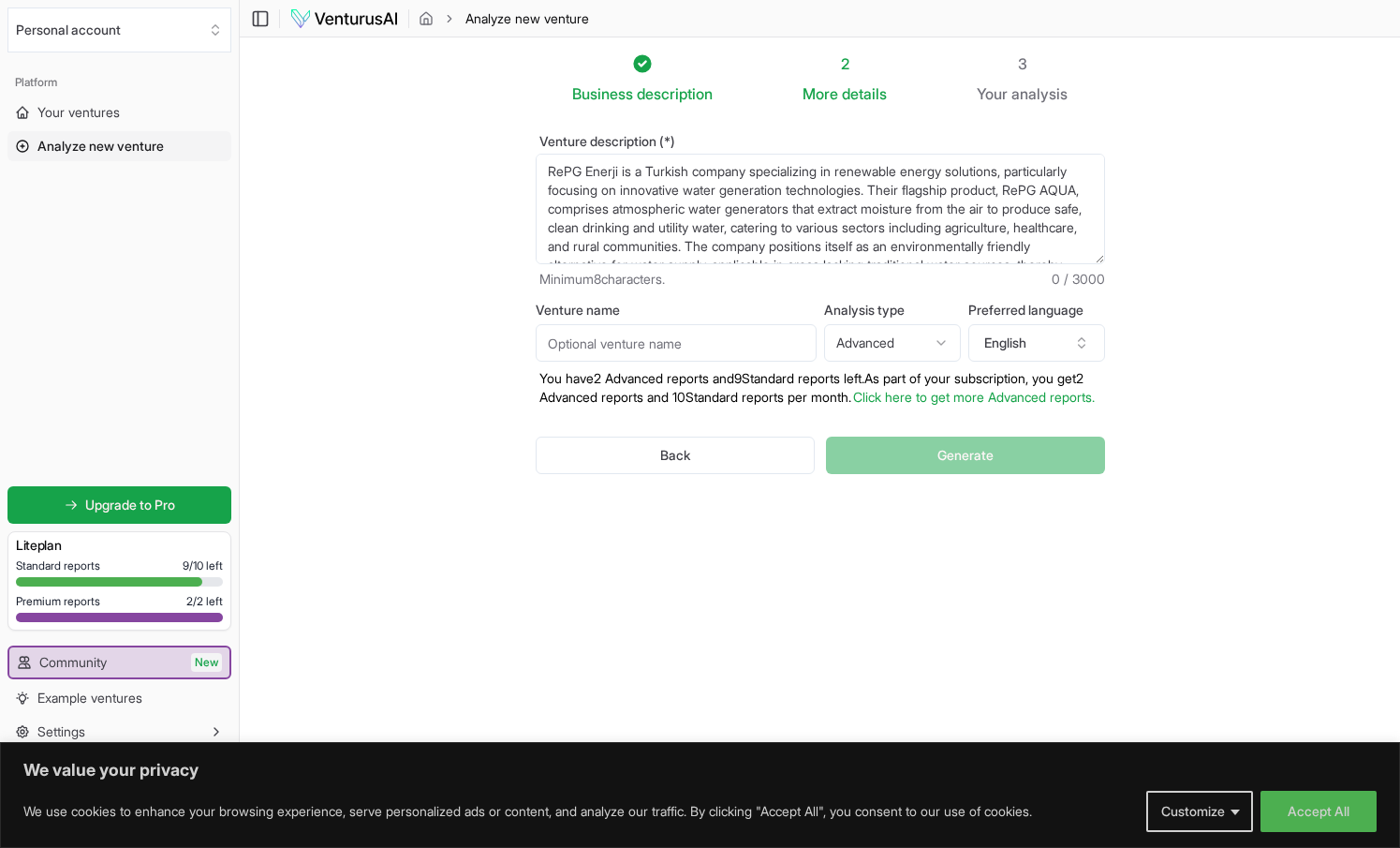
click at [689, 342] on input "Venture name" at bounding box center [676, 343] width 281 height 37
drag, startPoint x: 662, startPoint y: 349, endPoint x: 480, endPoint y: 336, distance: 182.5
click at [480, 336] on section "Business description 2 More details 3 Your analysis Venture description (*) ReP…" at bounding box center [820, 395] width 1161 height 717
type input "ABC"
click at [938, 340] on html "We value your privacy We use cookies to enhance your browsing experience, serve…" at bounding box center [700, 424] width 1400 height 848
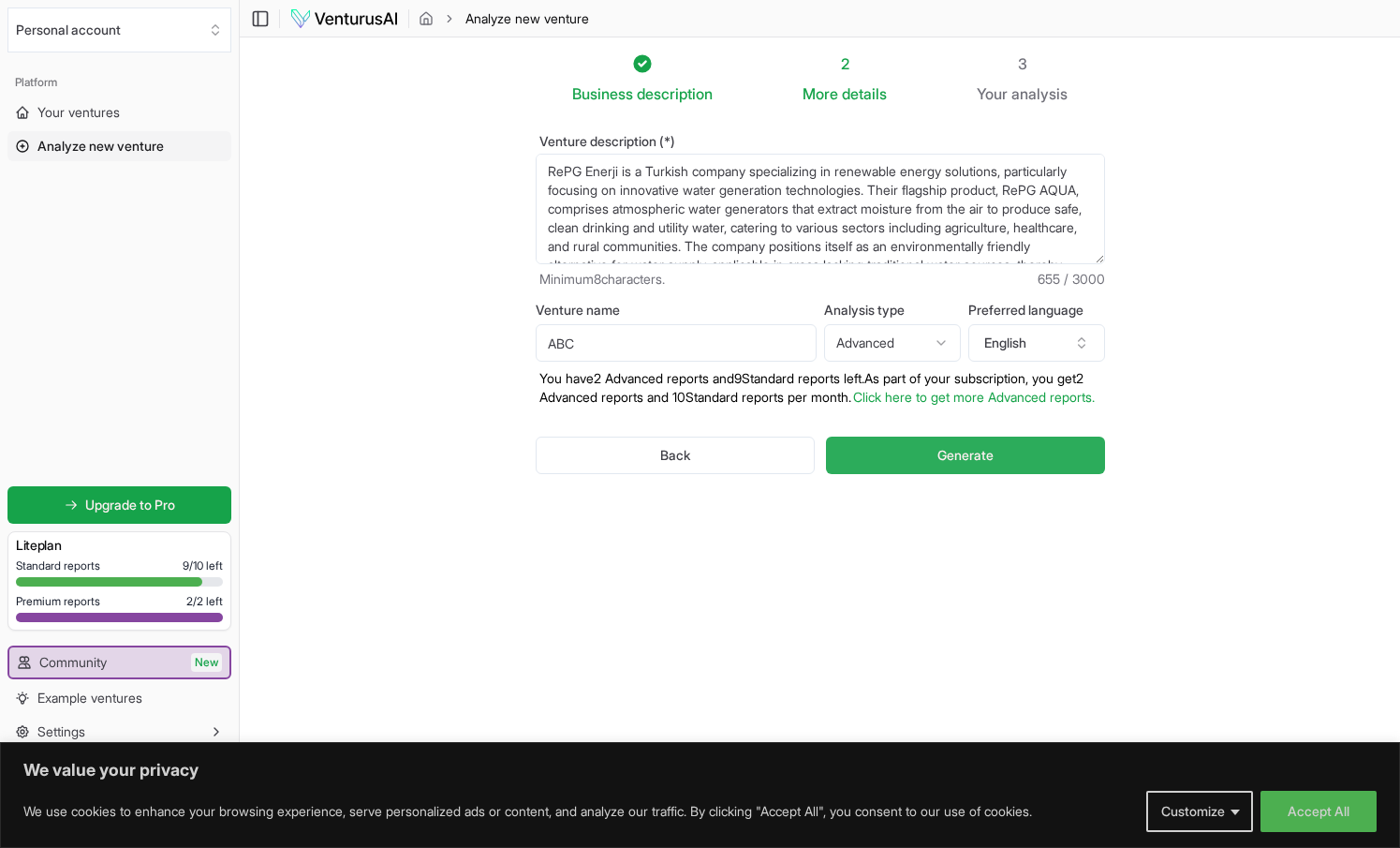
click at [917, 474] on button "Generate" at bounding box center [965, 455] width 278 height 37
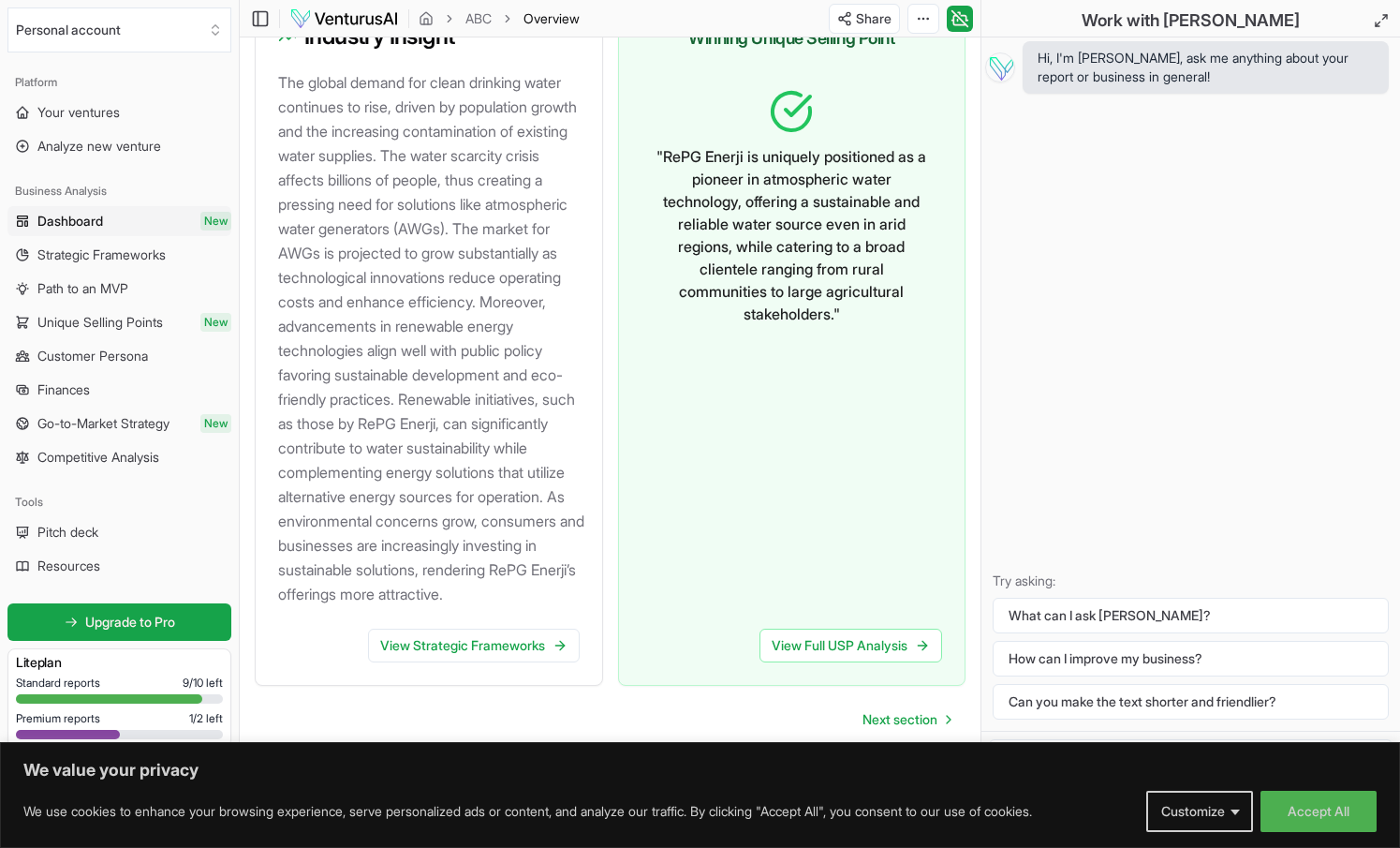
scroll to position [2293, 0]
click at [111, 263] on span "Strategic Frameworks" at bounding box center [101, 255] width 128 height 19
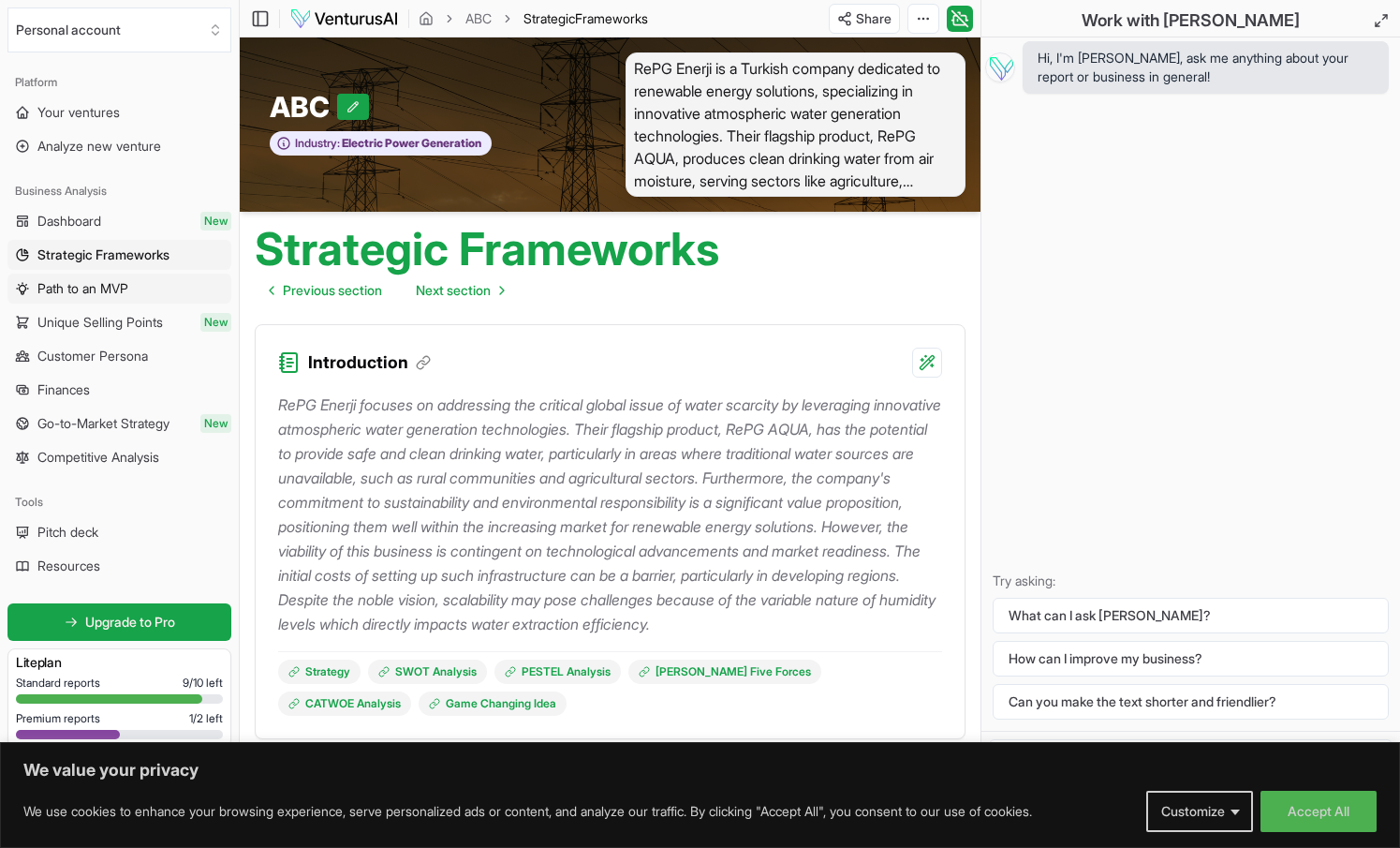
click at [97, 290] on span "Path to an MVP" at bounding box center [82, 288] width 90 height 19
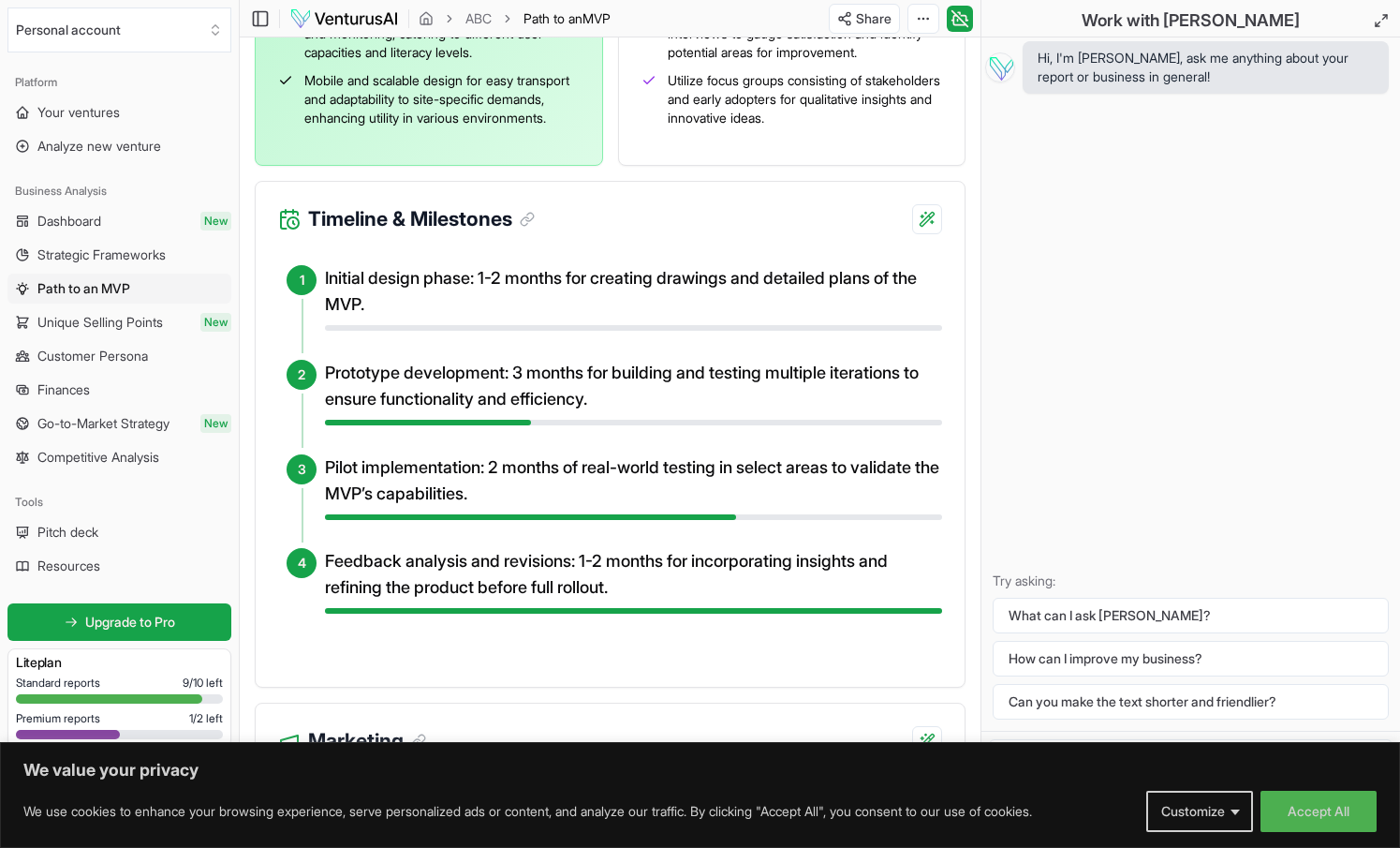
scroll to position [773, 0]
click at [53, 393] on span "Finances" at bounding box center [63, 390] width 52 height 19
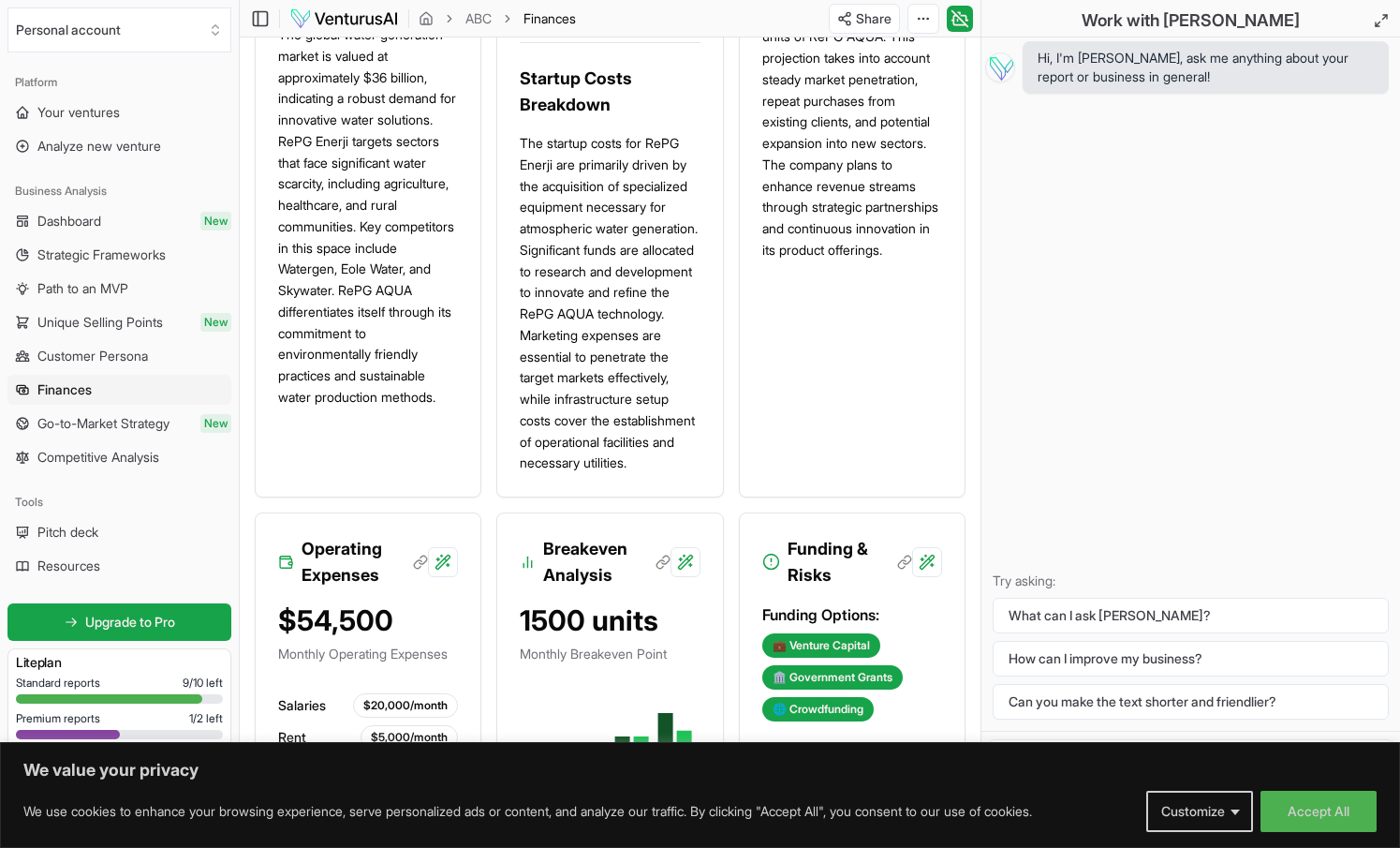
scroll to position [1064, 0]
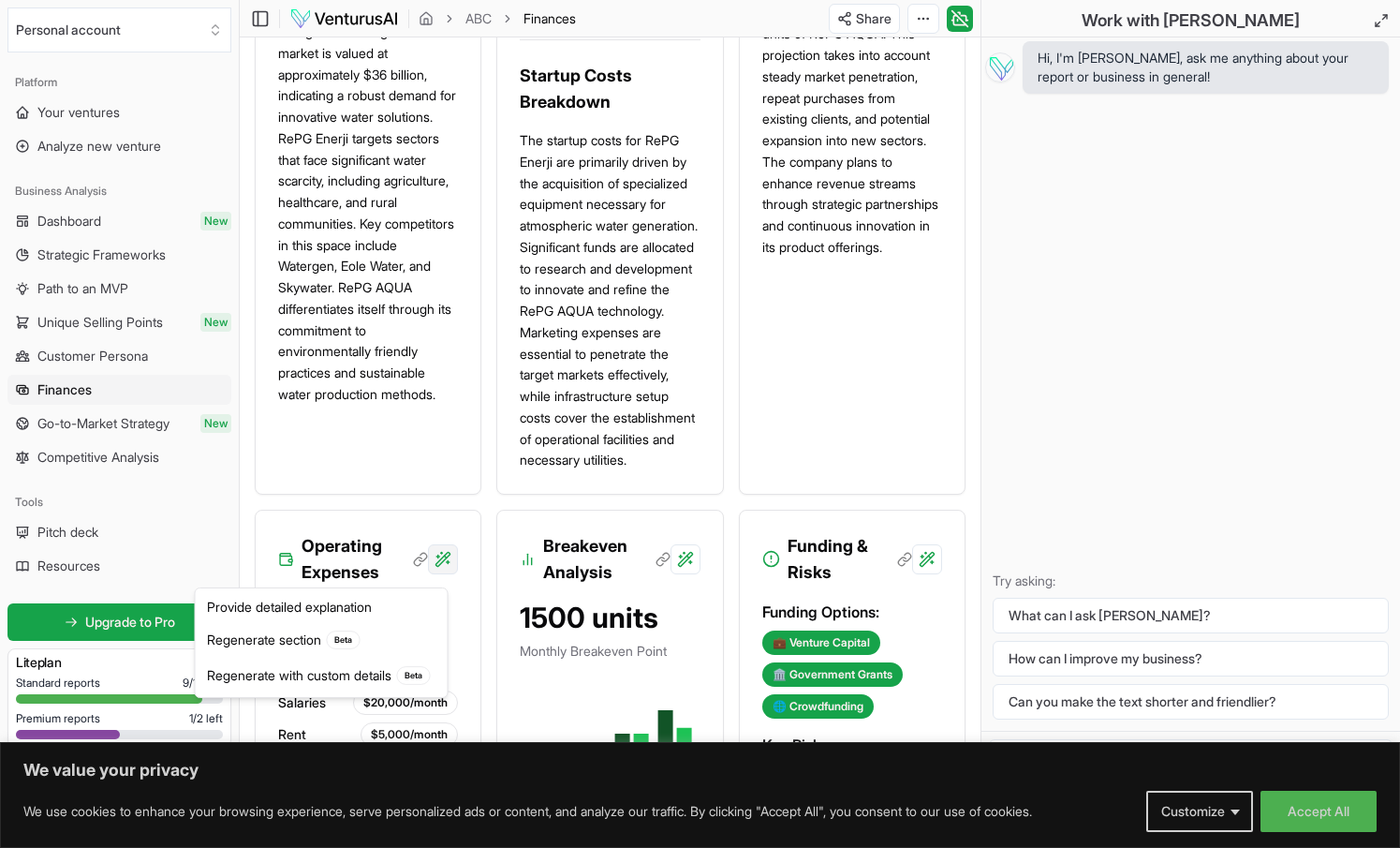
click at [347, 679] on div "Regenerate with custom details Beta" at bounding box center [322, 675] width 245 height 35
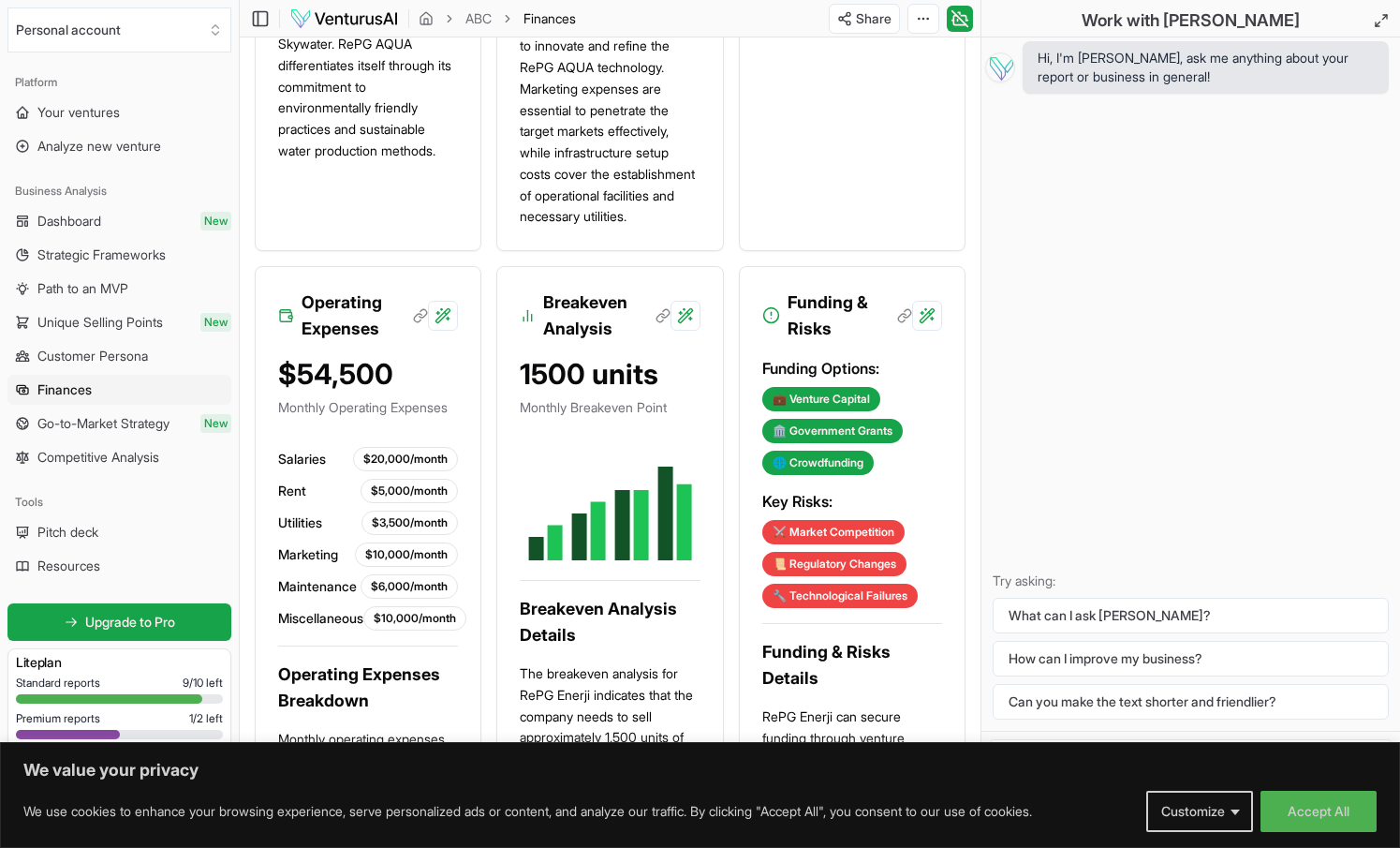
scroll to position [1286, 0]
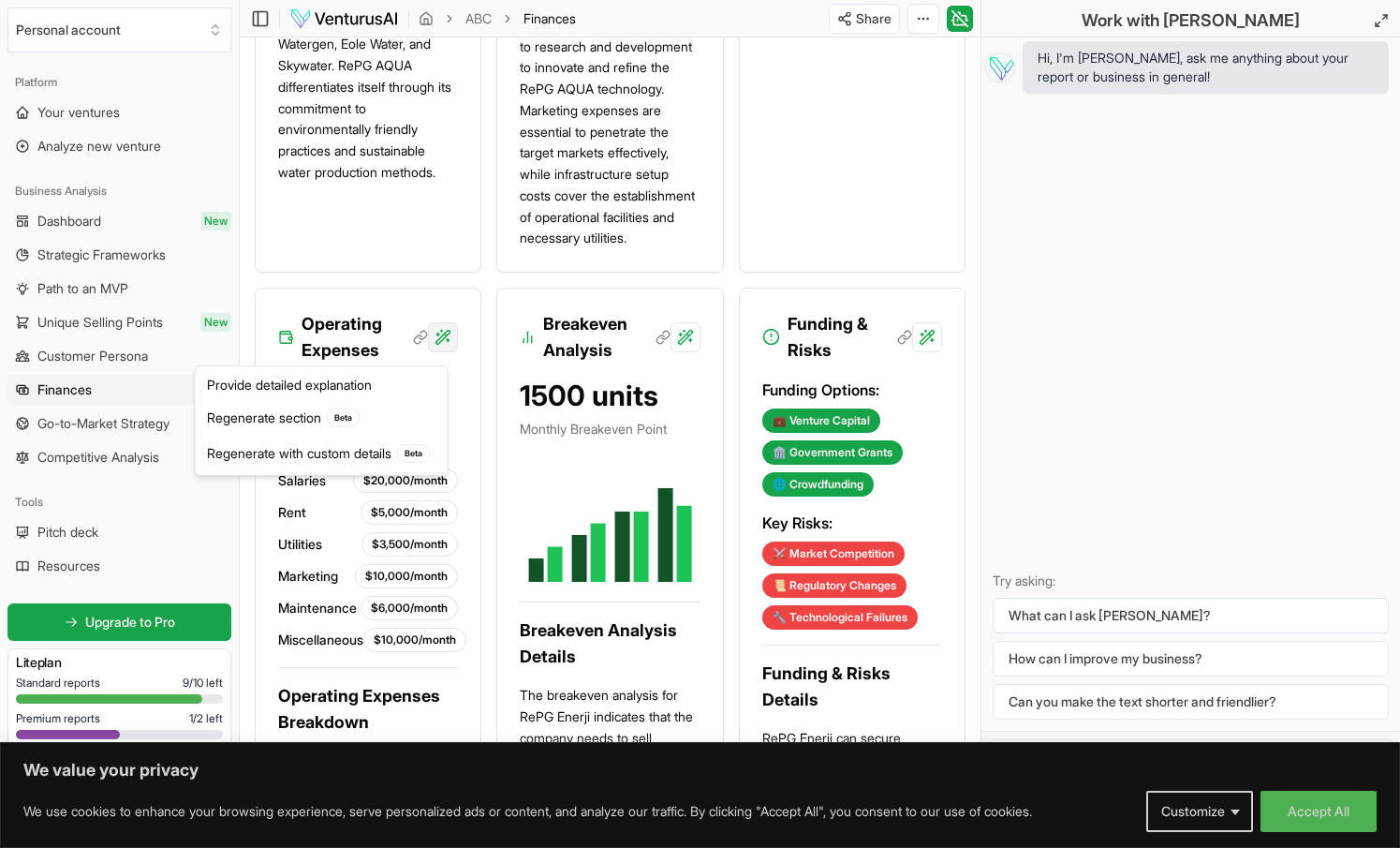
click at [389, 409] on div "Regenerate section Beta" at bounding box center [322, 417] width 245 height 35
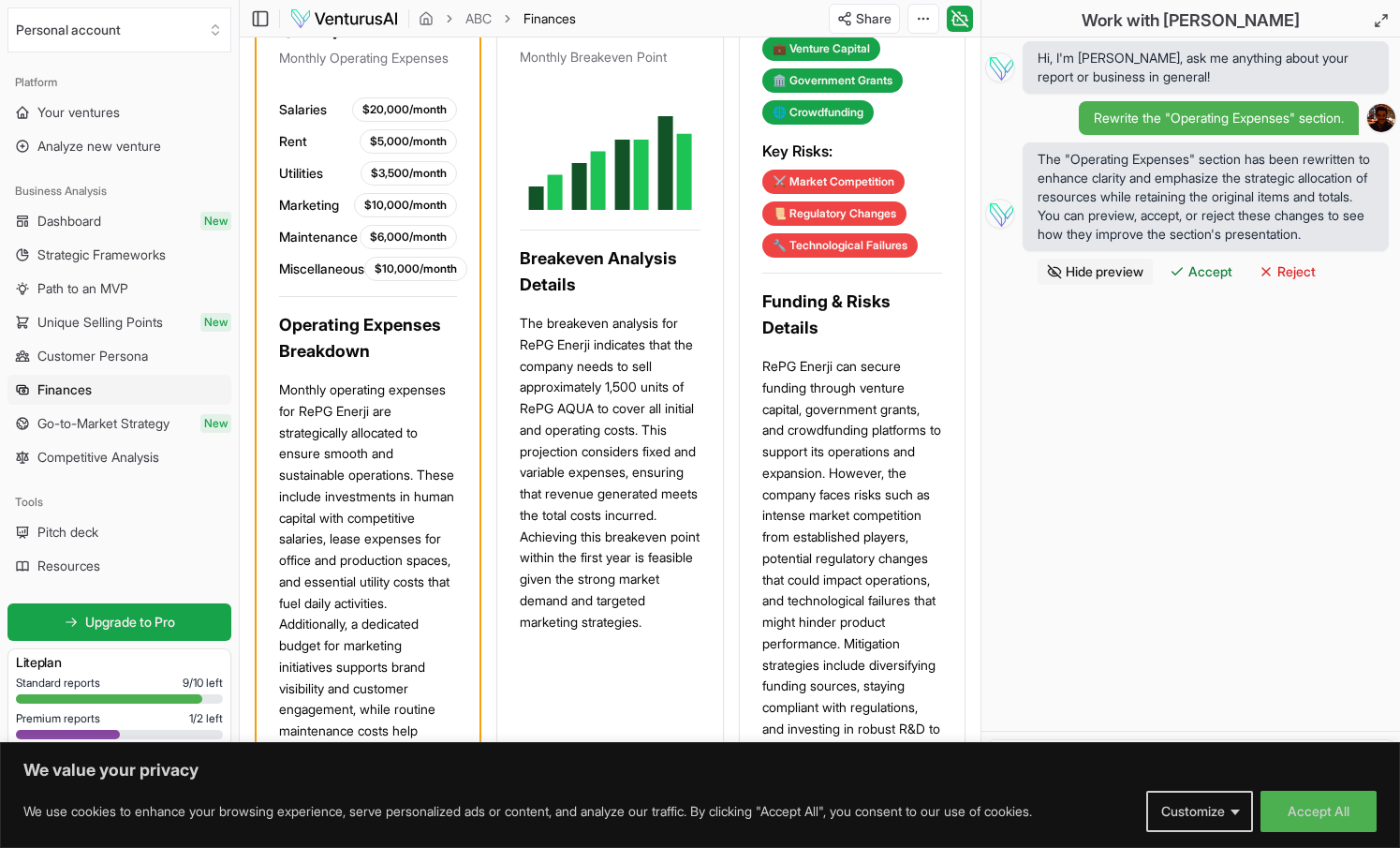
scroll to position [1664, 0]
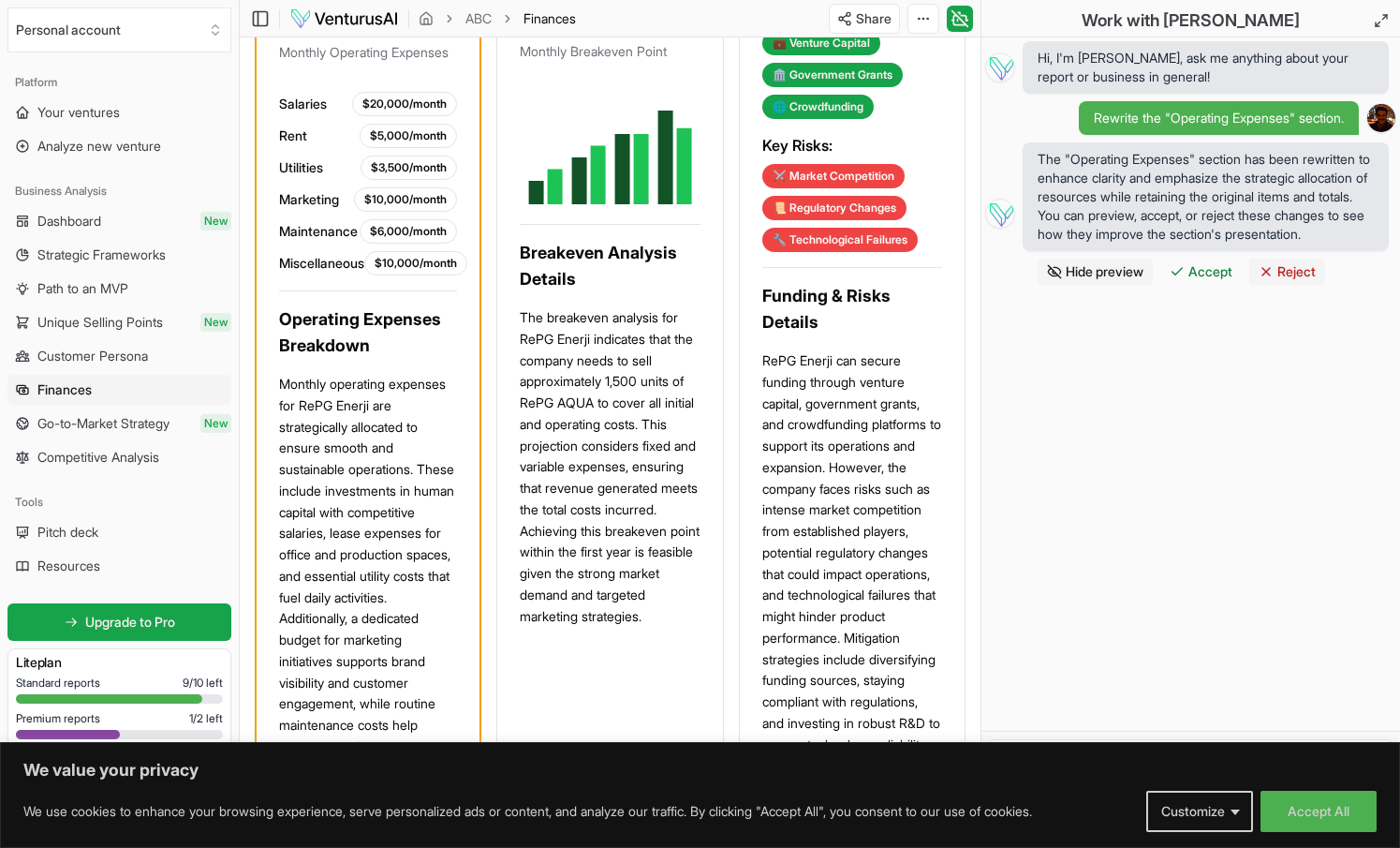
click at [1307, 281] on span "Reject" at bounding box center [1297, 272] width 38 height 19
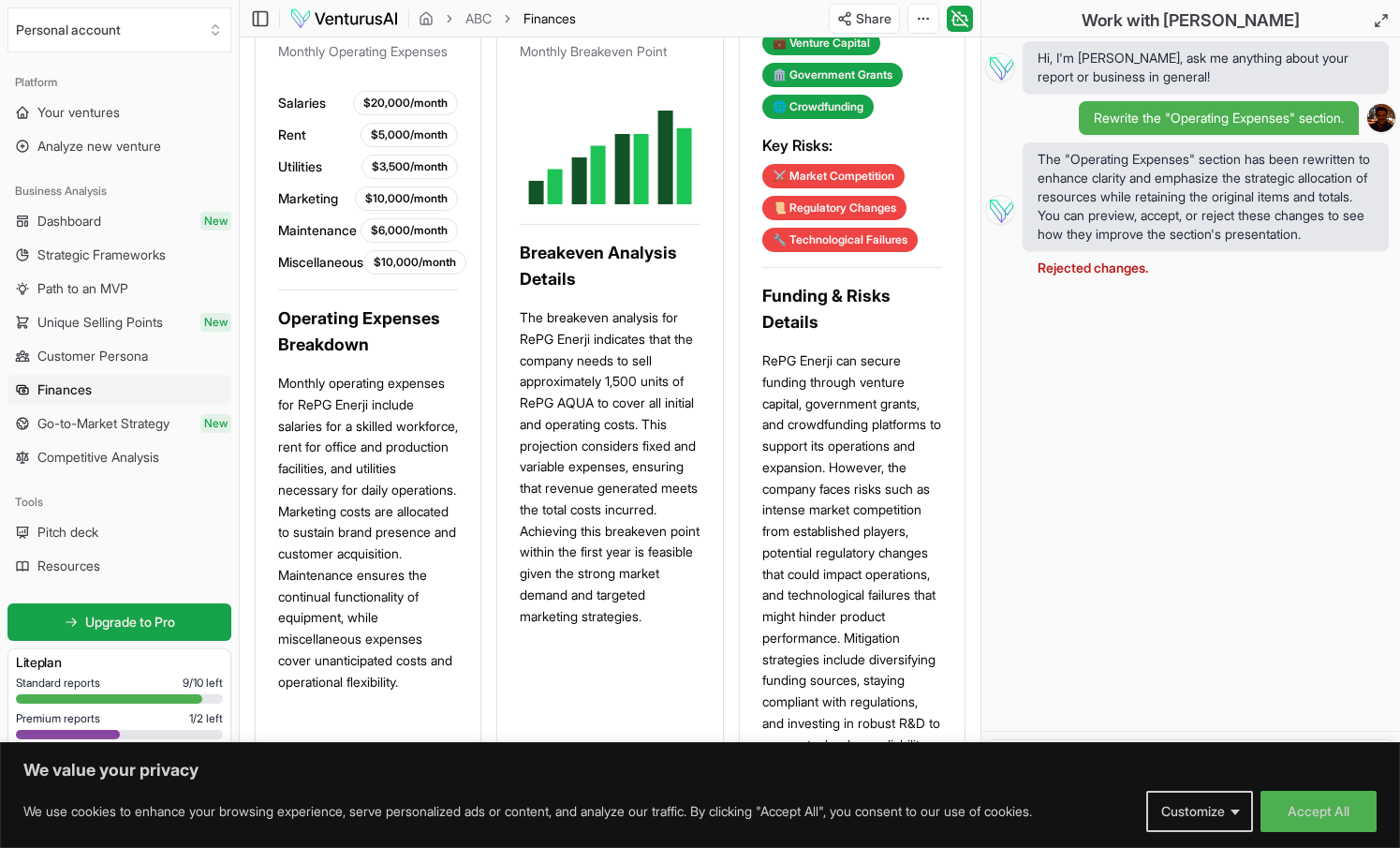
click at [1066, 484] on div "Hi, I'm Vera, ask me anything about your report or business in general! Rewrite…" at bounding box center [1192, 384] width 419 height 693
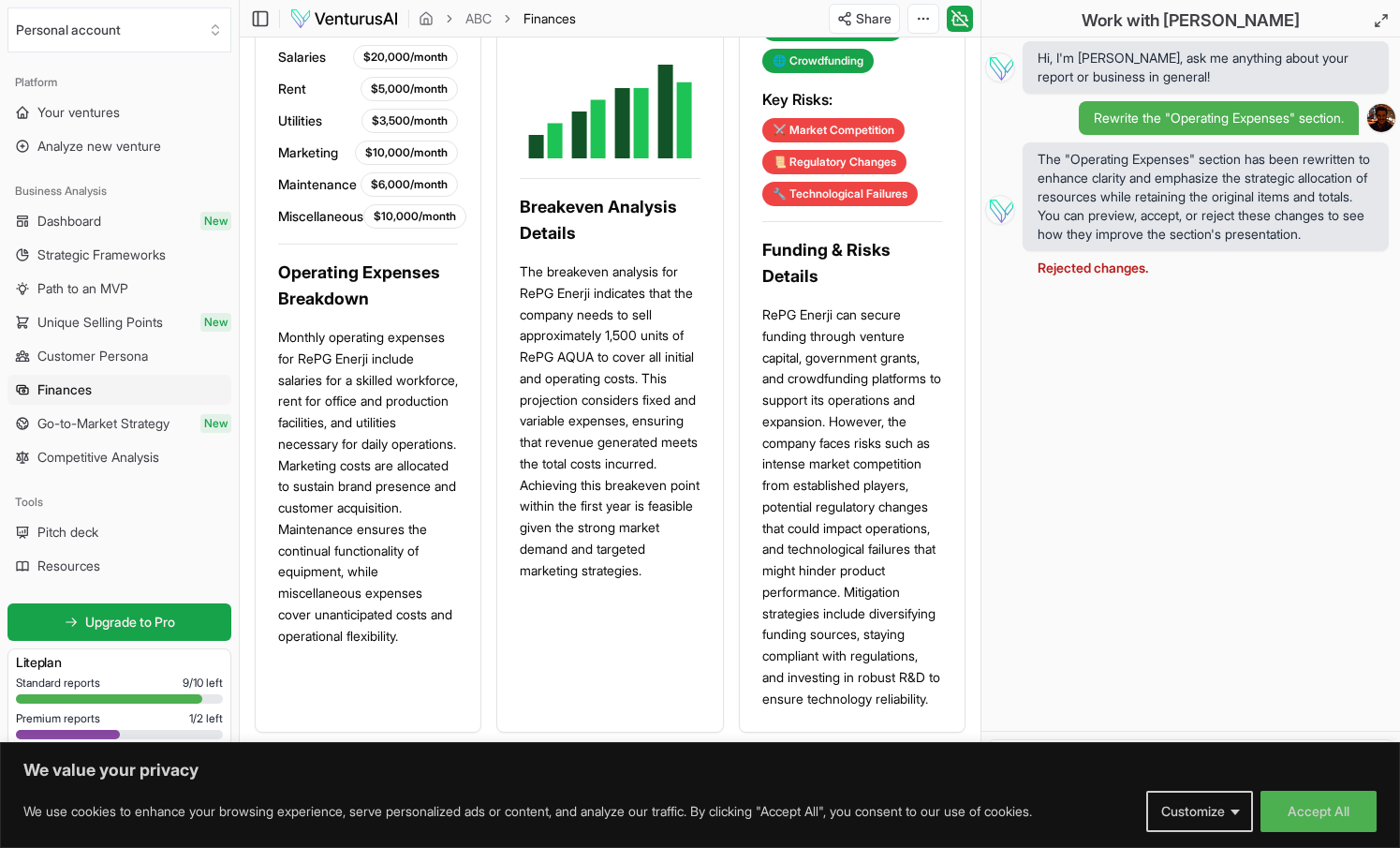
scroll to position [1685, 0]
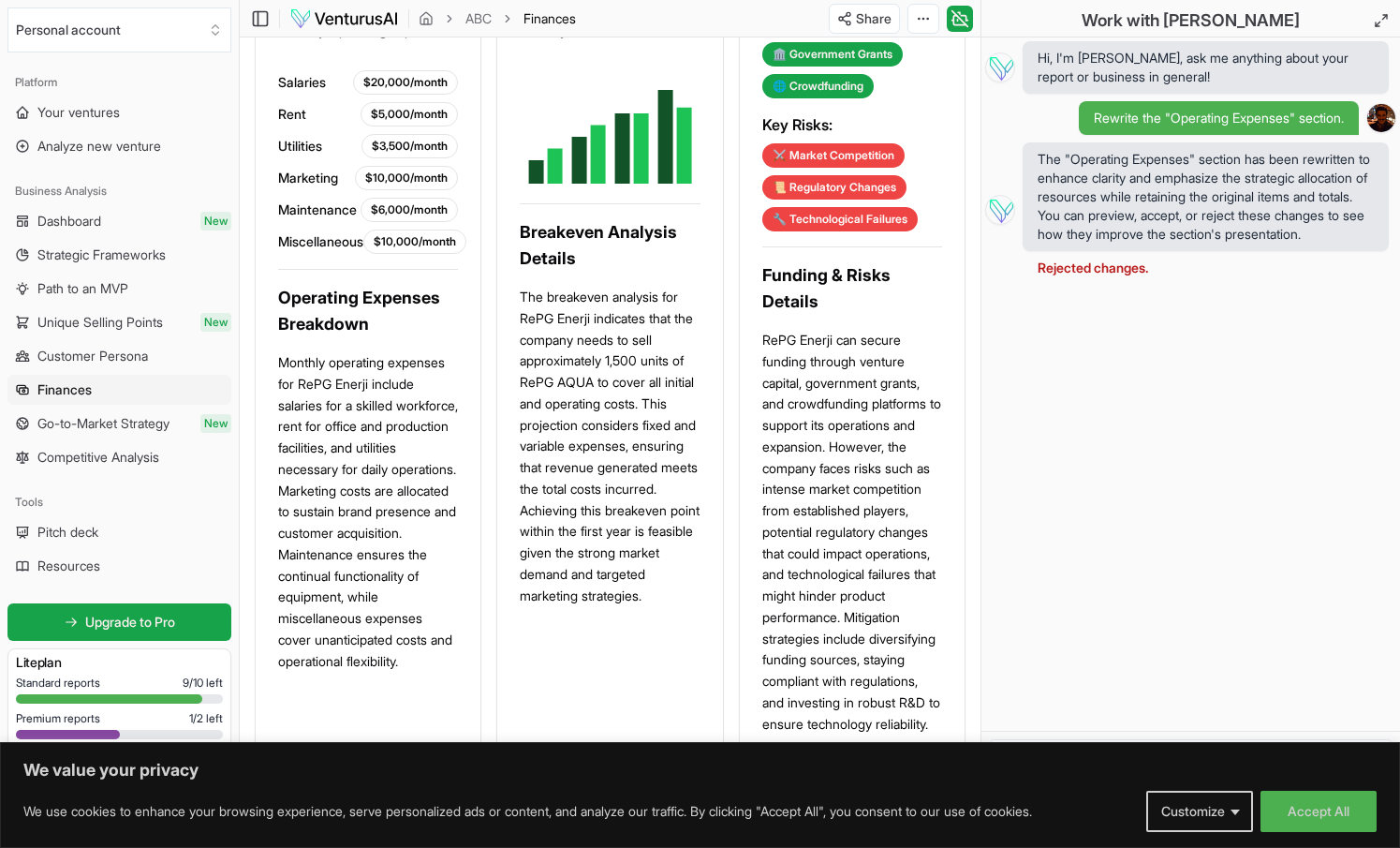
click at [1106, 648] on div "Hi, I'm Vera, ask me anything about your report or business in general! Rewrite…" at bounding box center [1192, 384] width 419 height 693
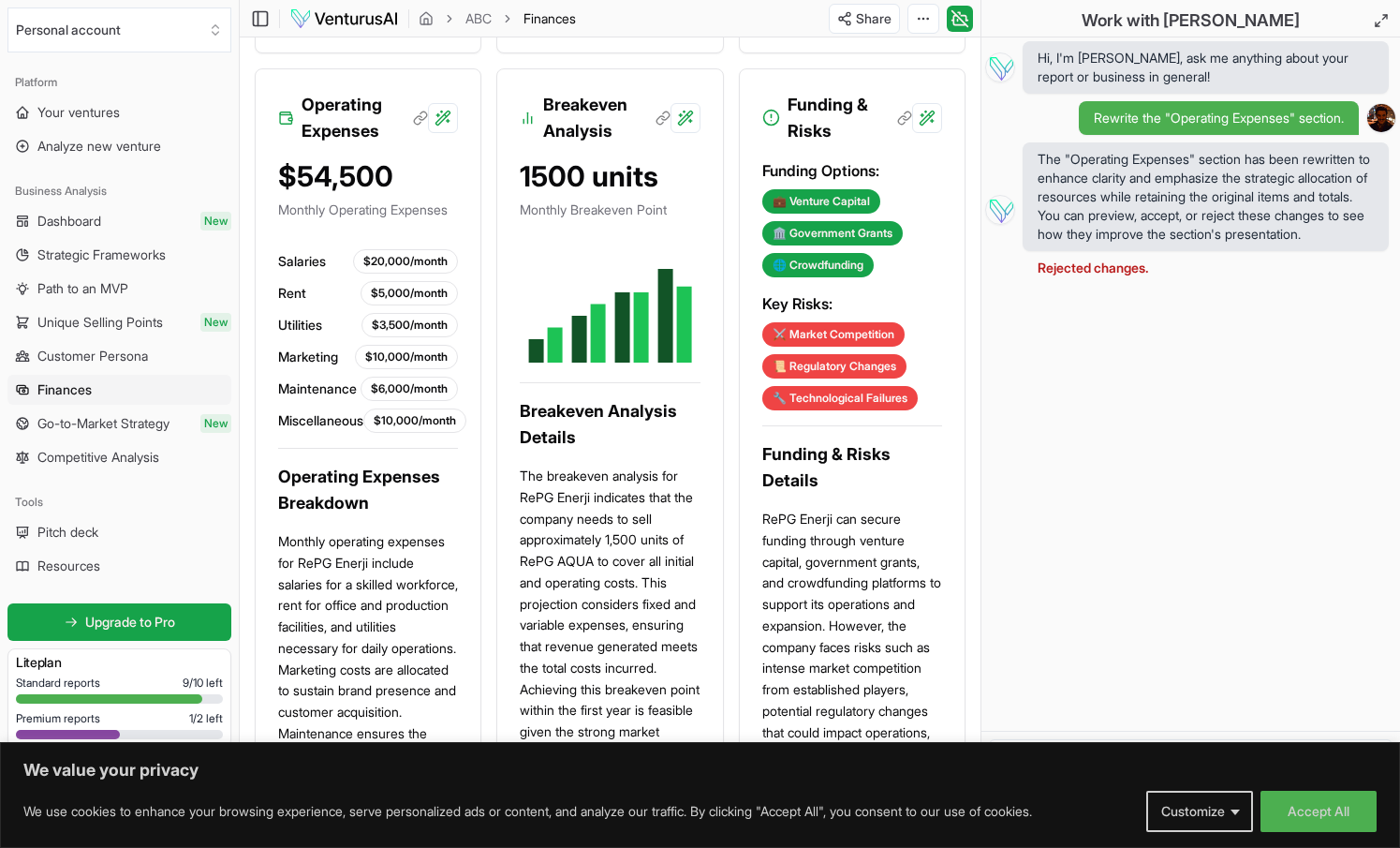
scroll to position [1505, 0]
click at [1179, 74] on span "Hi, I'm [PERSON_NAME], ask me anything about your report or business in general!" at bounding box center [1206, 67] width 336 height 37
click at [1142, 402] on div "Hi, I'm Vera, ask me anything about your report or business in general! Rewrite…" at bounding box center [1192, 384] width 419 height 693
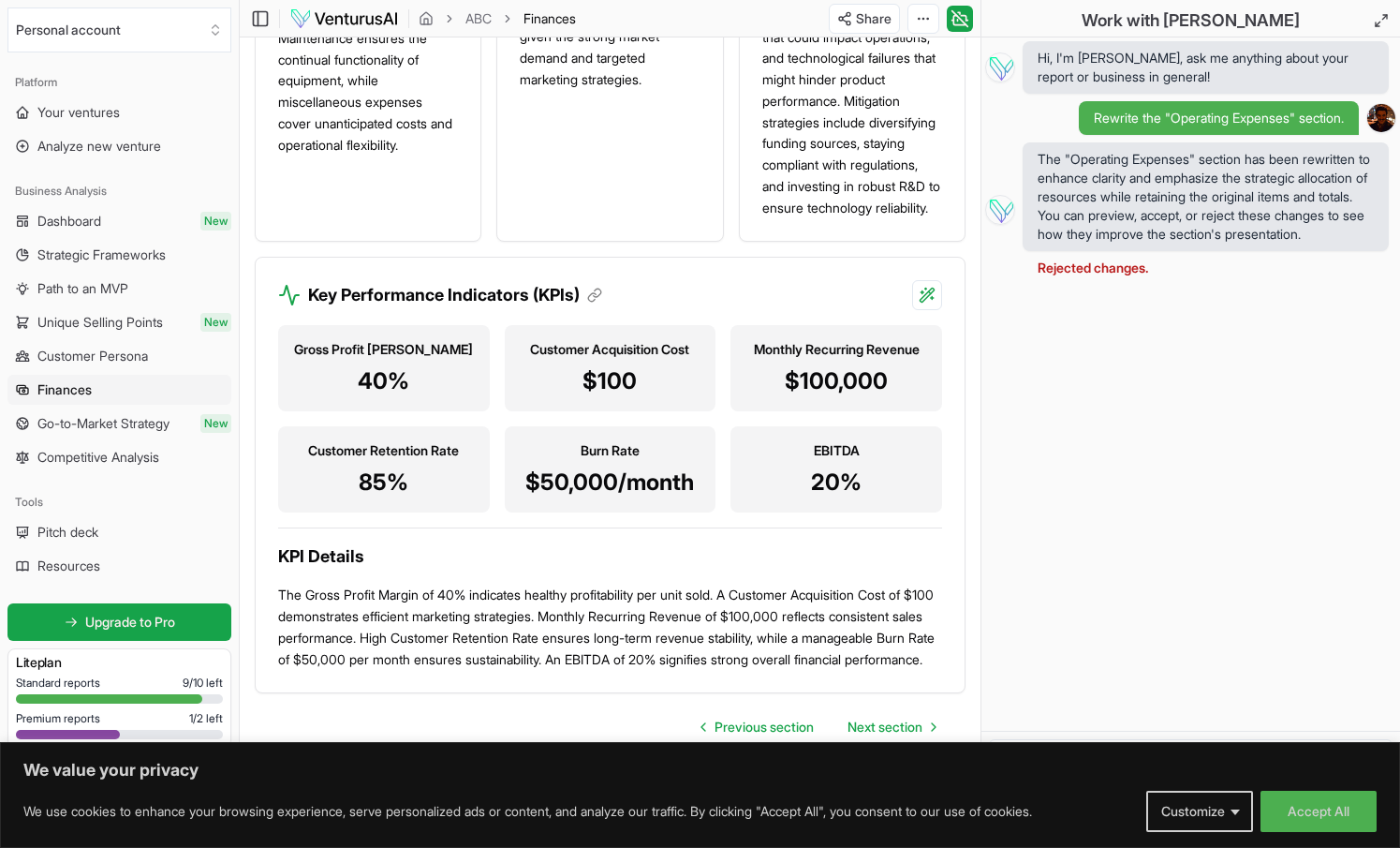
scroll to position [2212, 0]
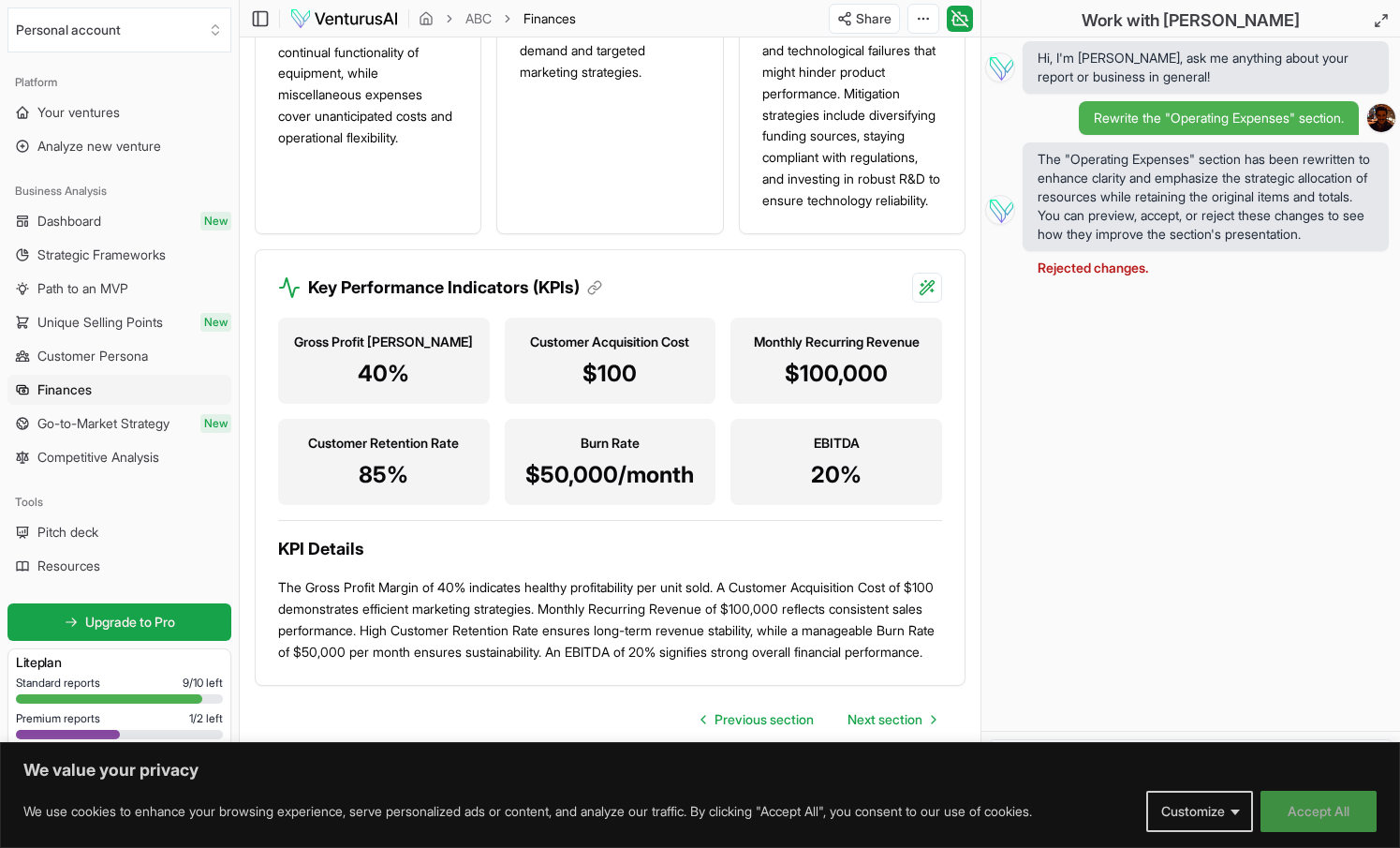
click at [1291, 817] on button "Accept All" at bounding box center [1319, 811] width 116 height 41
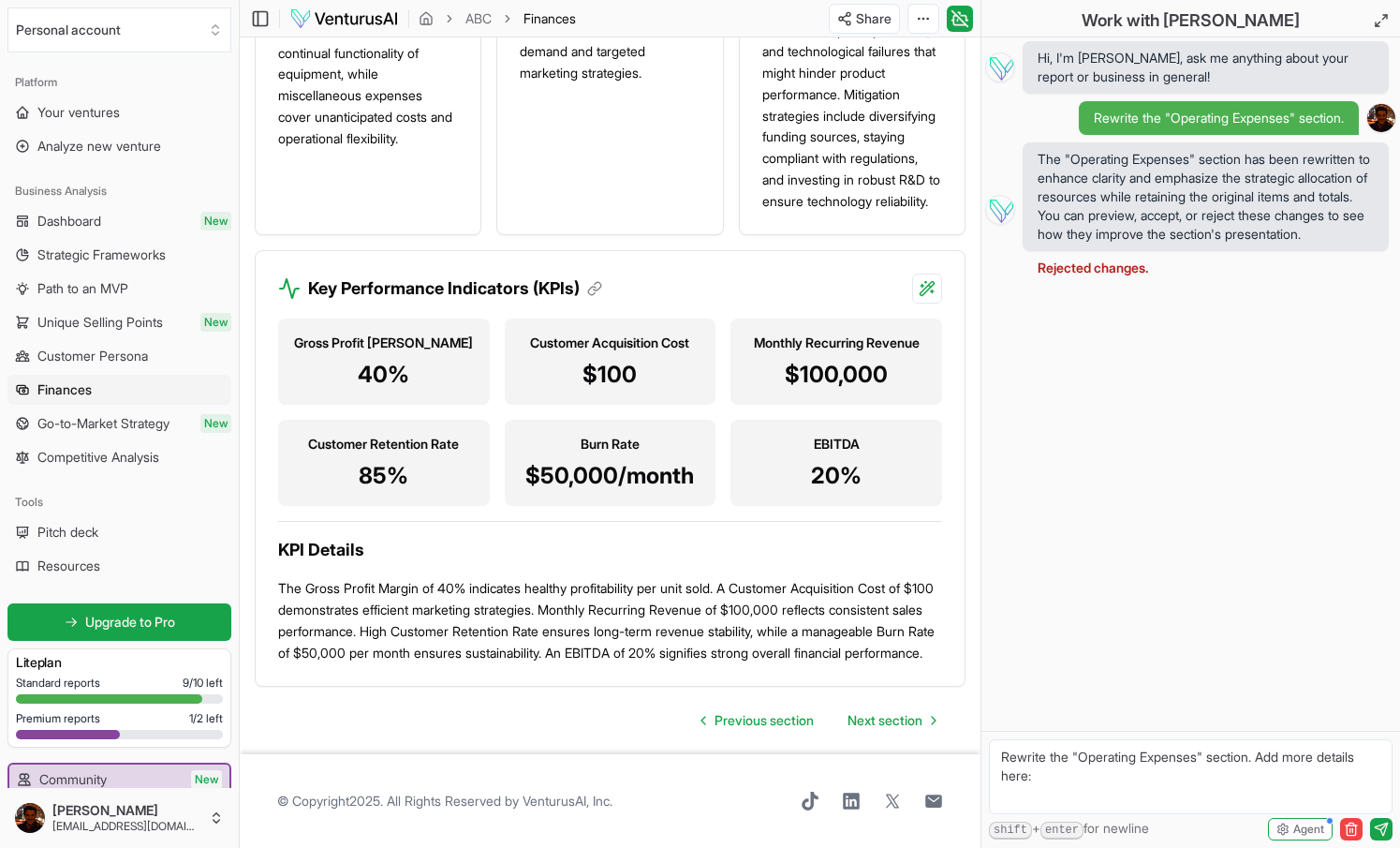
click at [1092, 748] on textarea "Rewrite the "Operating Expenses" section. Add more details here:" at bounding box center [1191, 777] width 404 height 75
drag, startPoint x: 1057, startPoint y: 772, endPoint x: 996, endPoint y: 753, distance: 63.9
click at [996, 753] on textarea "Rewrite the "Operating Expenses" section. Add more details here:" at bounding box center [1191, 777] width 404 height 75
type textarea "how you projected operational expenses can you explain"
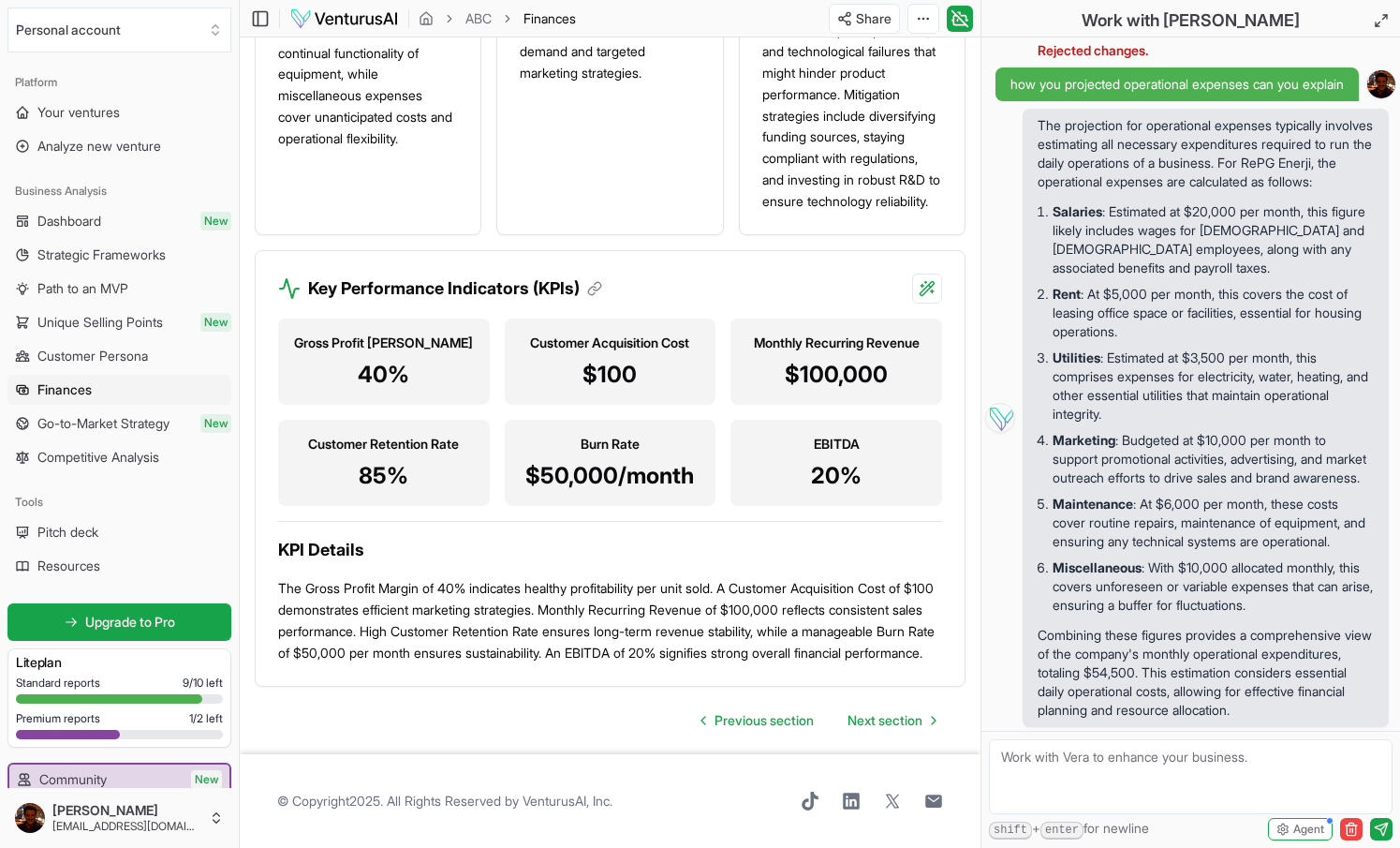
scroll to position [2262, 0]
click at [1063, 759] on textarea at bounding box center [1191, 777] width 404 height 75
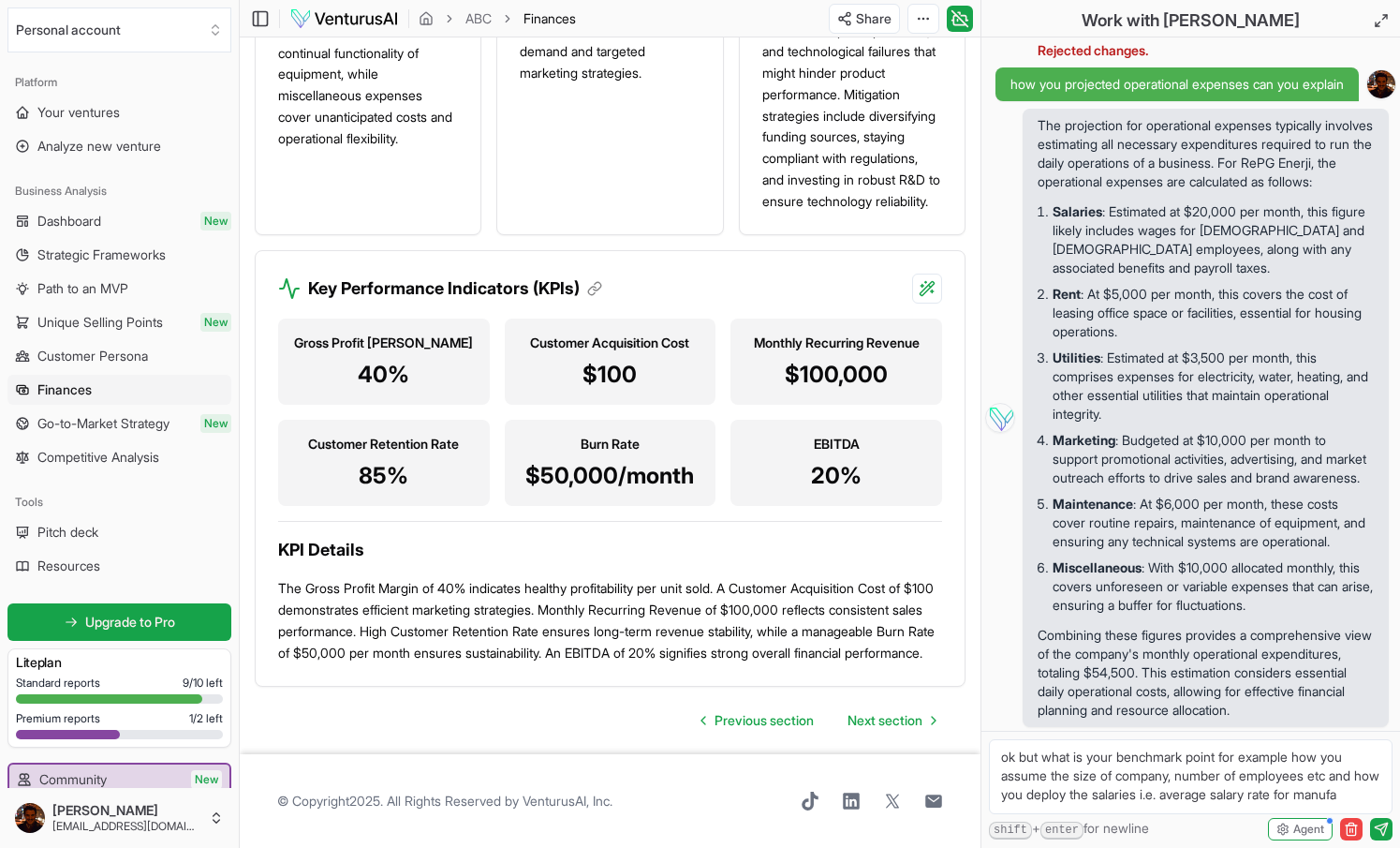
scroll to position [8, 0]
type textarea "ok but what is your benchmark point for example how you assume the size of comp…"
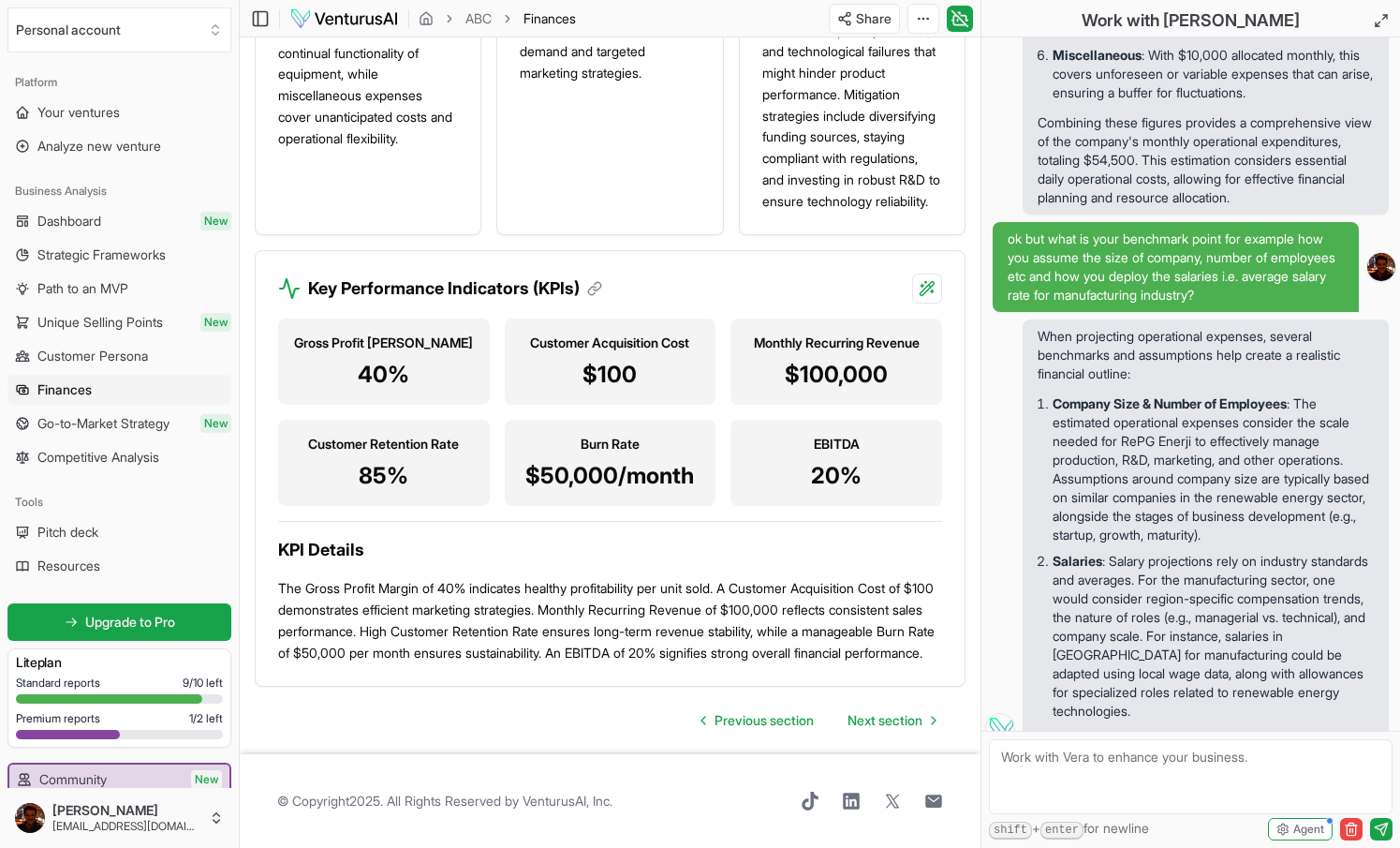
scroll to position [734, 0]
